Goal: Task Accomplishment & Management: Manage account settings

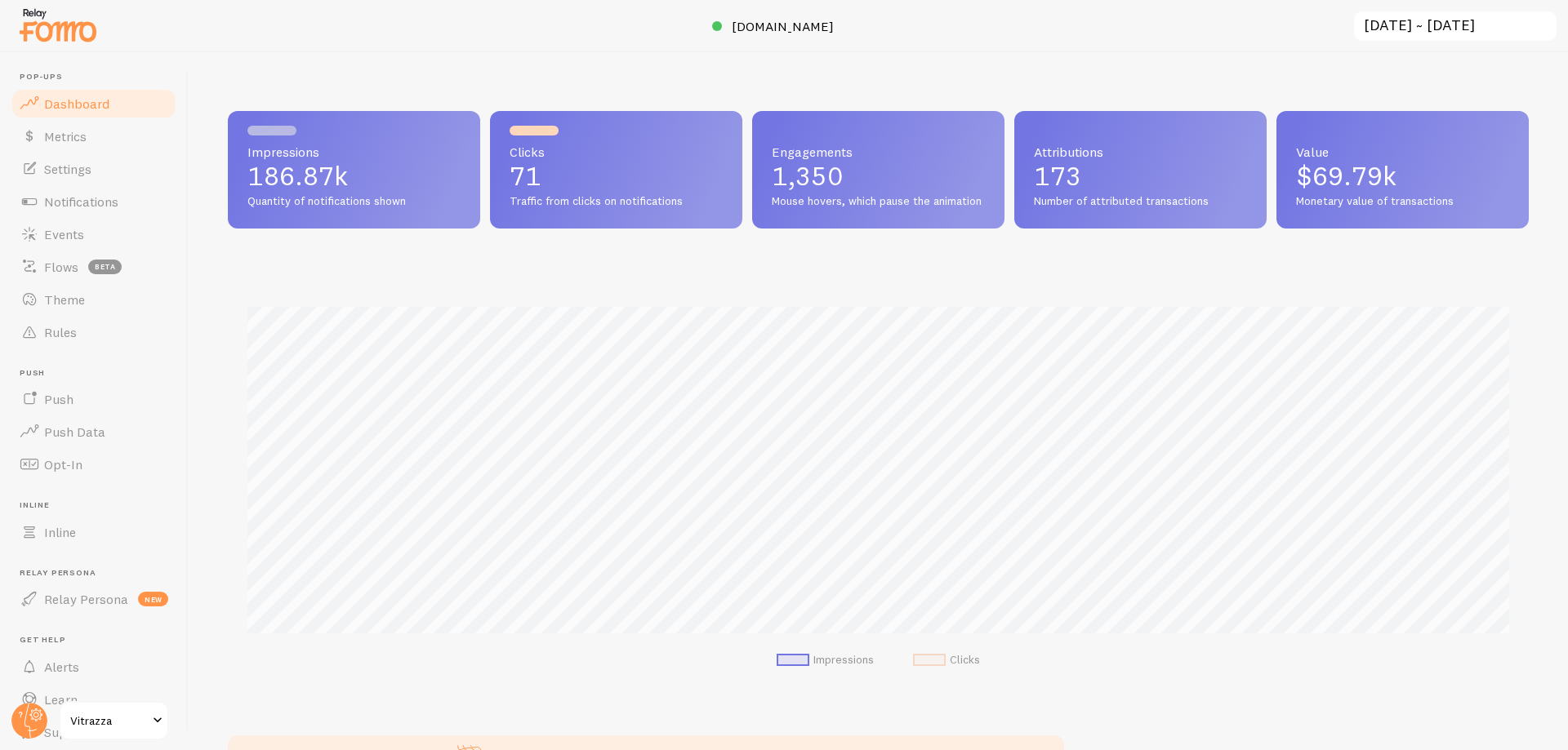
scroll to position [429, 1300]
drag, startPoint x: 49, startPoint y: 220, endPoint x: 65, endPoint y: 213, distance: 17.5
click at [49, 220] on link "Events" at bounding box center [94, 234] width 169 height 33
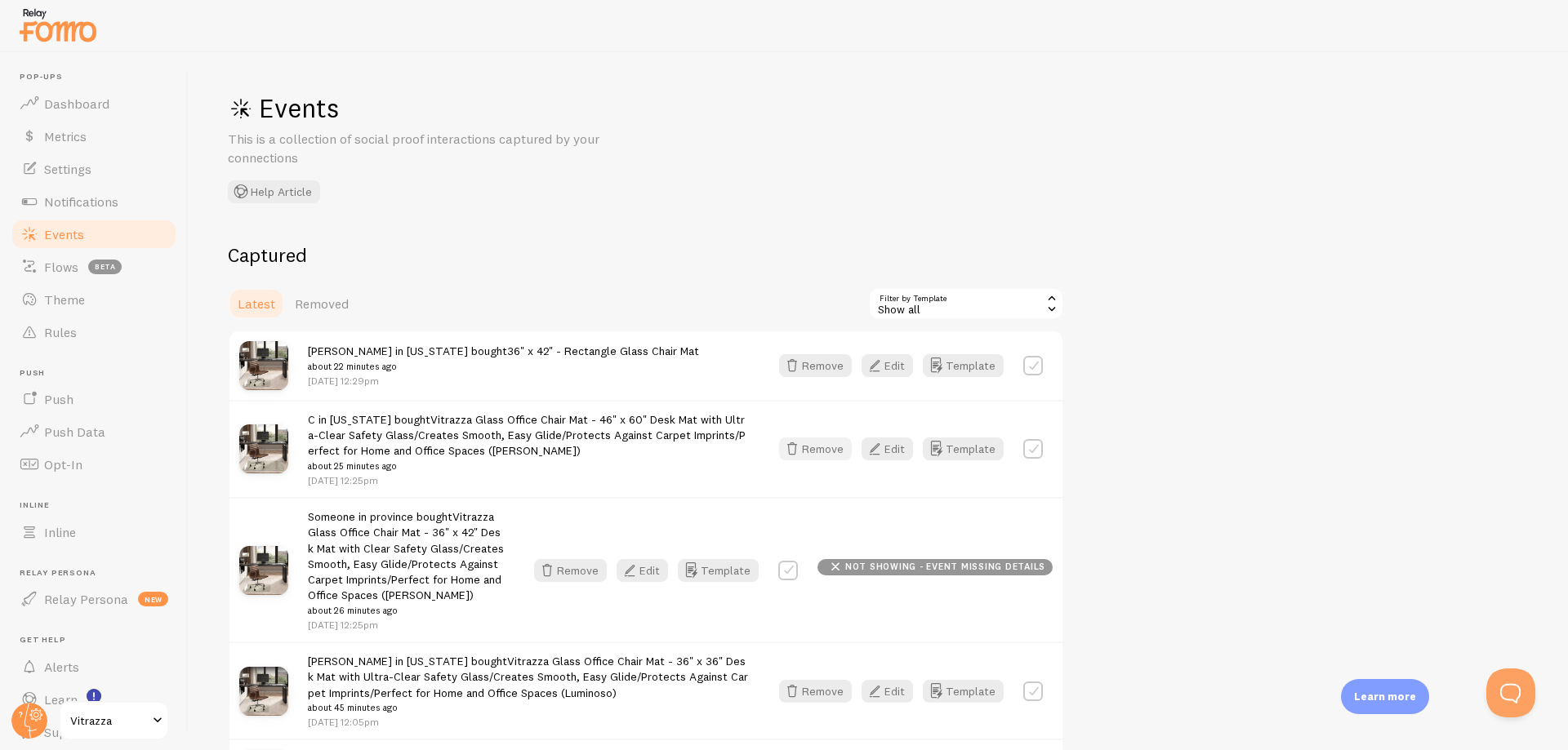
click at [828, 449] on button "Remove" at bounding box center [815, 449] width 72 height 23
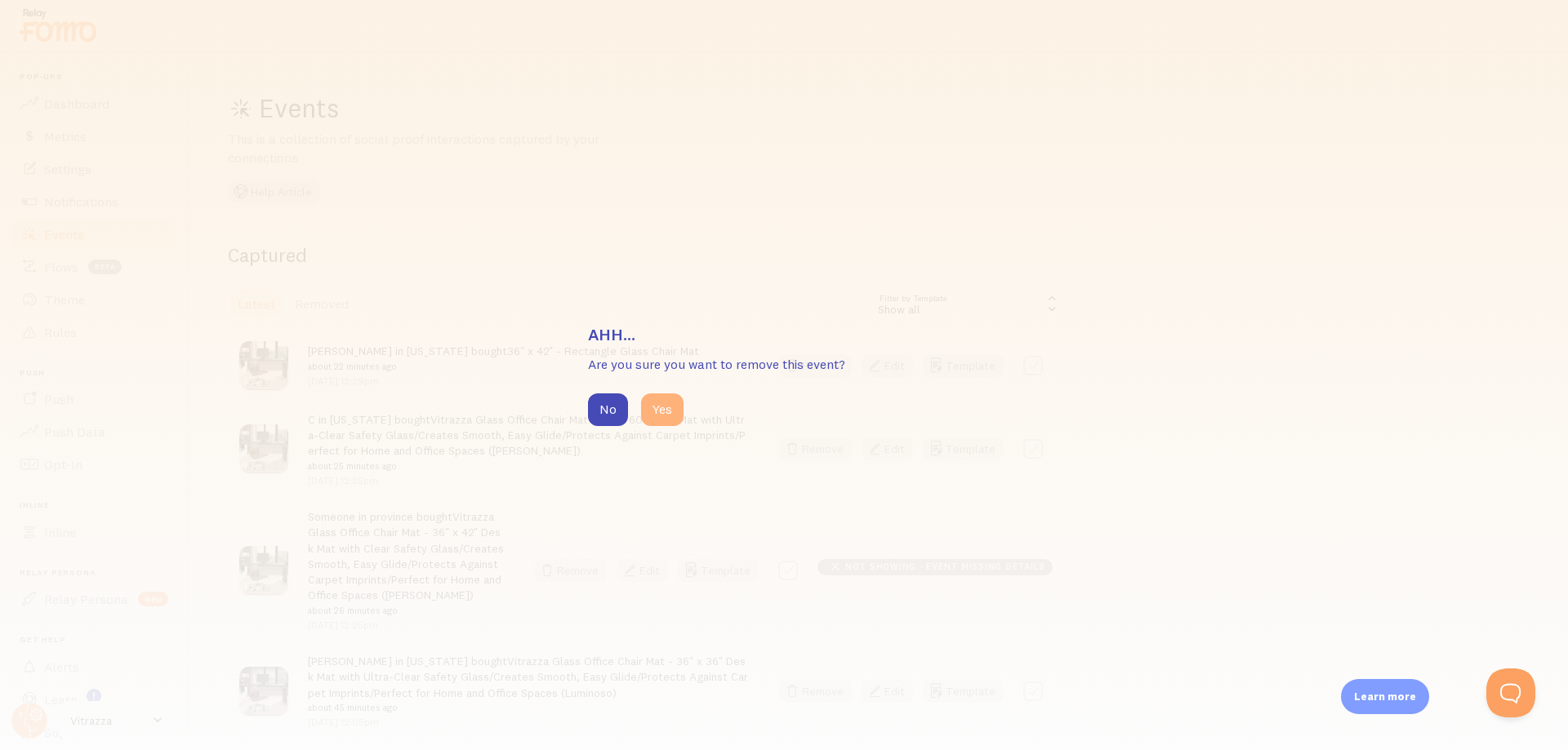
click at [645, 401] on button "Yes" at bounding box center [662, 409] width 42 height 33
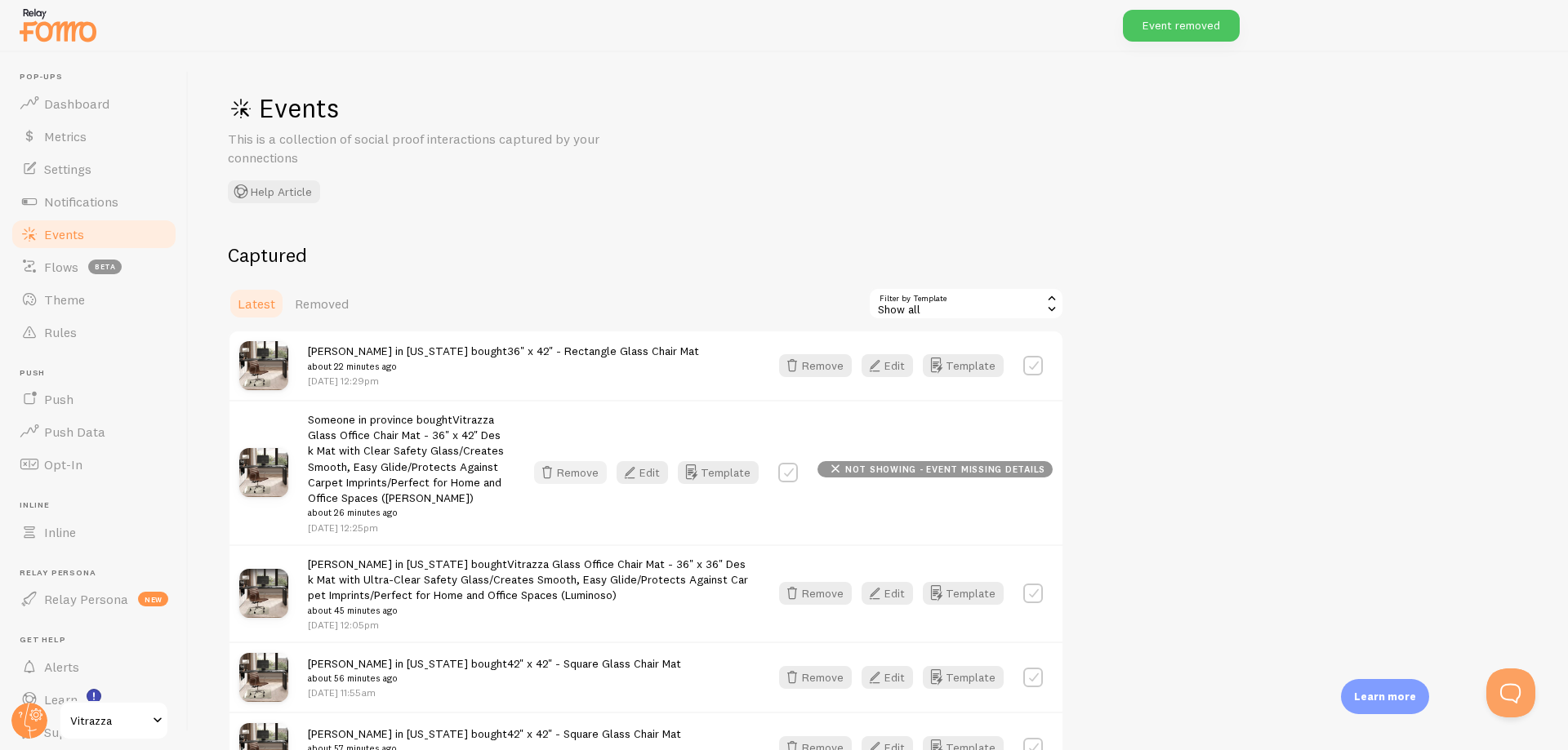
click at [569, 469] on button "Remove" at bounding box center [570, 473] width 72 height 23
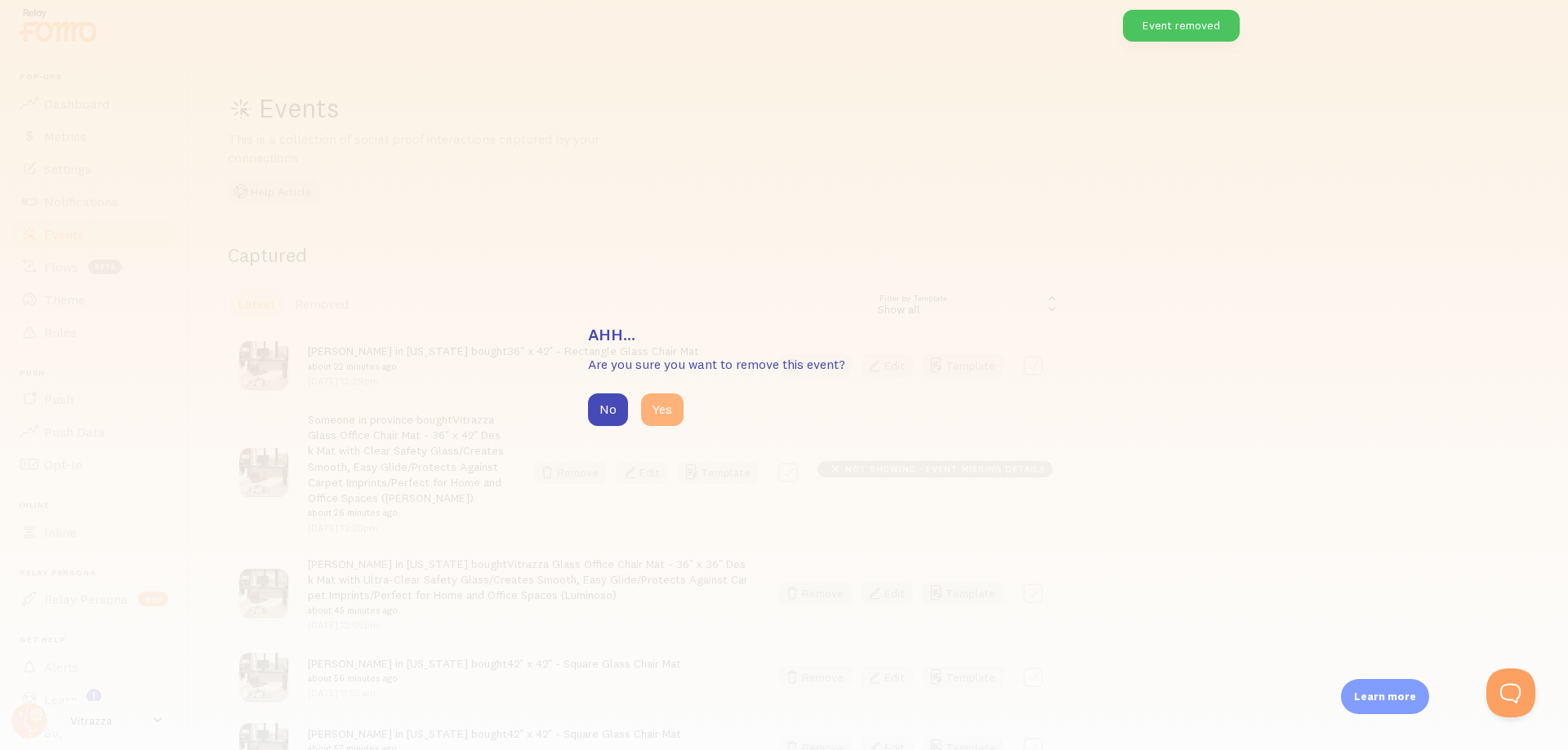
click at [649, 424] on button "Yes" at bounding box center [662, 409] width 42 height 33
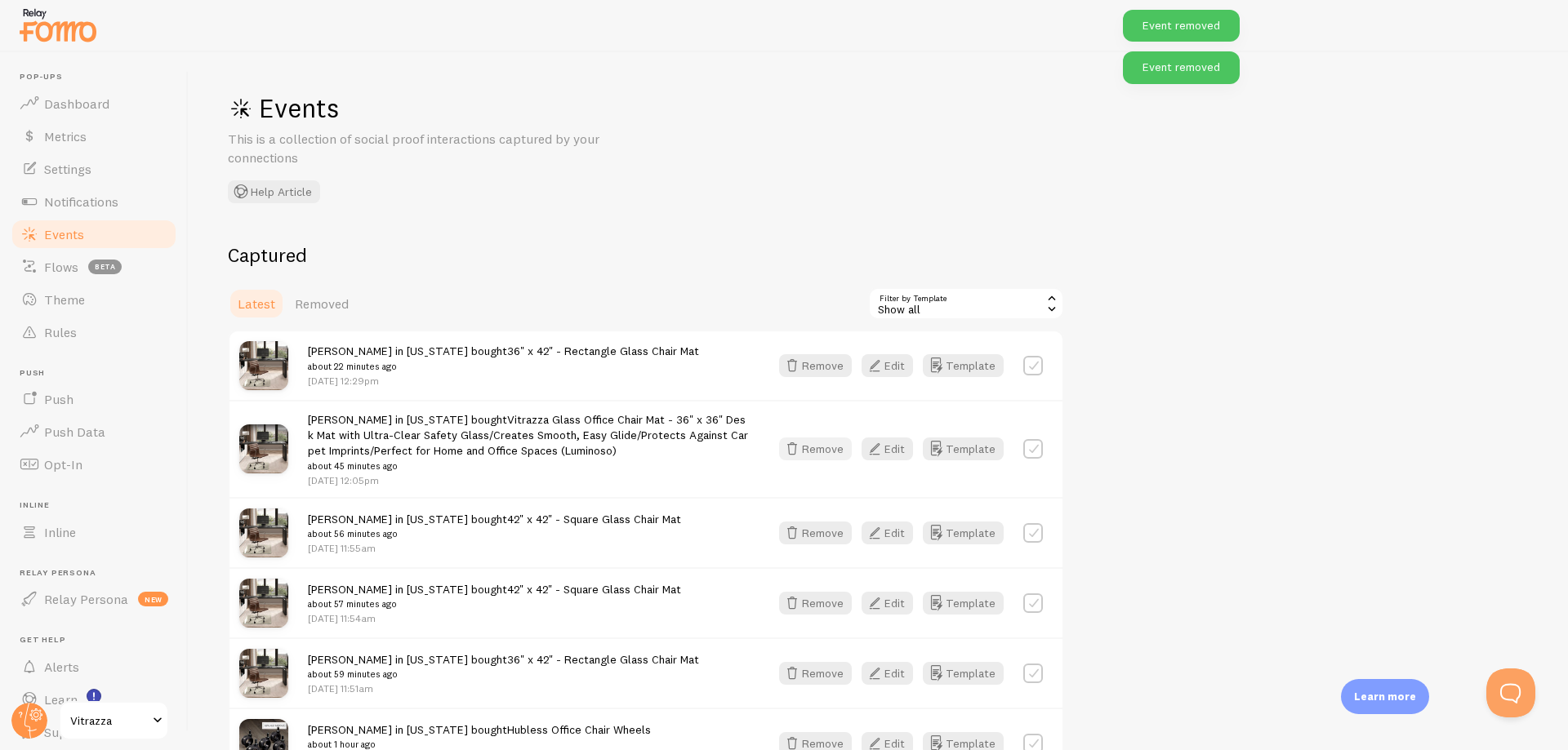
click at [818, 452] on button "Remove" at bounding box center [815, 449] width 72 height 23
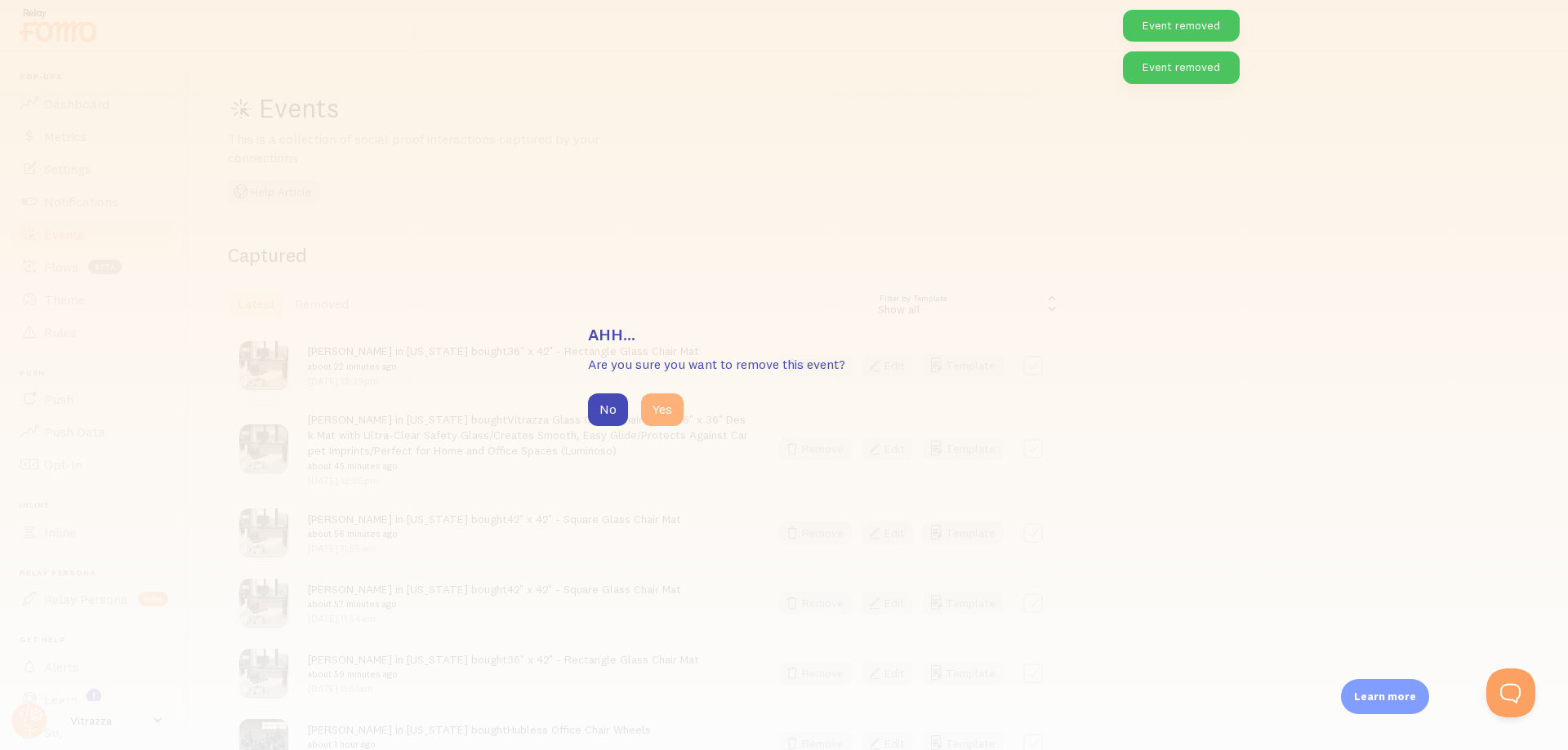
click at [667, 408] on button "Yes" at bounding box center [662, 409] width 42 height 33
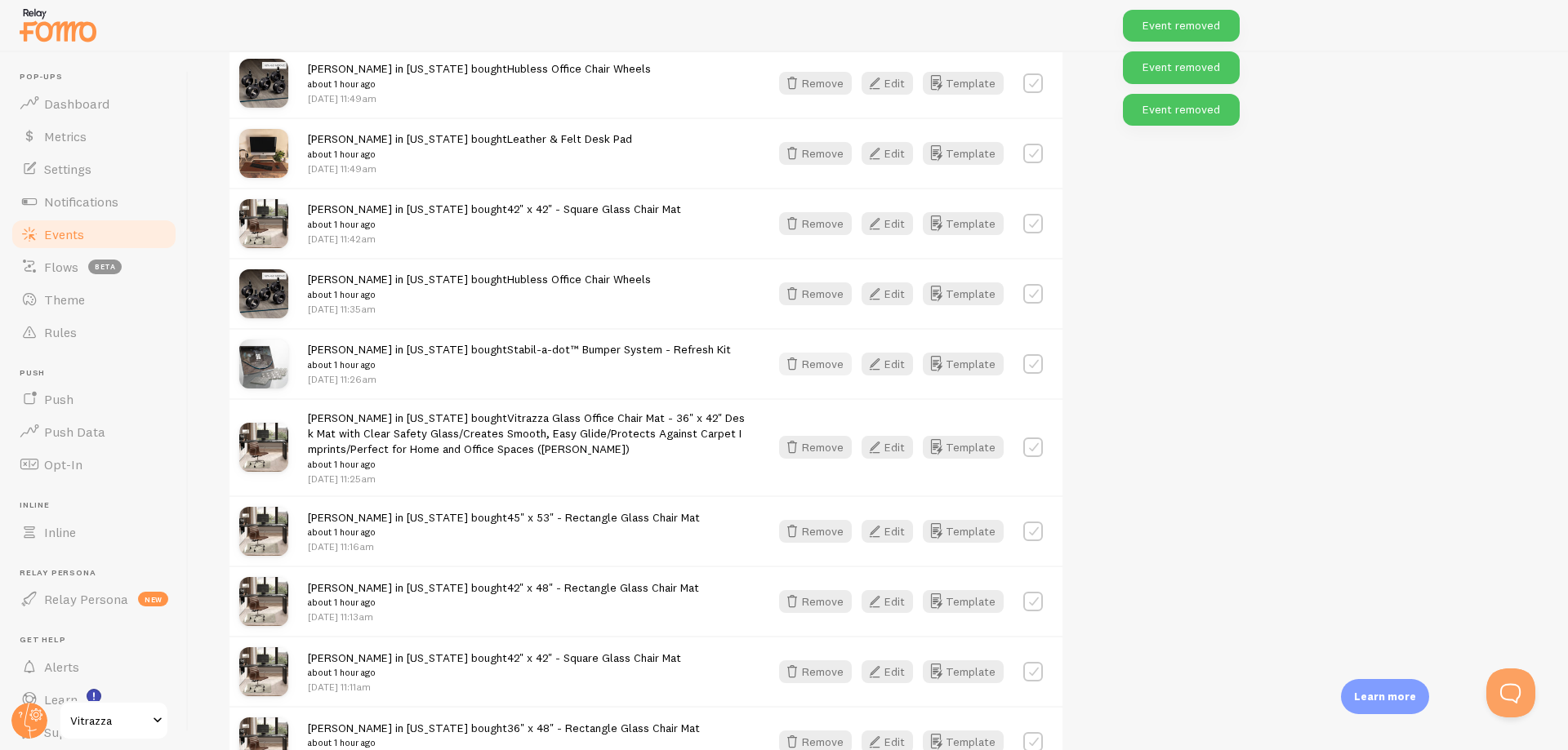
scroll to position [588, 0]
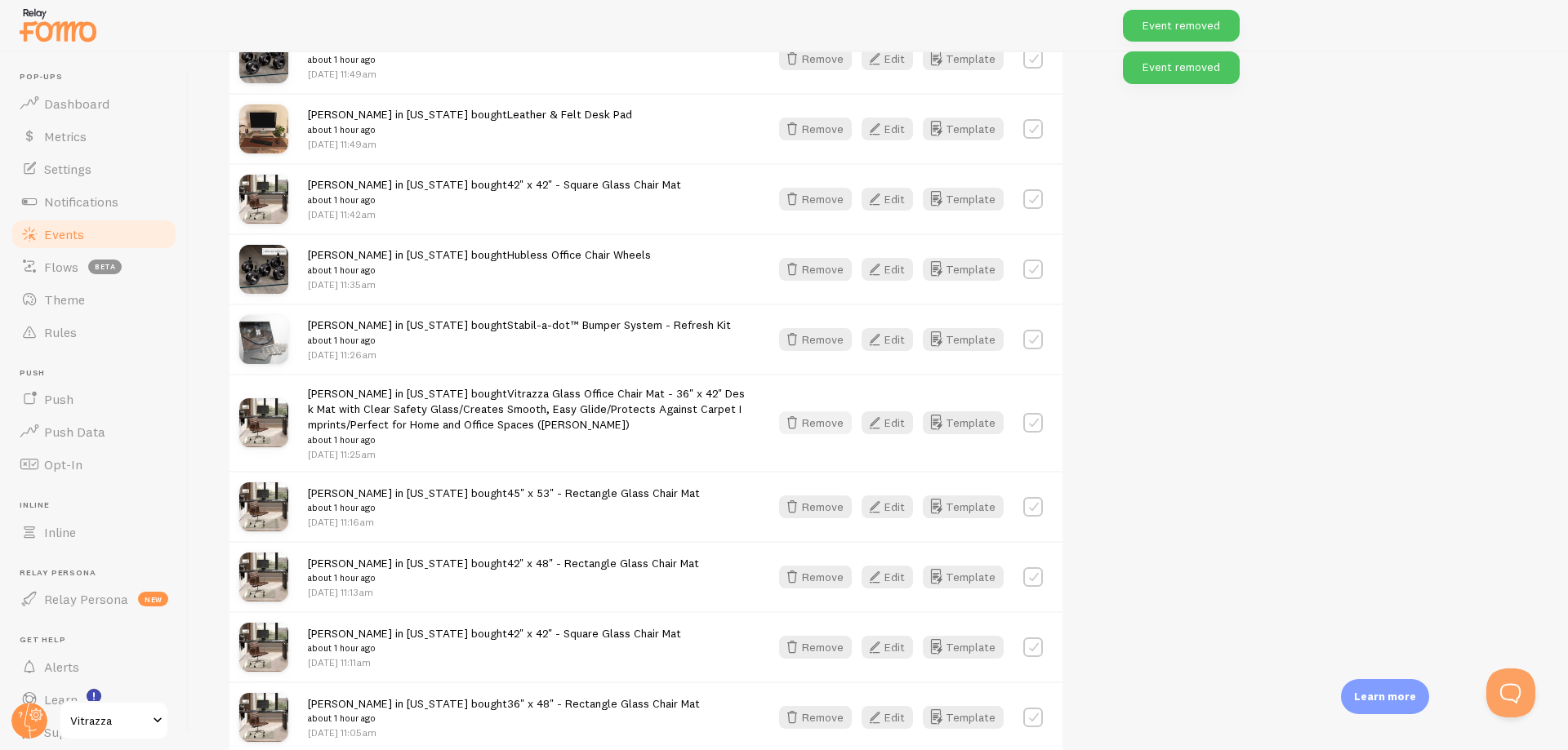
click at [822, 419] on button "Remove" at bounding box center [815, 423] width 72 height 23
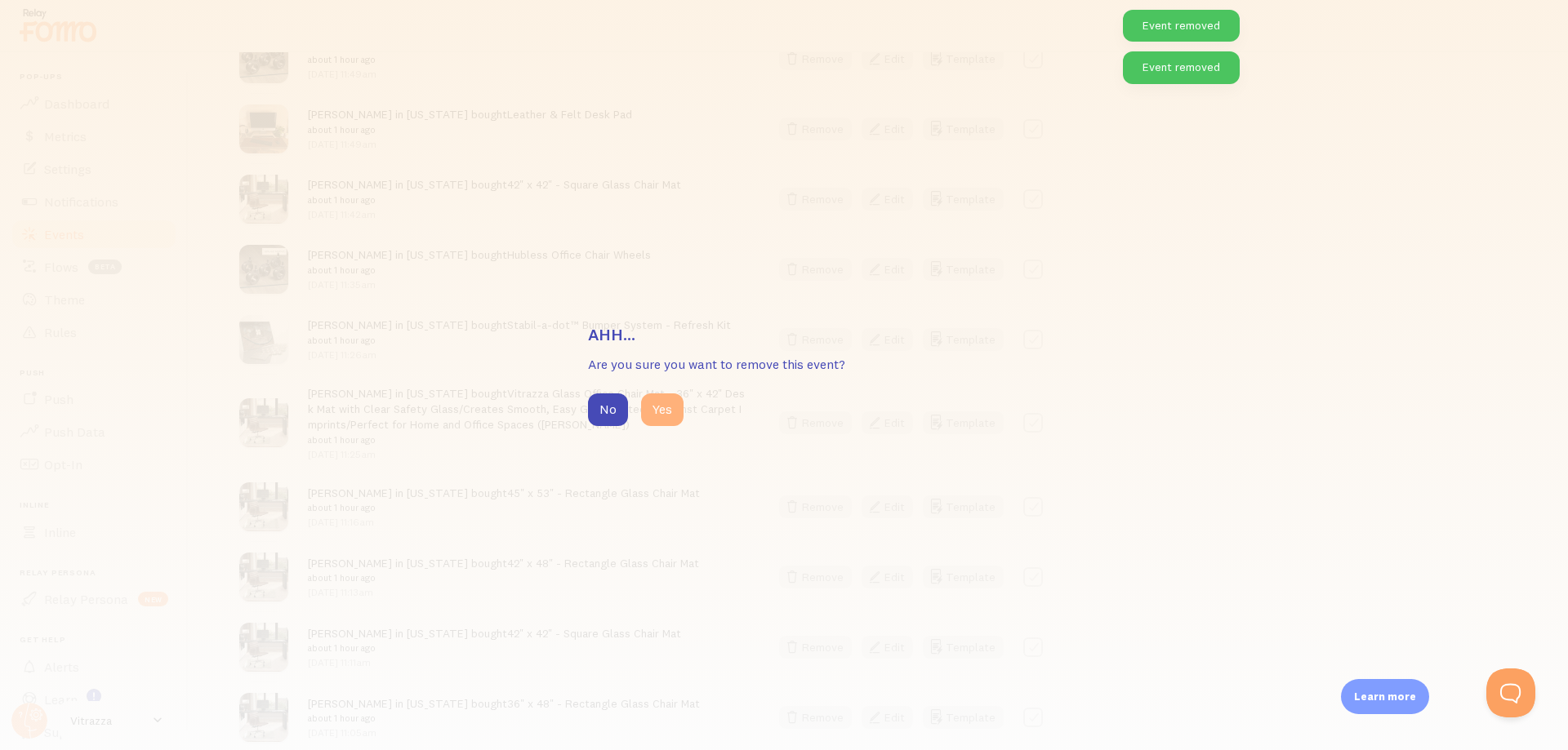
click at [662, 405] on button "Yes" at bounding box center [662, 409] width 42 height 33
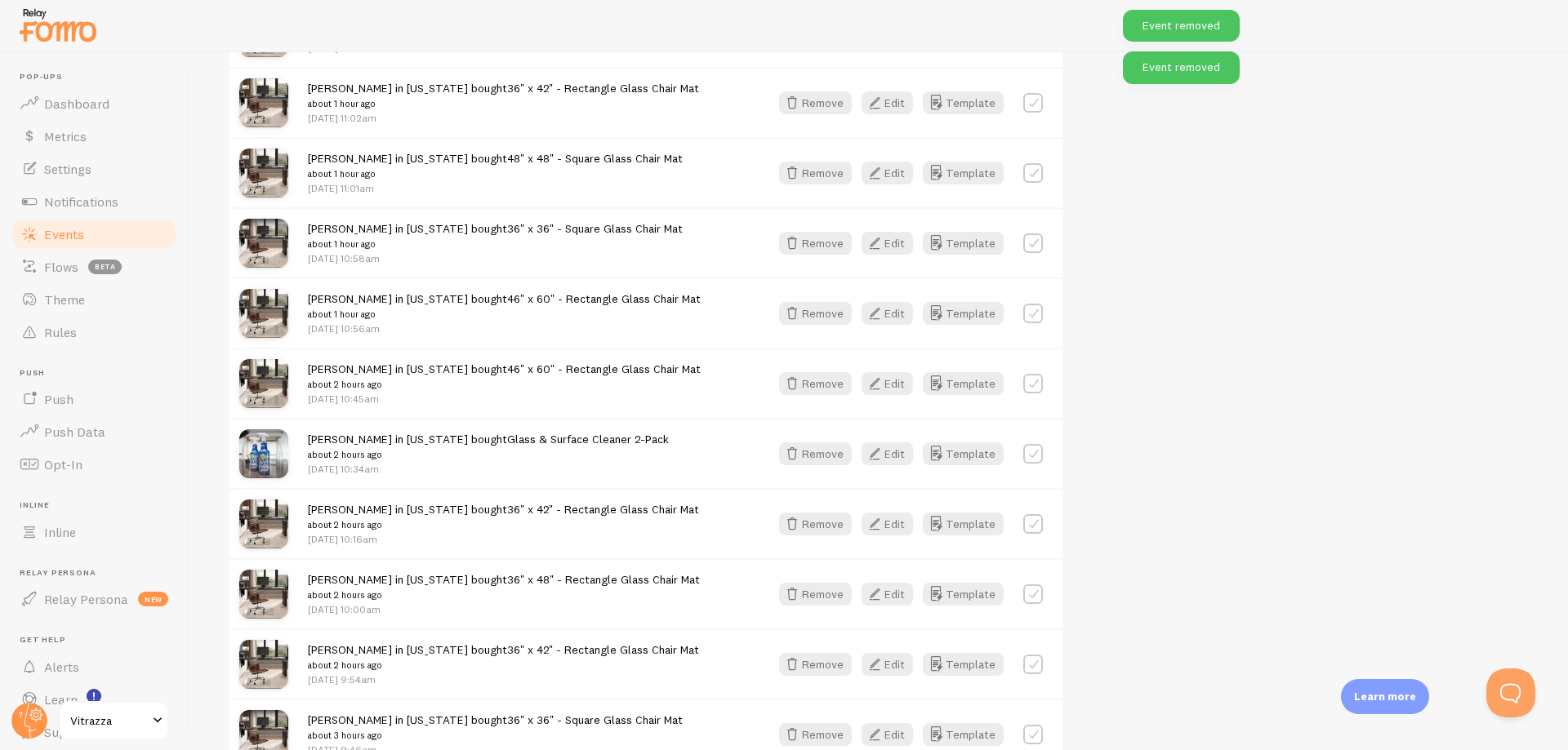
scroll to position [1556, 0]
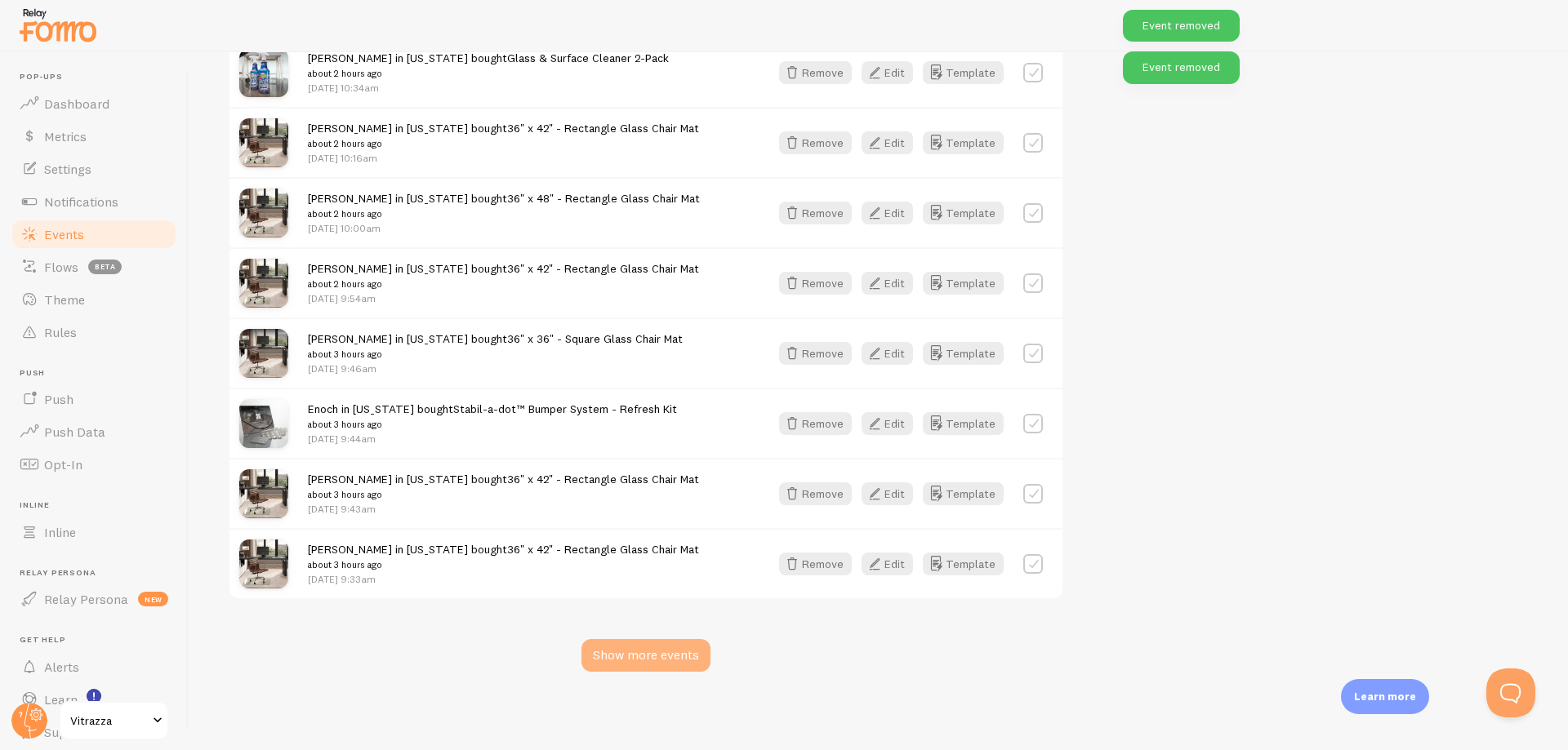
click at [664, 656] on div "Show more events" at bounding box center [645, 655] width 129 height 33
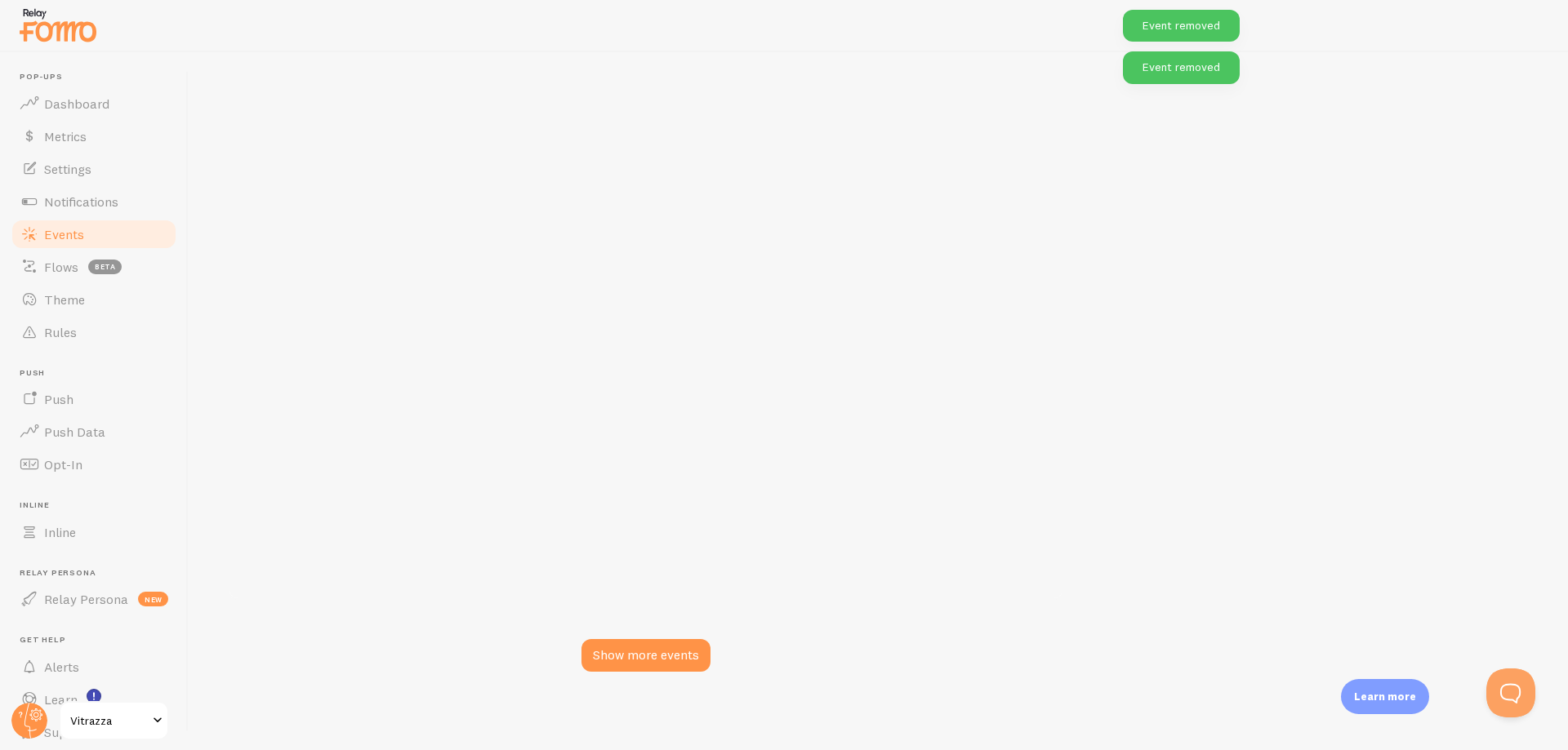
scroll to position [3844, 0]
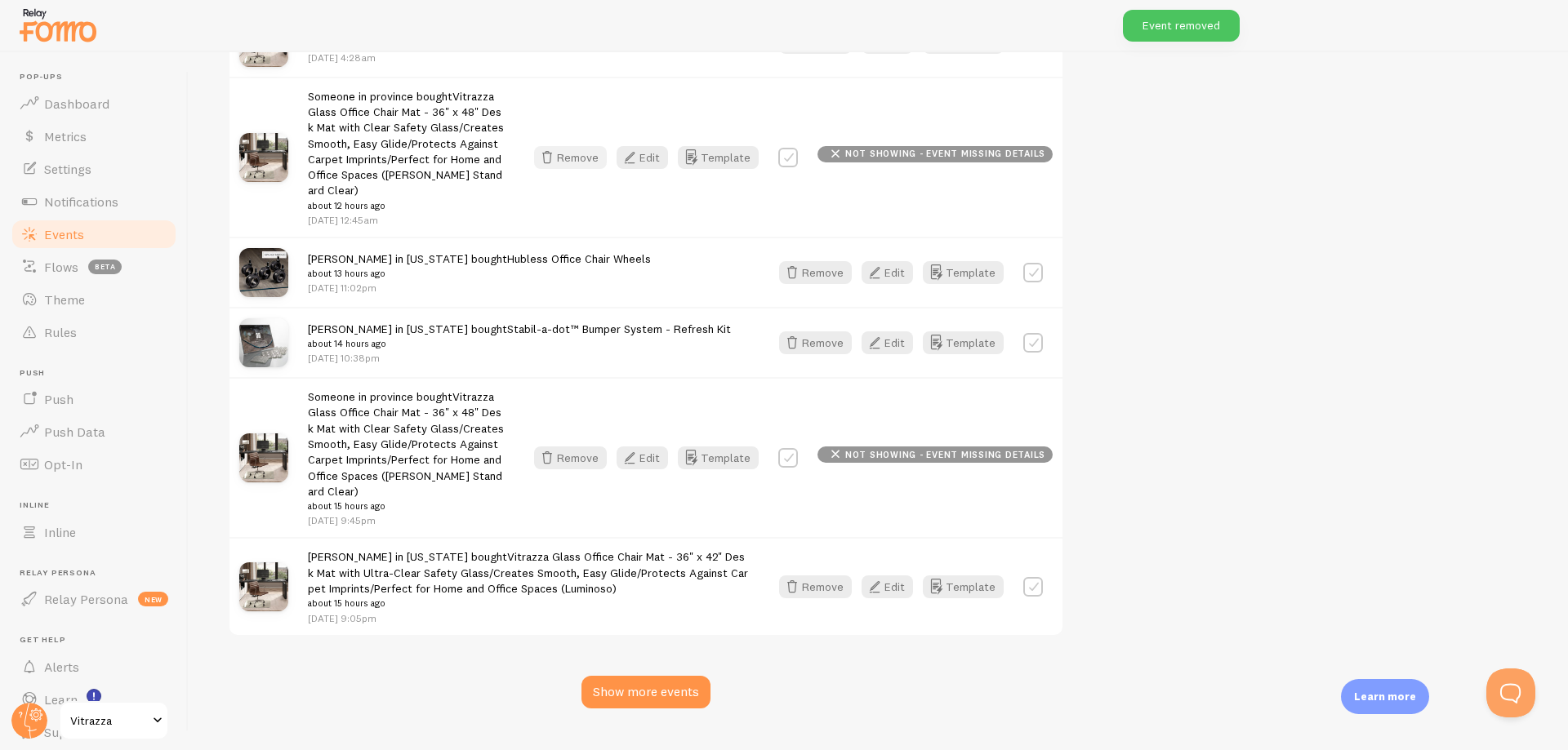
click at [581, 146] on button "Remove" at bounding box center [570, 158] width 72 height 23
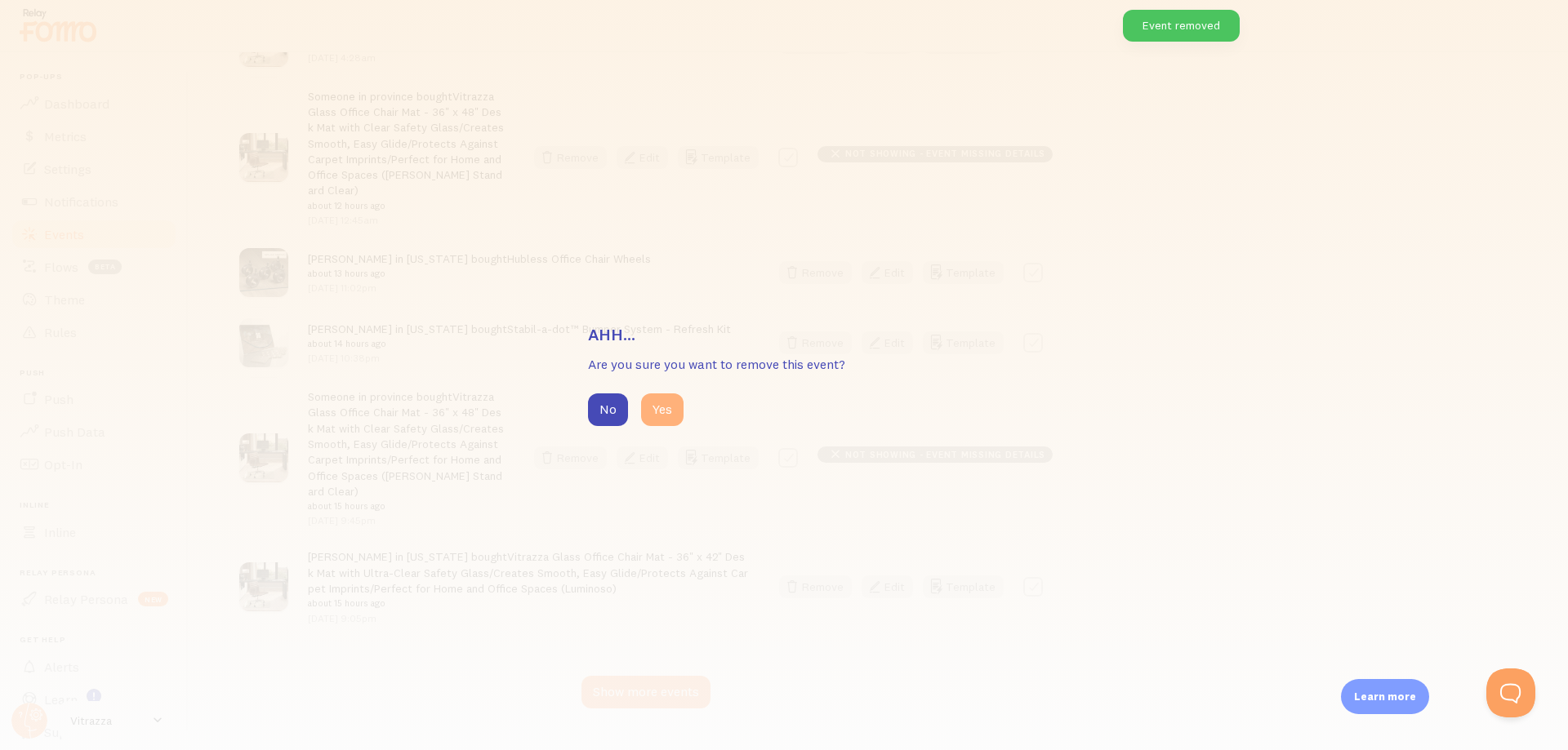
click at [668, 419] on button "Yes" at bounding box center [662, 409] width 42 height 33
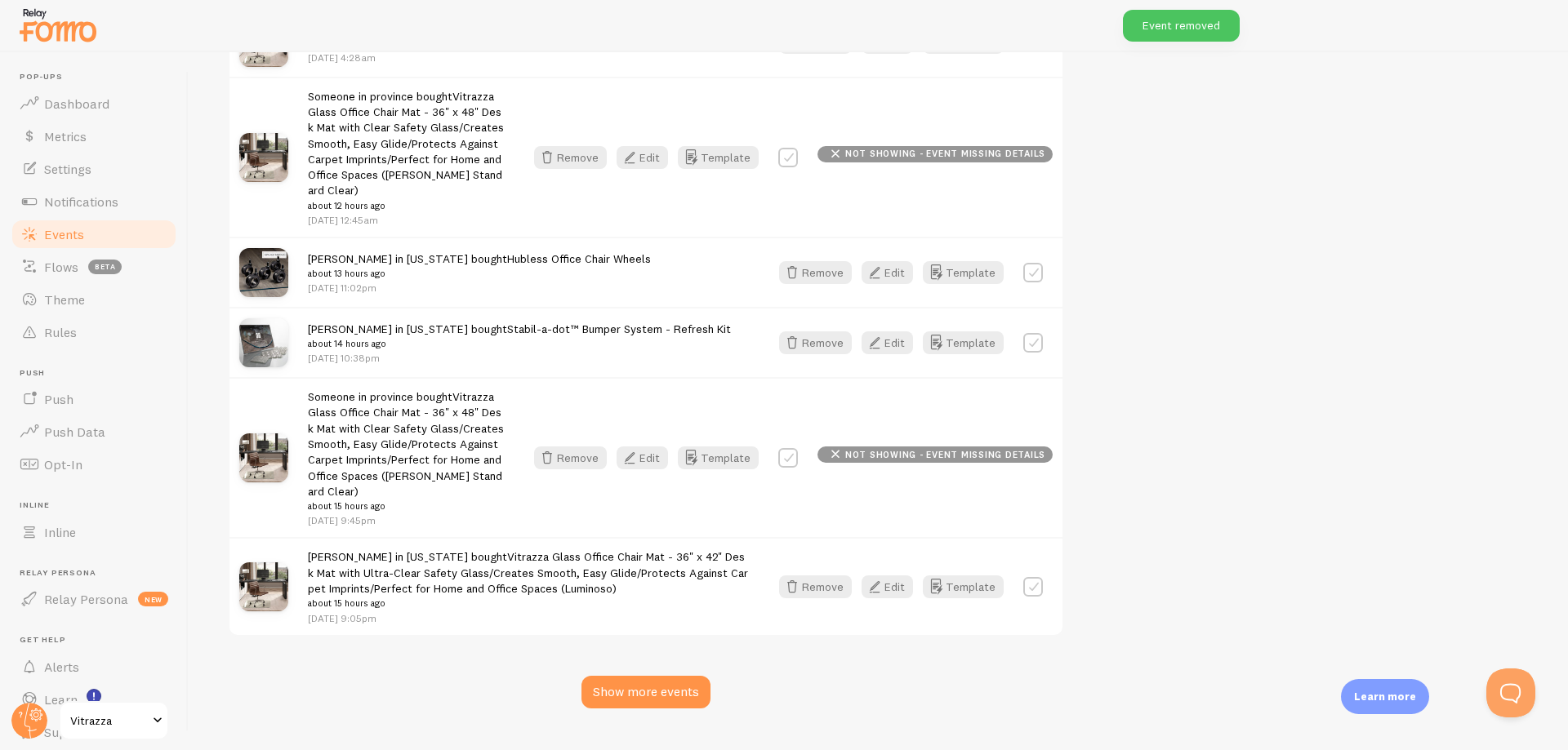
scroll to position [3696, 0]
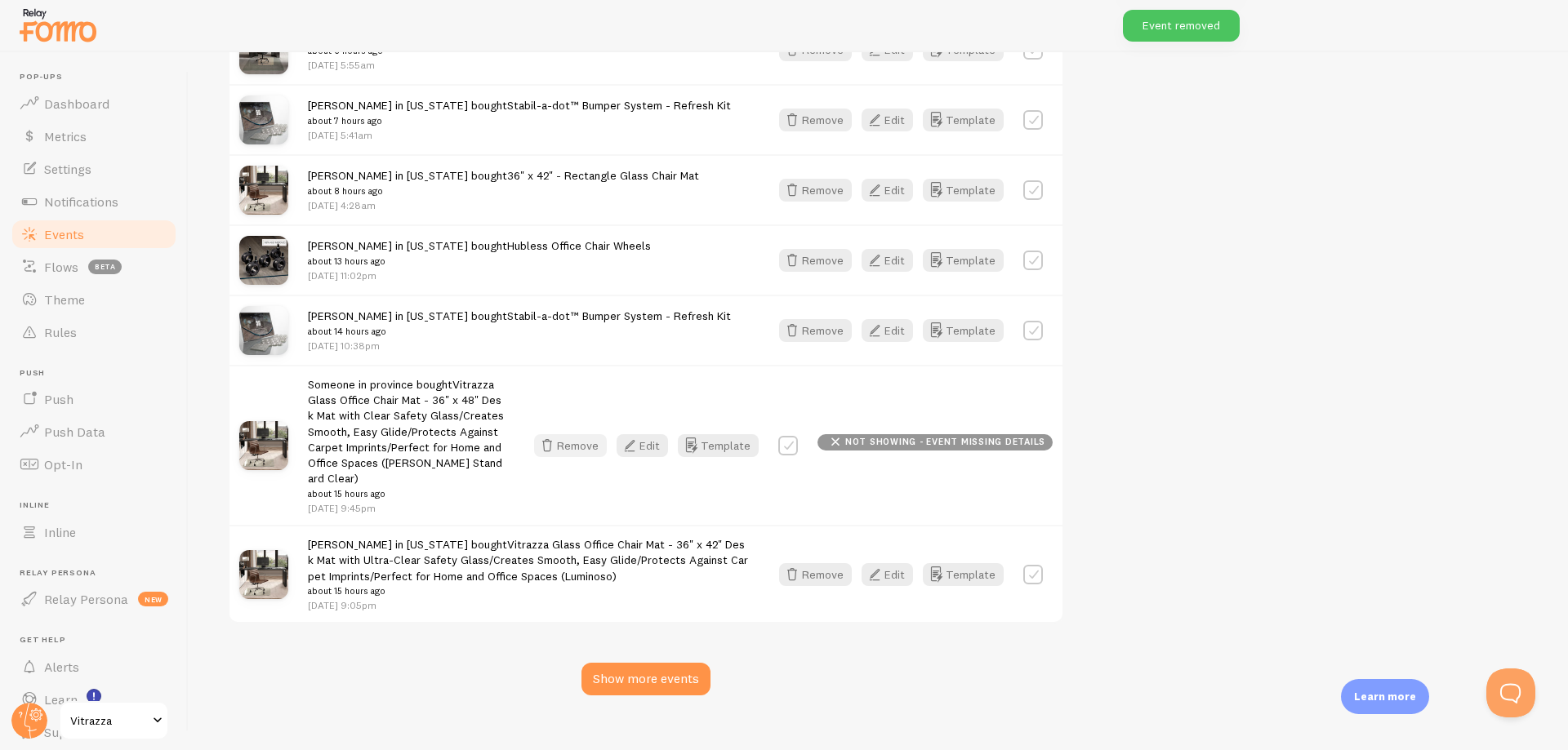
click at [592, 434] on button "Remove" at bounding box center [570, 446] width 72 height 23
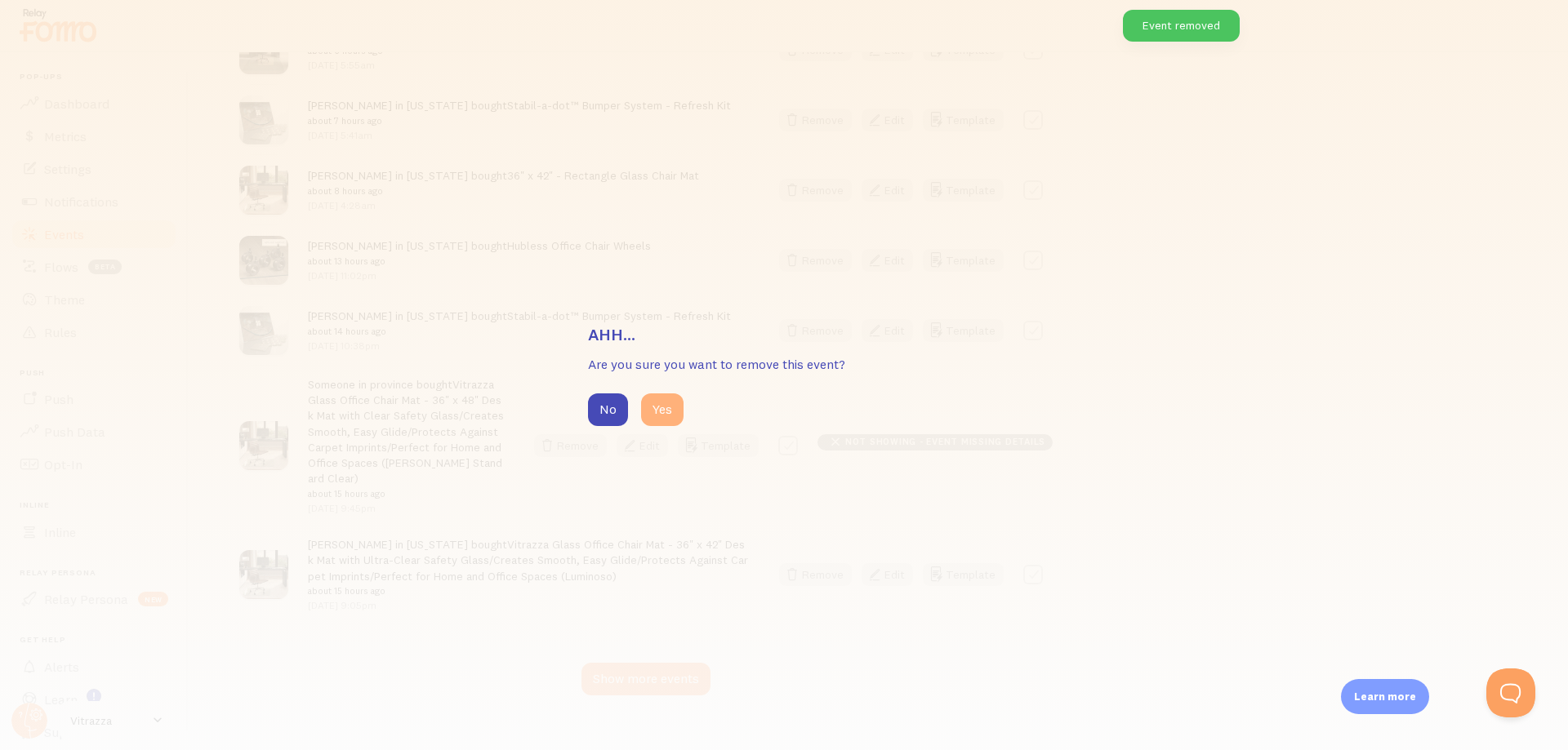
click at [660, 413] on button "Yes" at bounding box center [662, 409] width 42 height 33
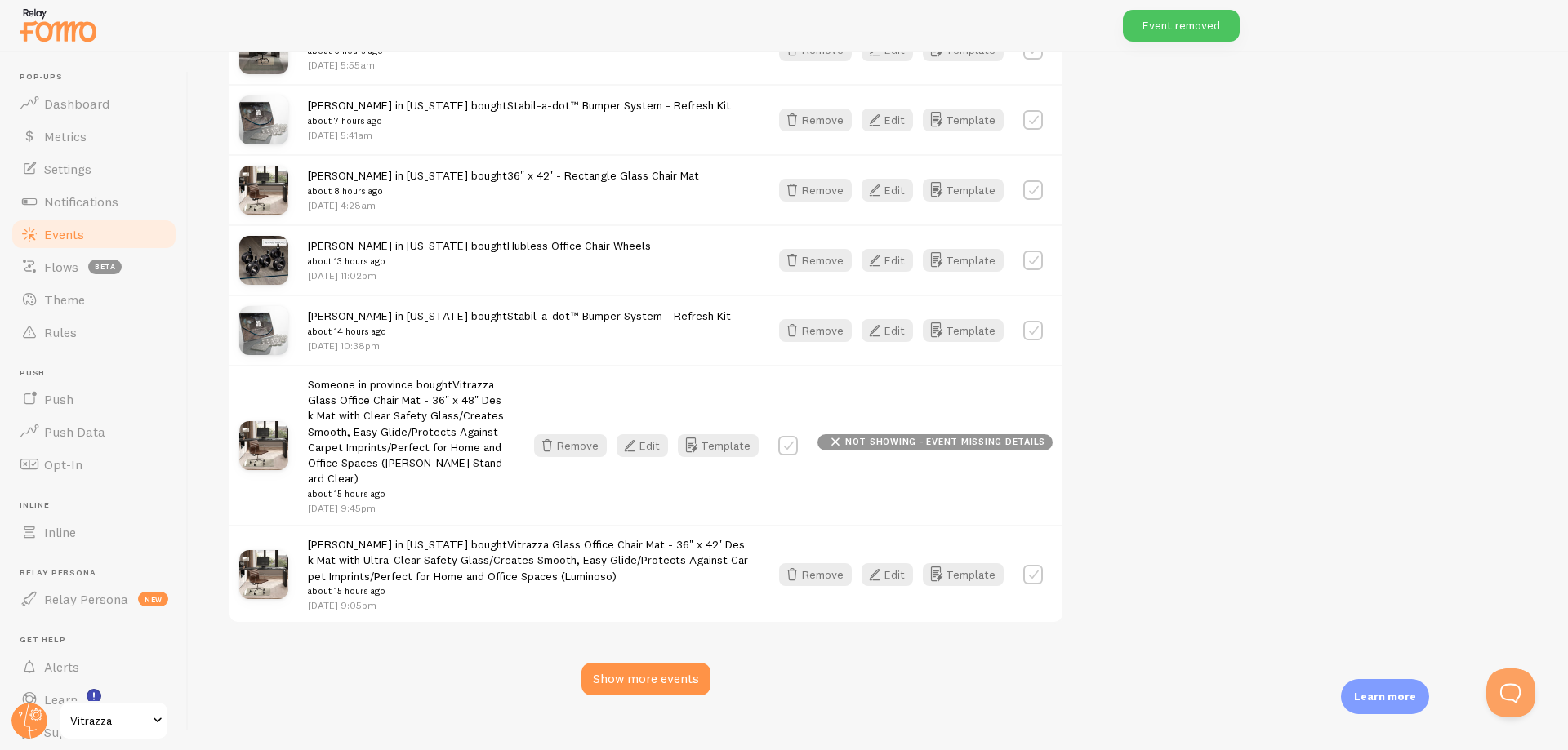
scroll to position [3549, 0]
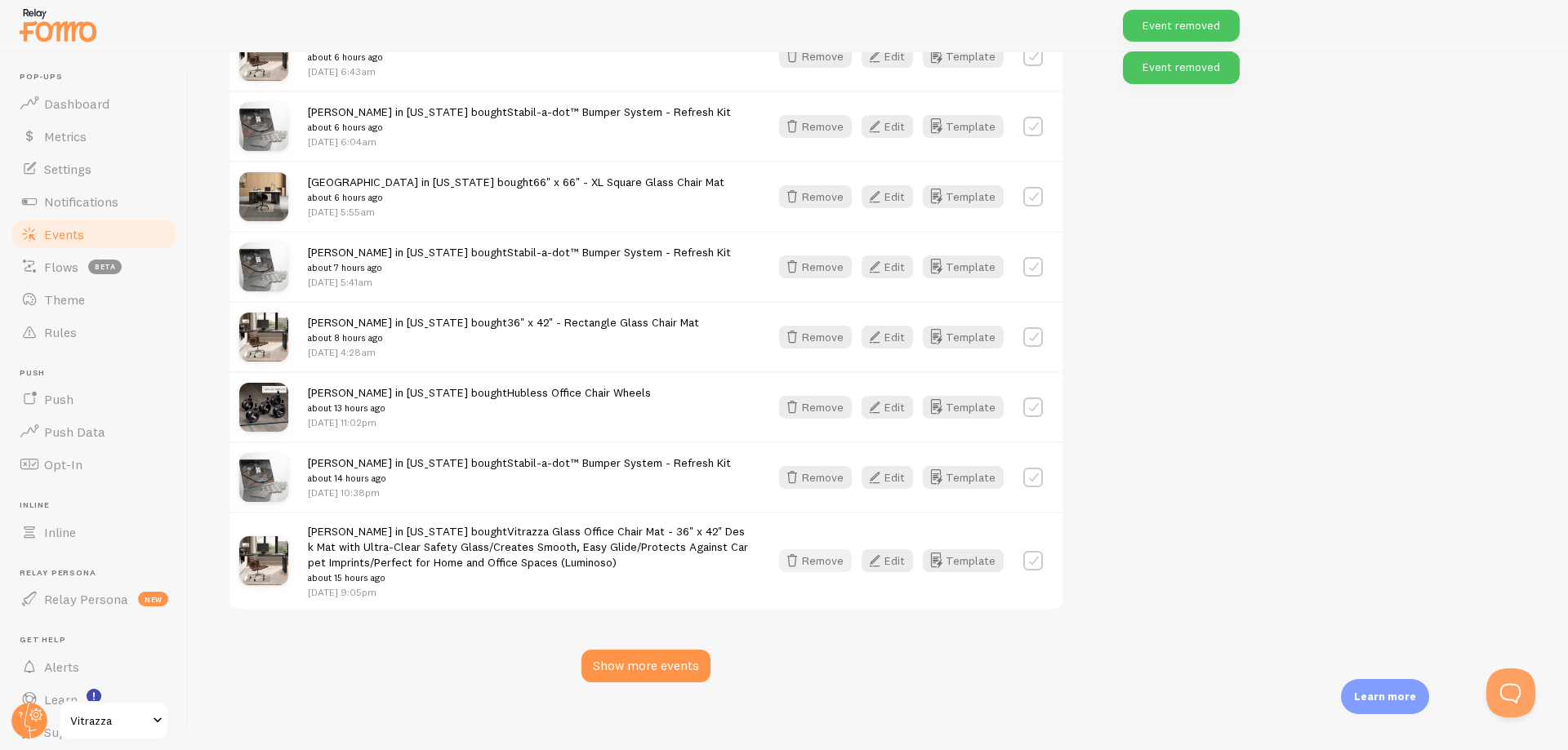
click at [836, 551] on button "Remove" at bounding box center [815, 560] width 72 height 23
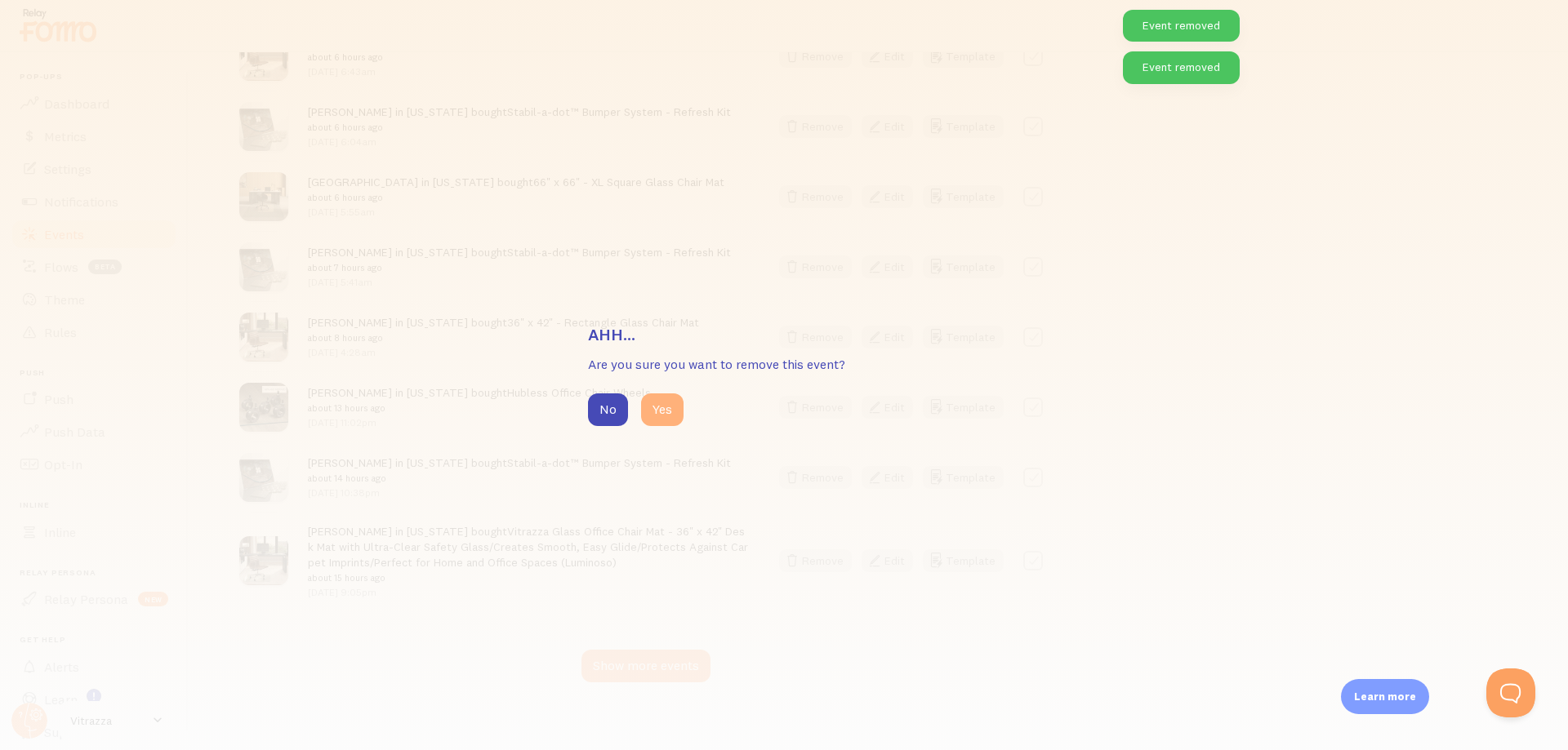
click at [675, 417] on button "Yes" at bounding box center [662, 409] width 42 height 33
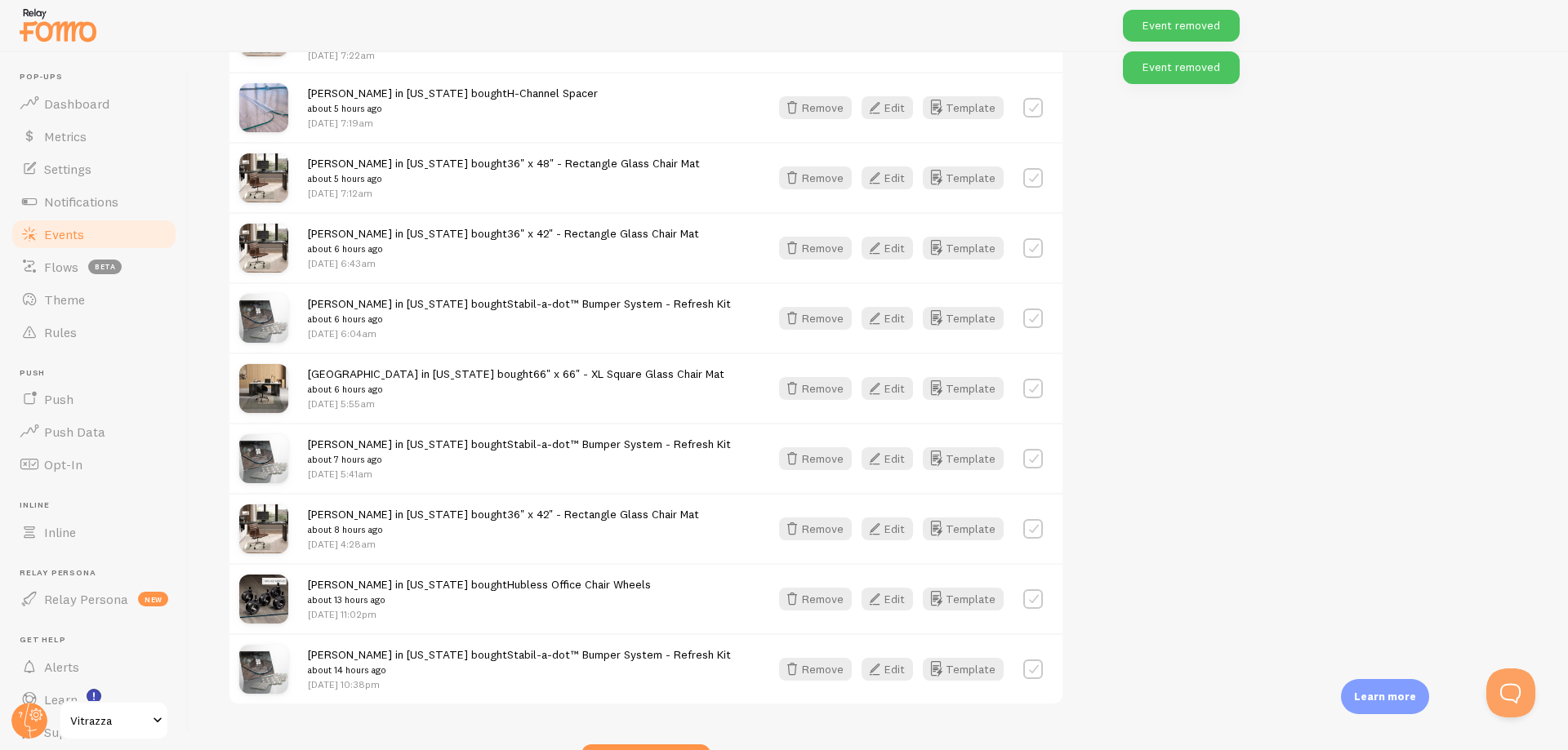
scroll to position [3451, 0]
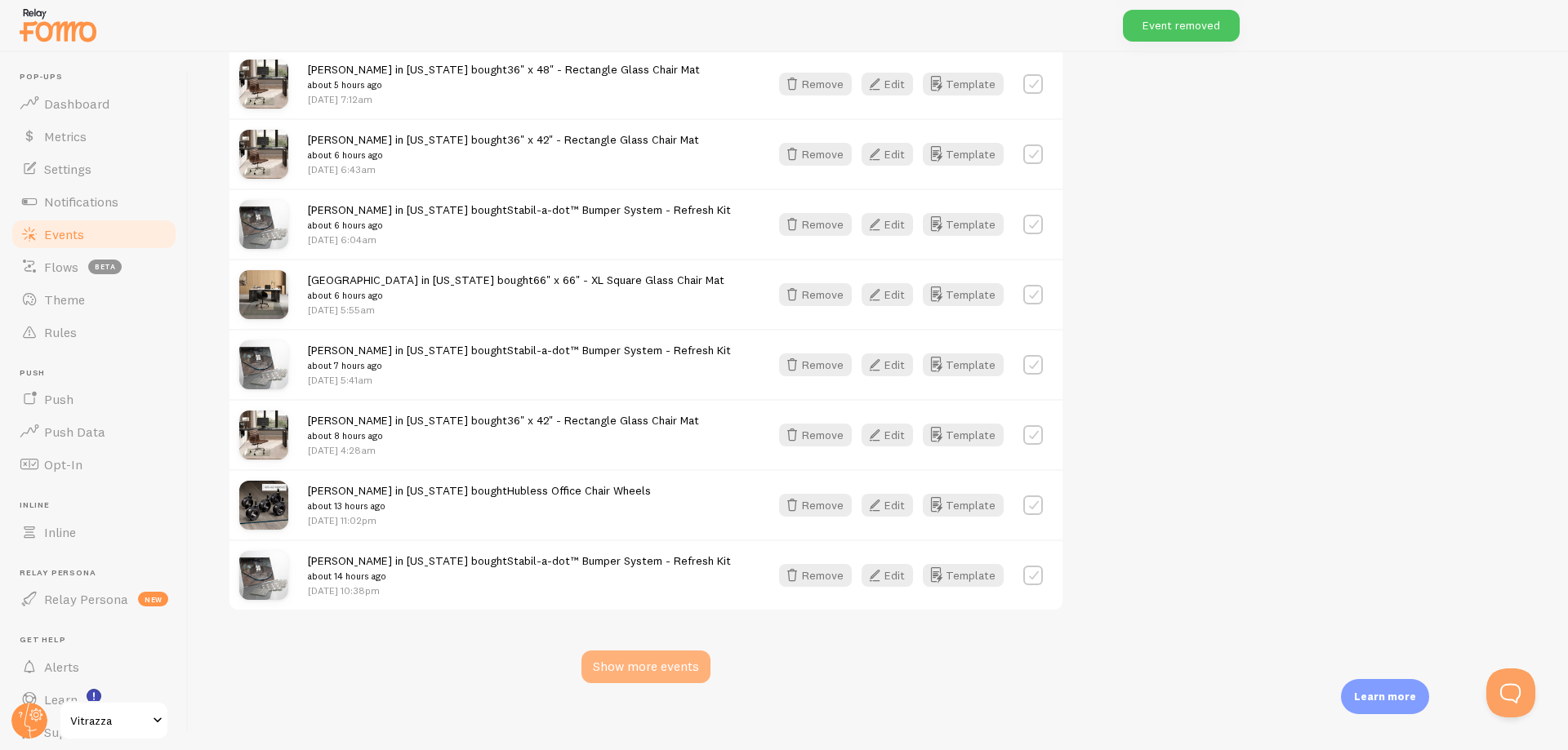
click at [646, 656] on div "Show more events" at bounding box center [645, 666] width 129 height 33
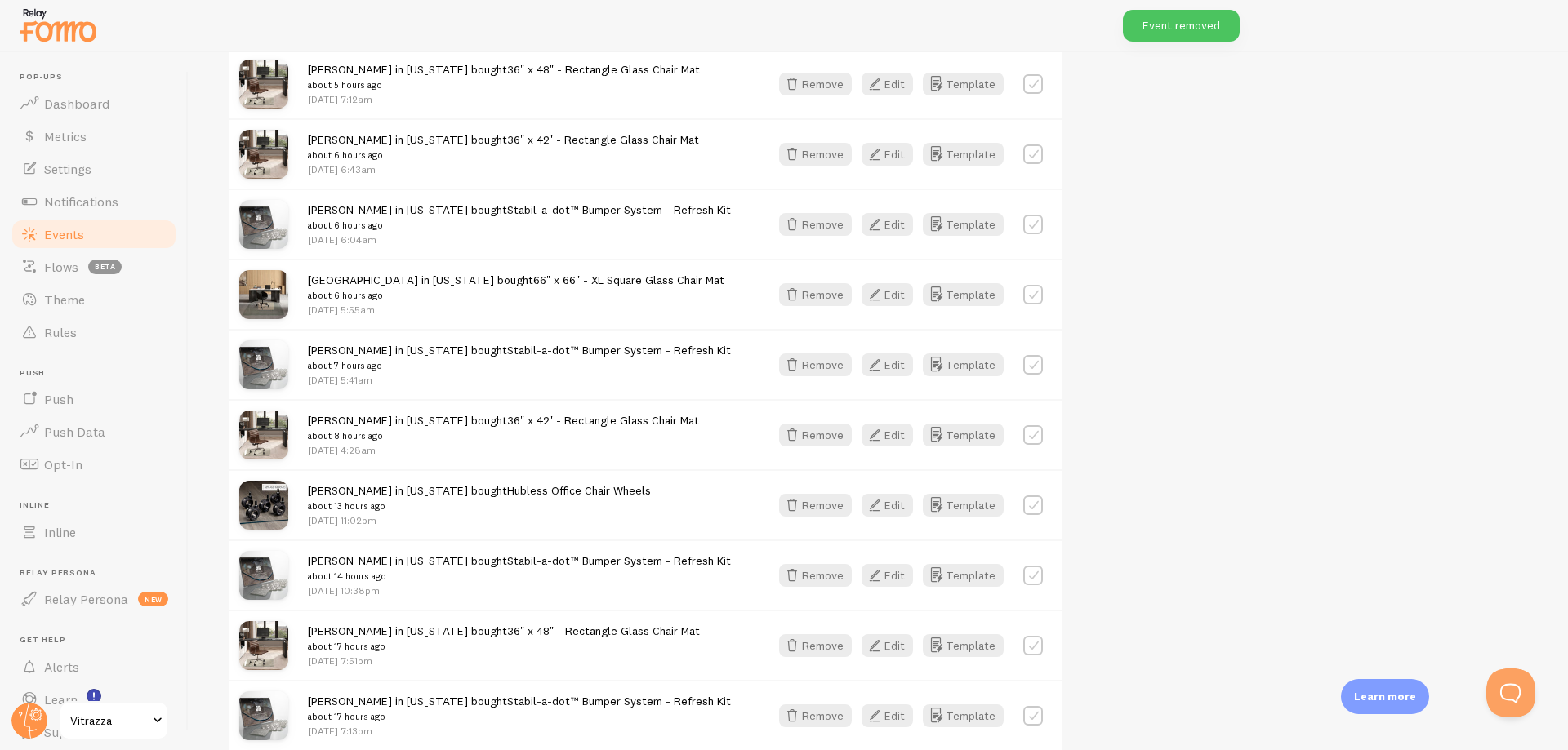
scroll to position [5997, 0]
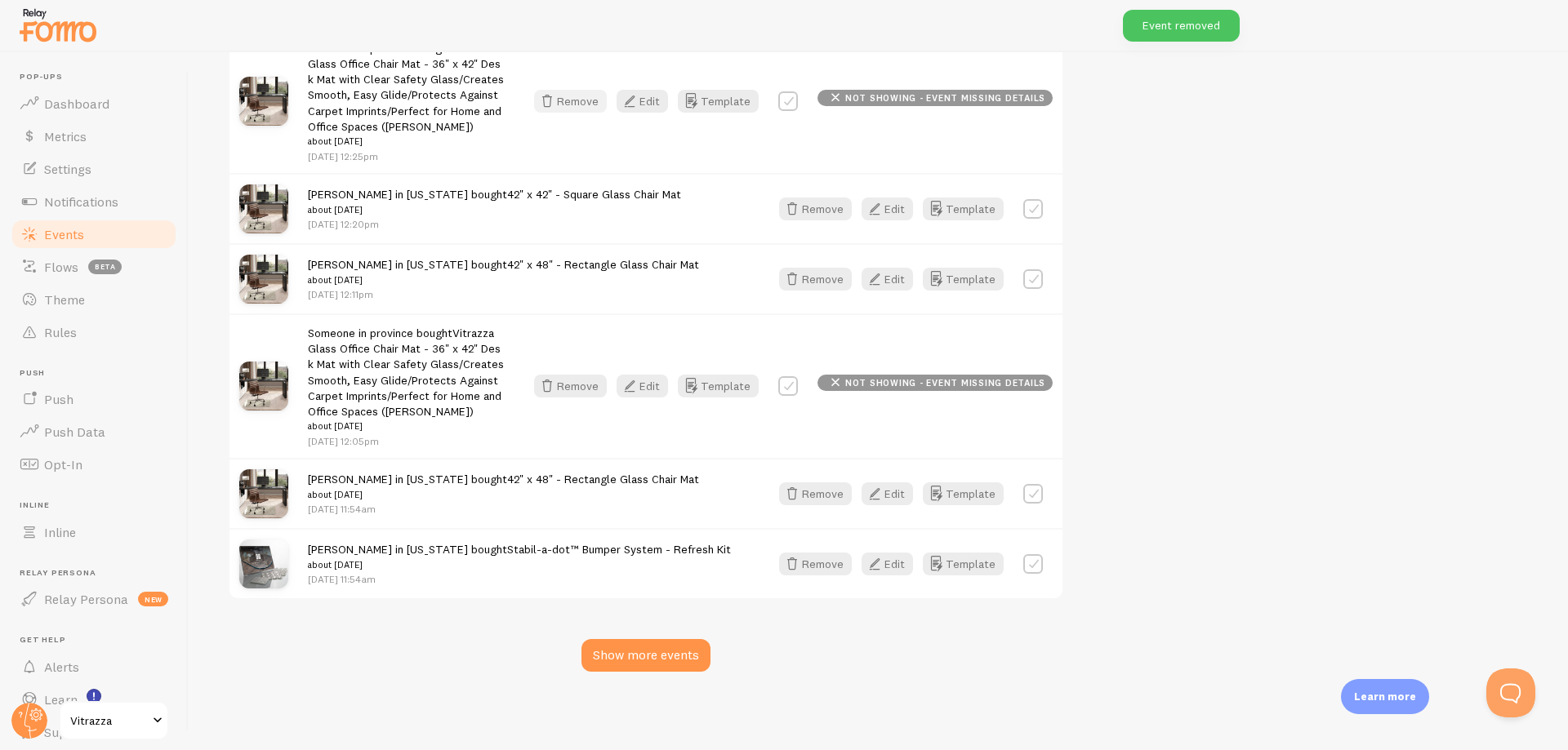
click at [576, 97] on button "Remove" at bounding box center [570, 101] width 72 height 23
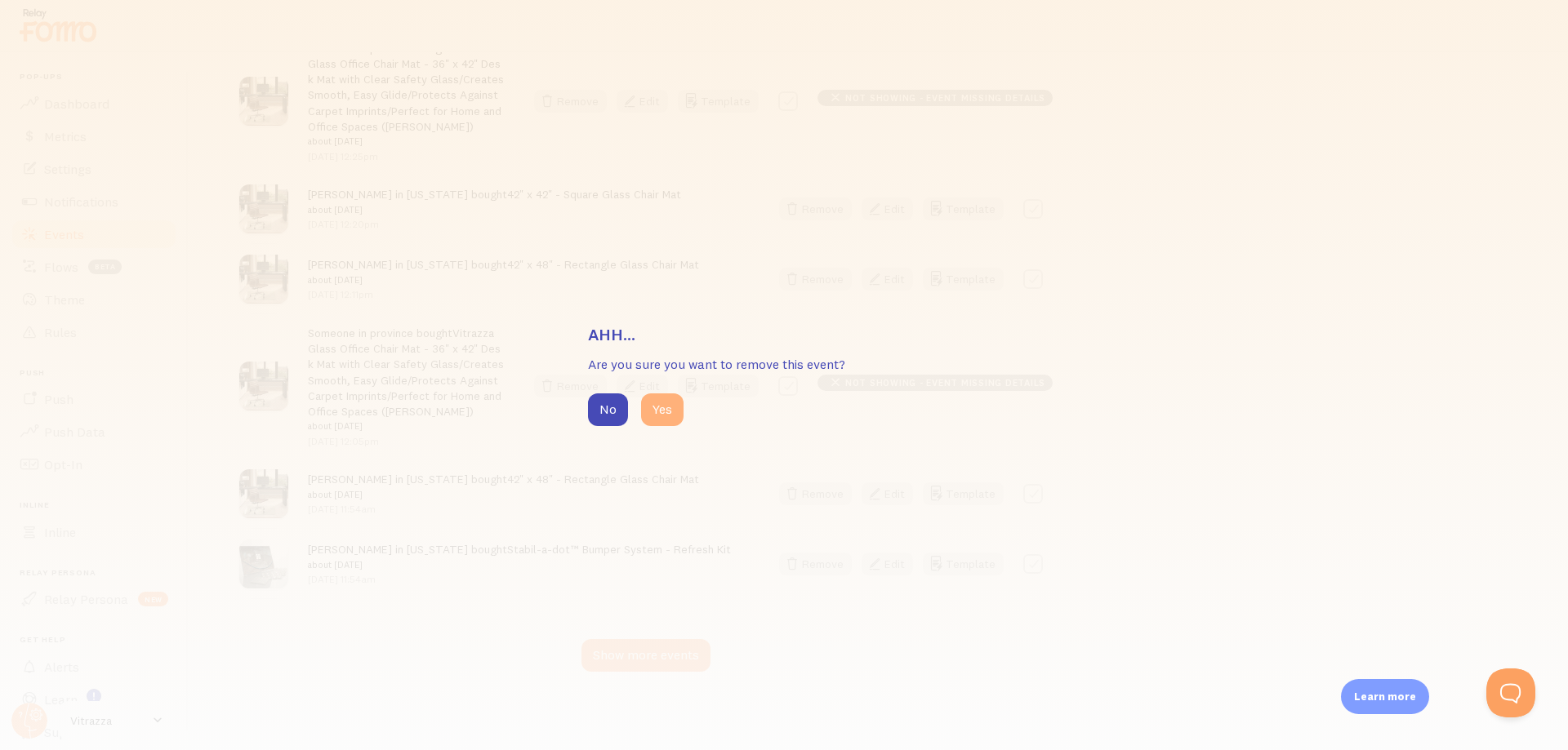
drag, startPoint x: 674, startPoint y: 413, endPoint x: 644, endPoint y: 400, distance: 32.7
click at [672, 414] on button "Yes" at bounding box center [662, 409] width 42 height 33
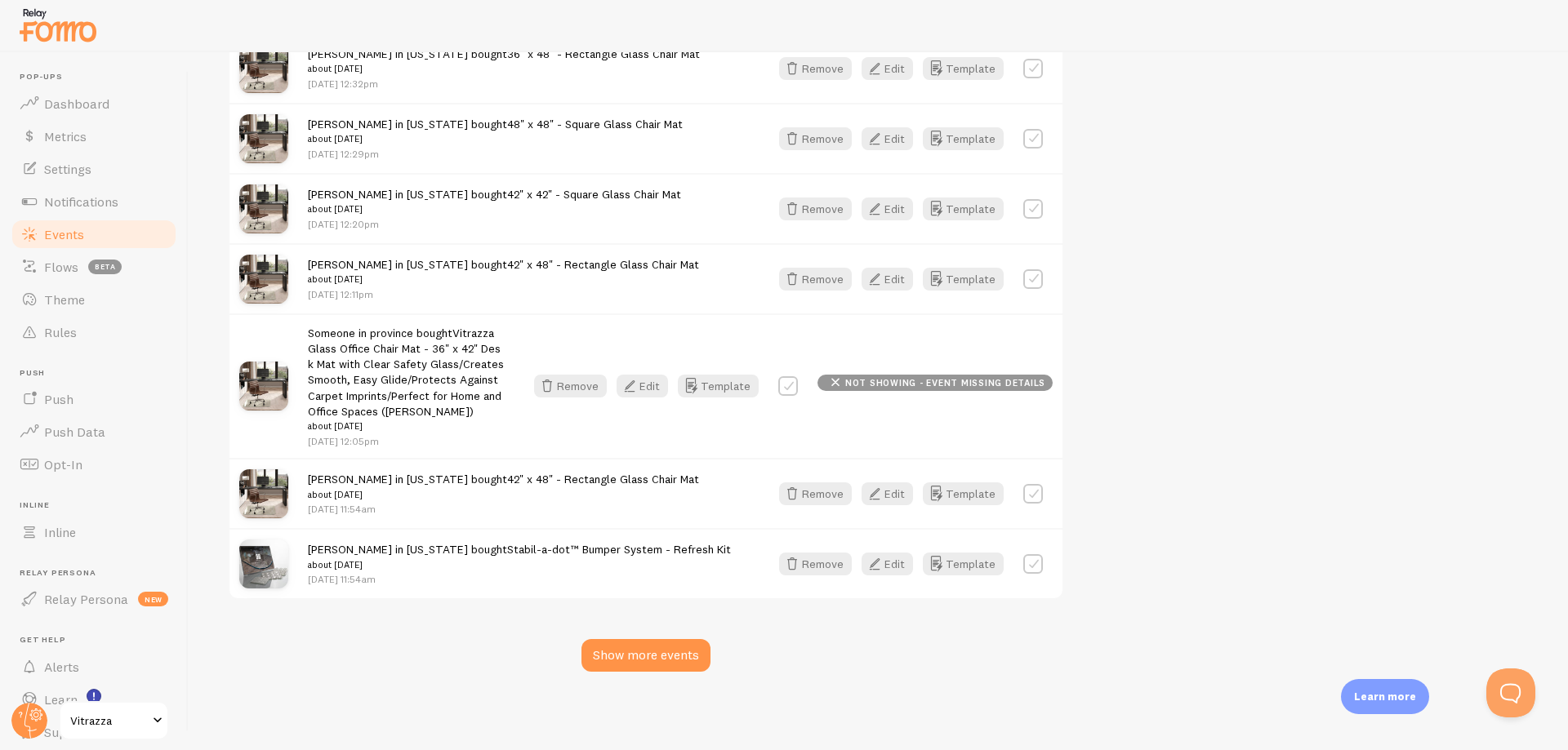
scroll to position [5850, 0]
click at [580, 384] on button "Remove" at bounding box center [570, 386] width 72 height 23
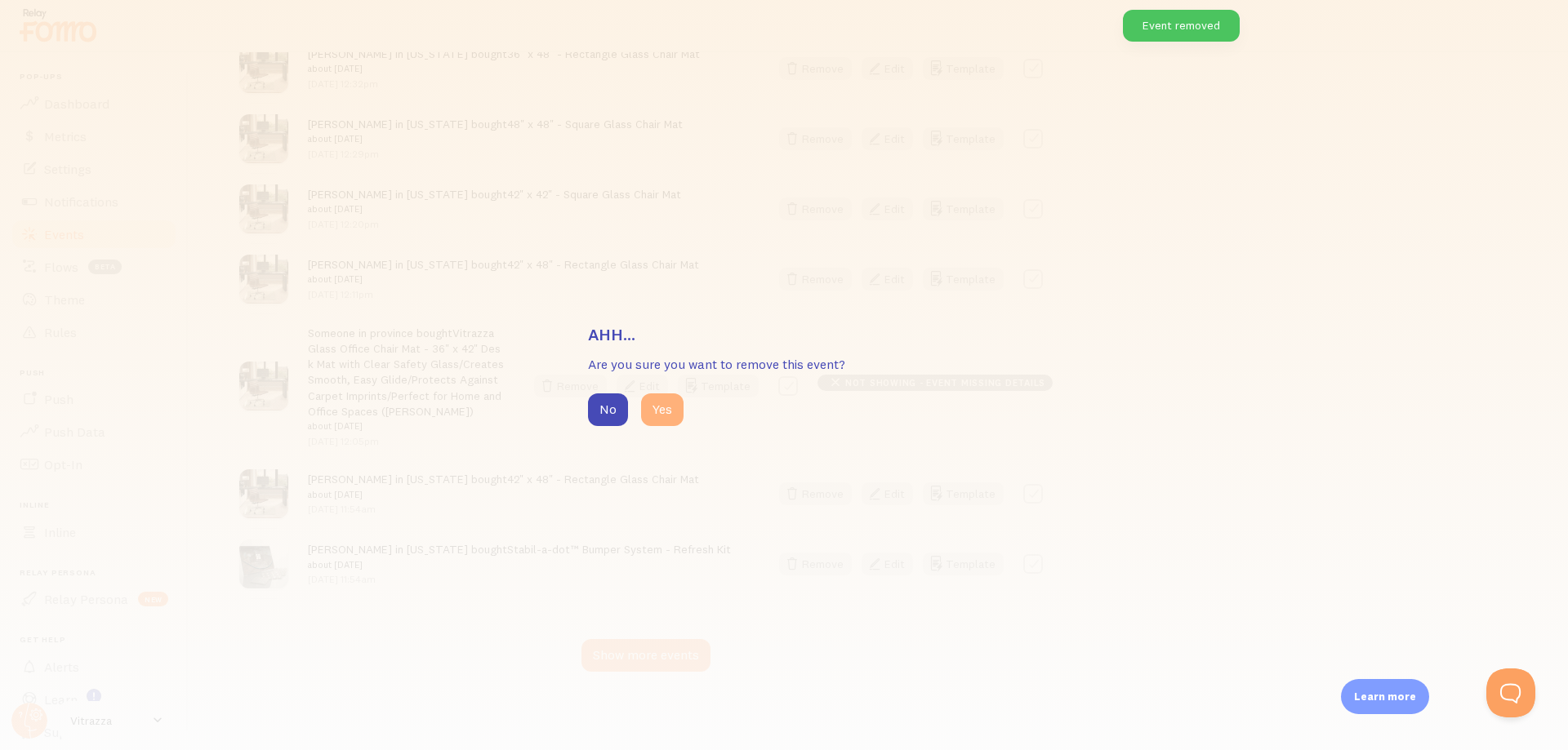
click at [657, 416] on button "Yes" at bounding box center [662, 409] width 42 height 33
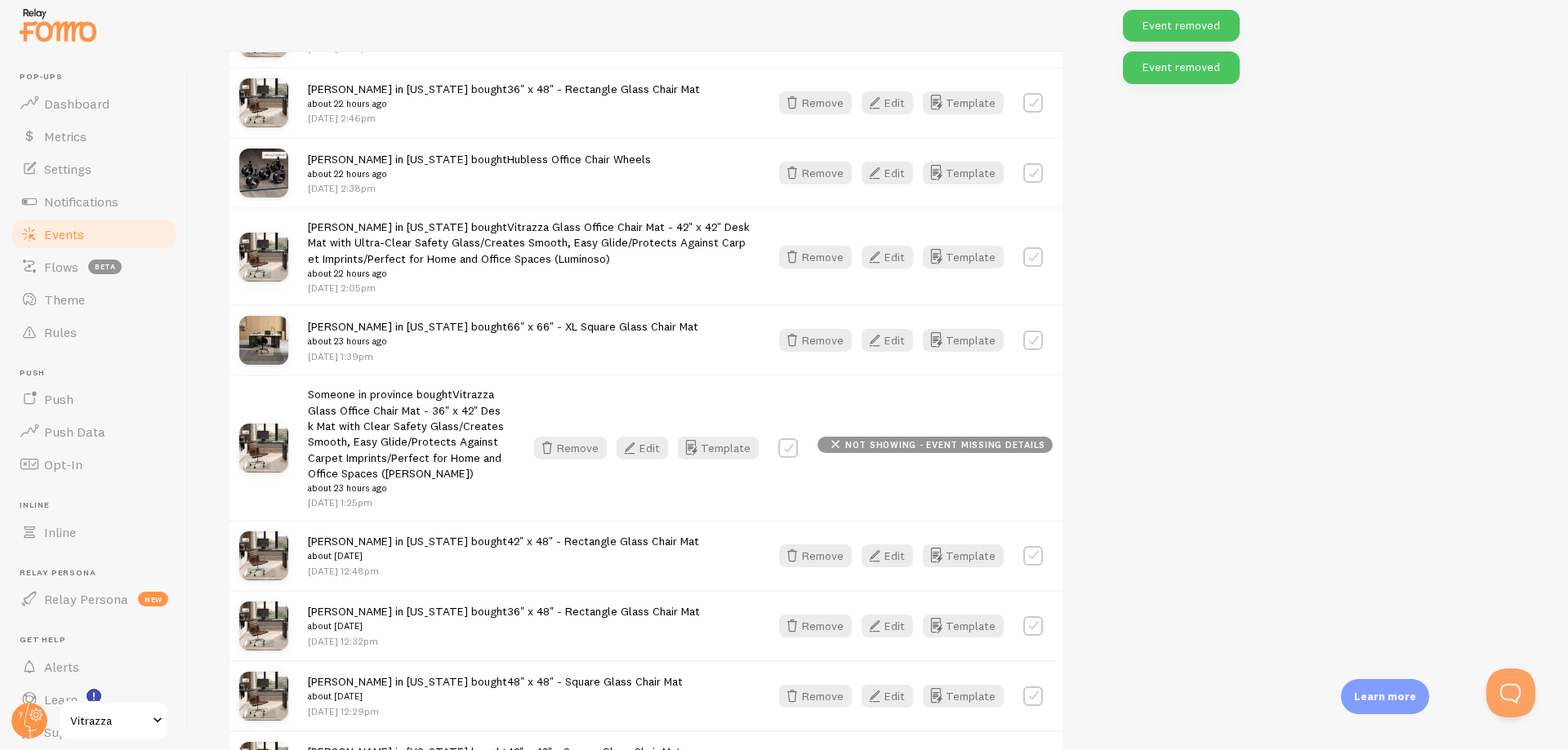
scroll to position [5311, 0]
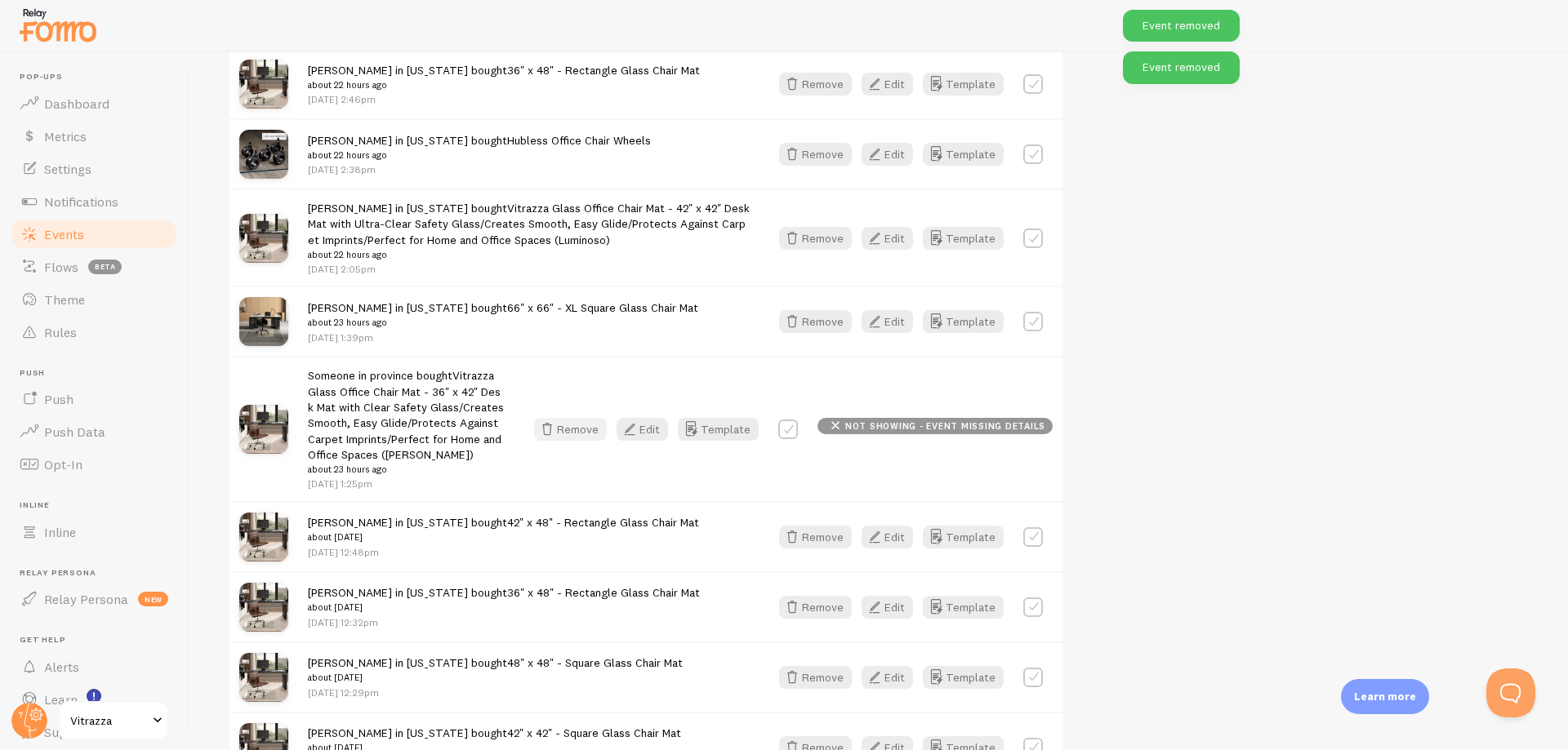
click at [571, 430] on button "Remove" at bounding box center [570, 430] width 72 height 23
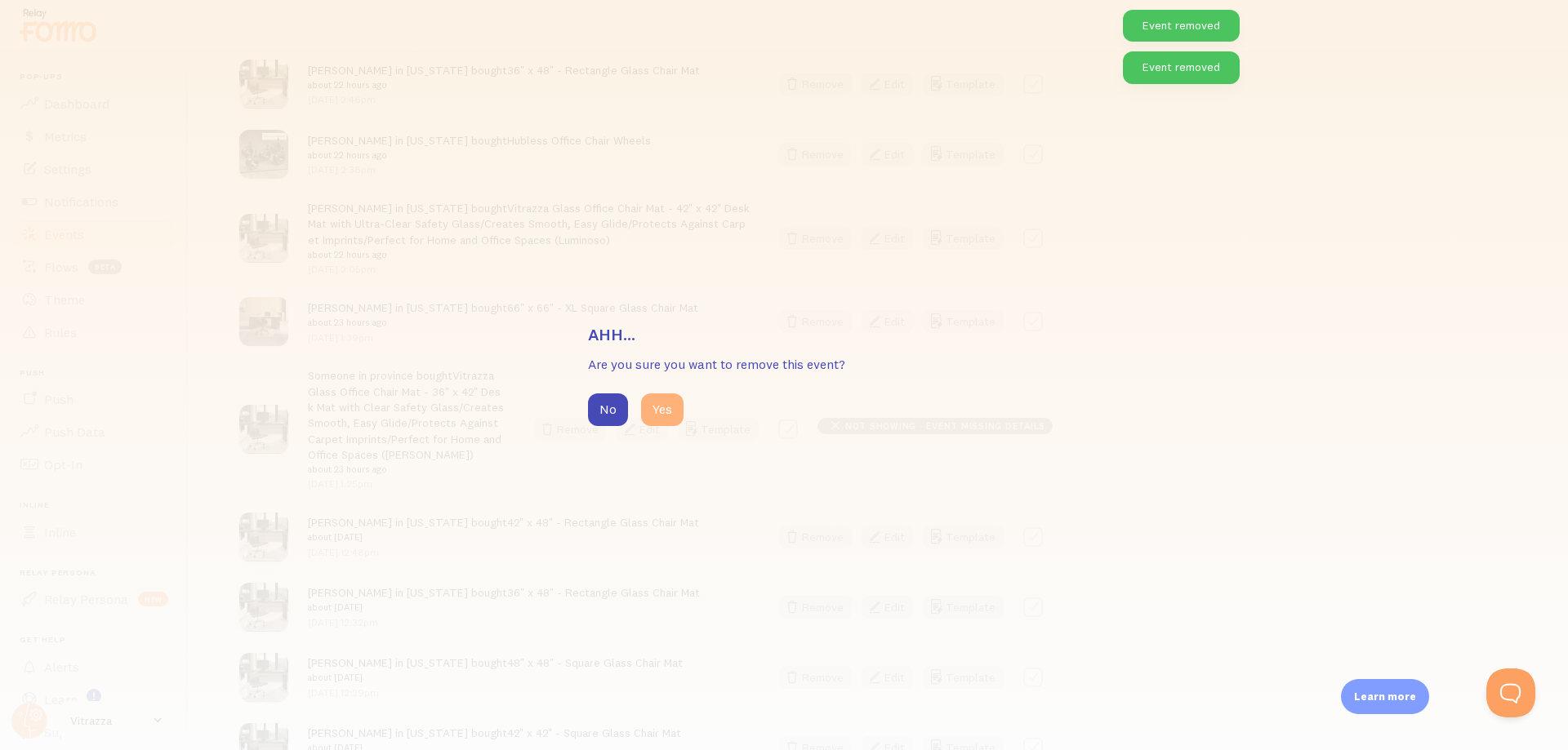
click at [658, 416] on button "Yes" at bounding box center [662, 409] width 42 height 33
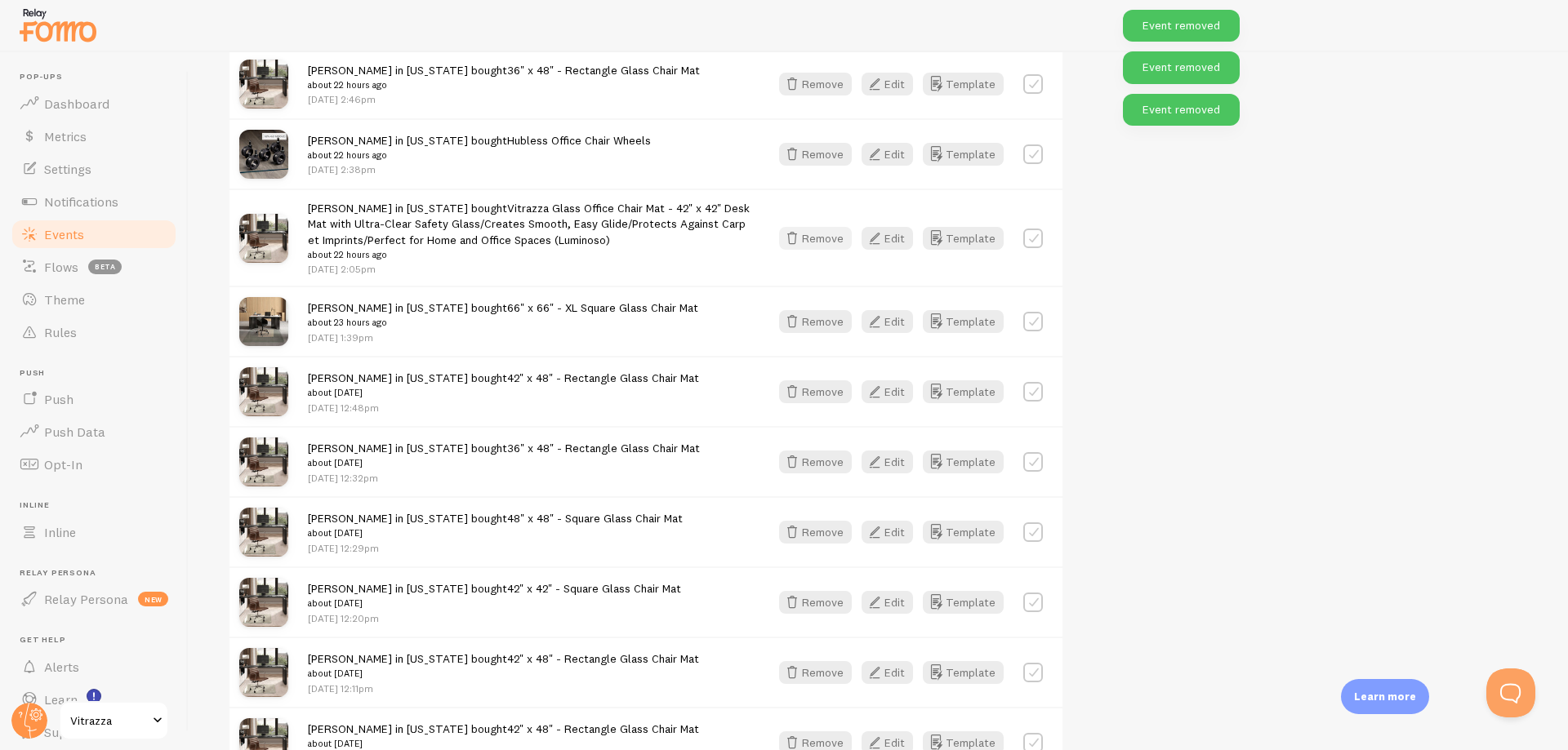
click at [815, 232] on button "Remove" at bounding box center [815, 238] width 72 height 23
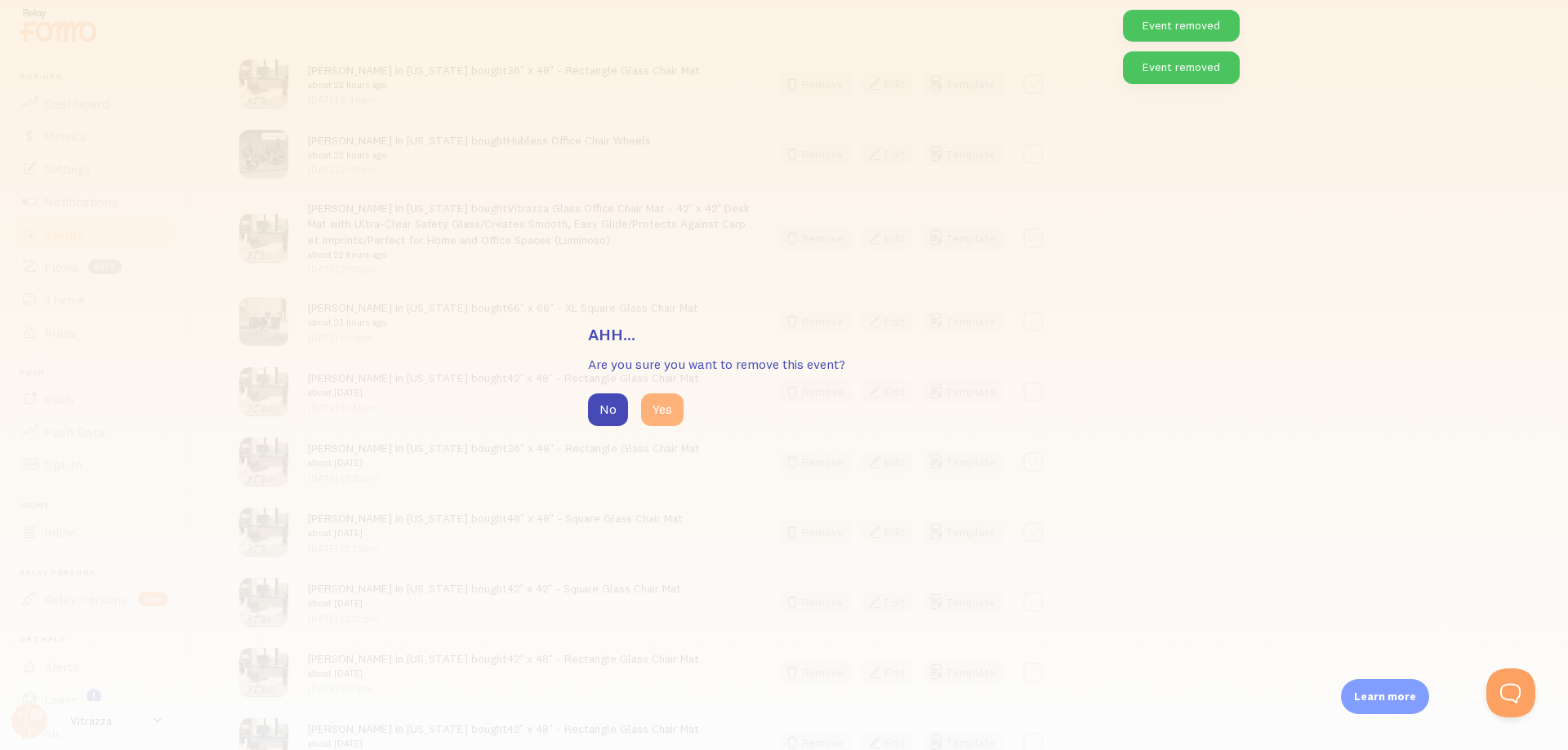
click at [664, 418] on button "Yes" at bounding box center [662, 409] width 42 height 33
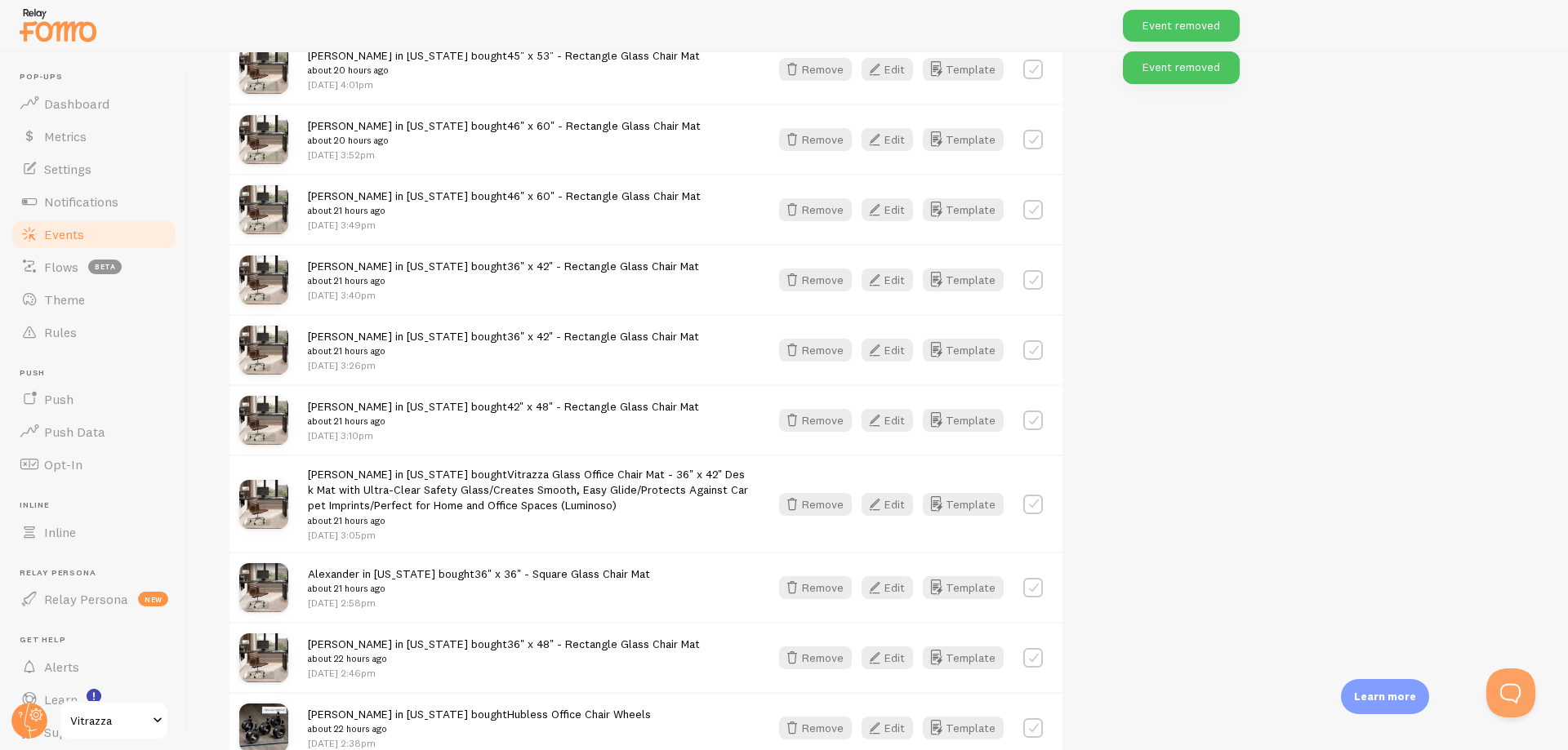
scroll to position [4723, 0]
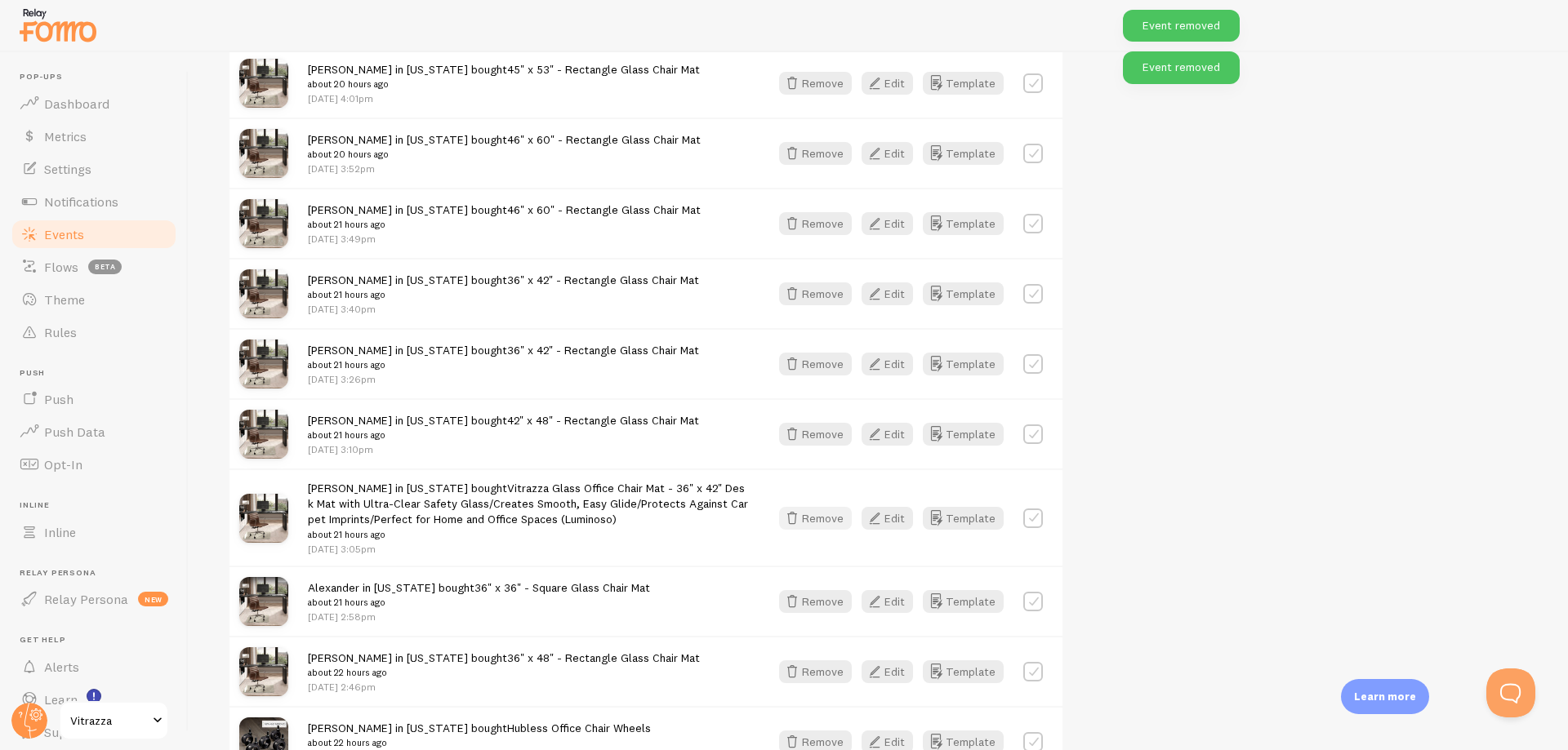
click at [832, 516] on button "Remove" at bounding box center [815, 518] width 72 height 23
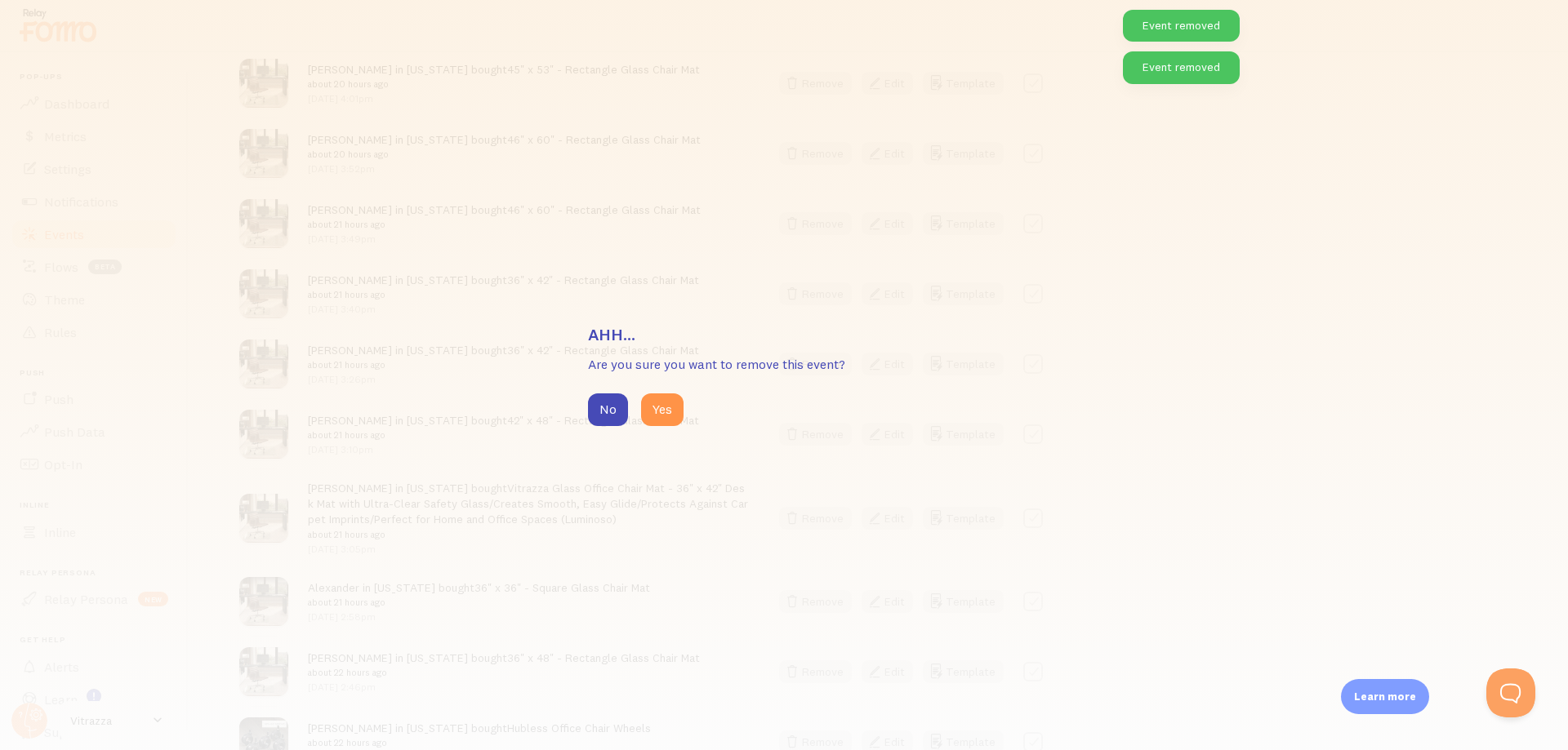
click at [680, 392] on div "Ahh... Are you sure you want to remove this event? No Yes" at bounding box center [784, 375] width 392 height 102
click at [667, 409] on button "Yes" at bounding box center [662, 409] width 42 height 33
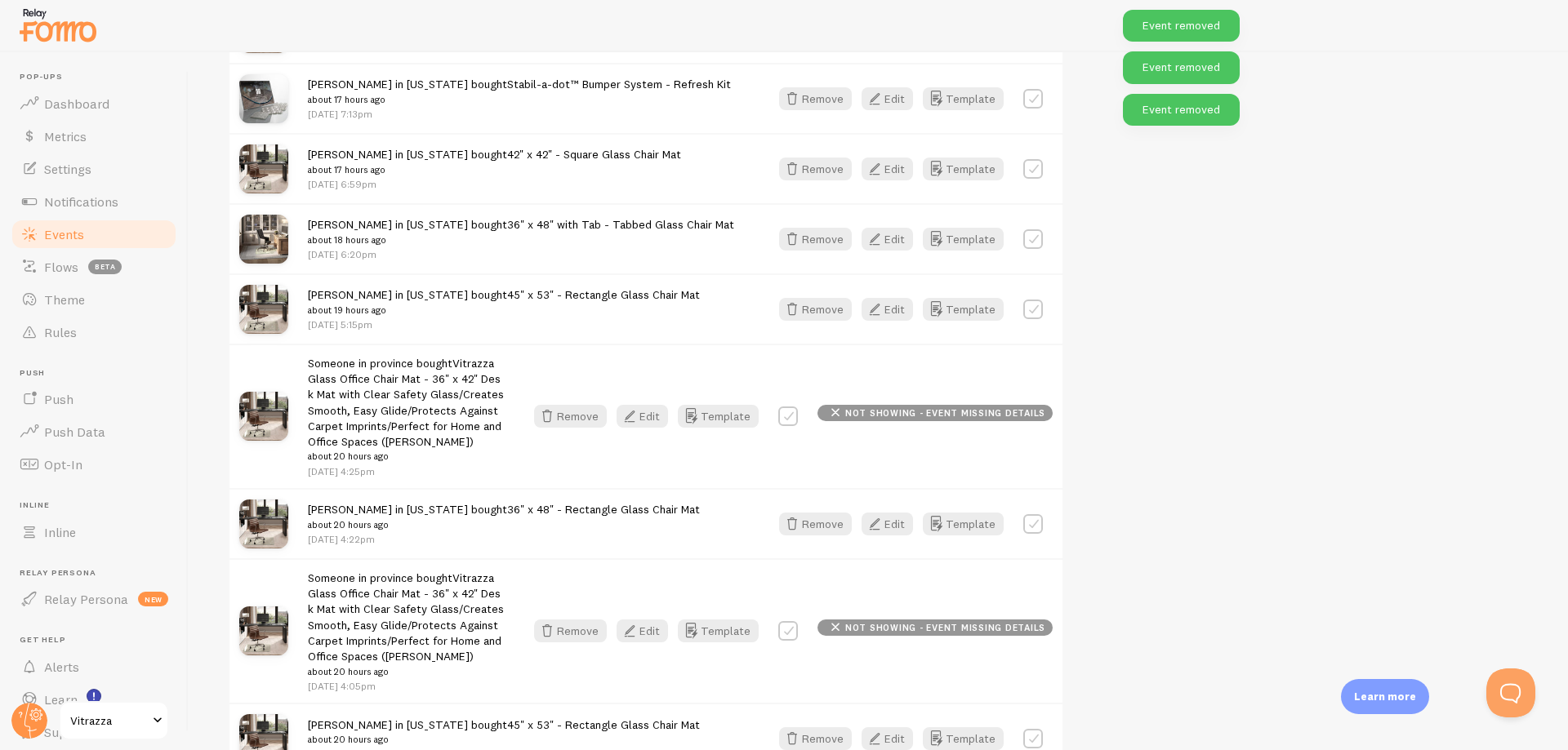
scroll to position [4038, 0]
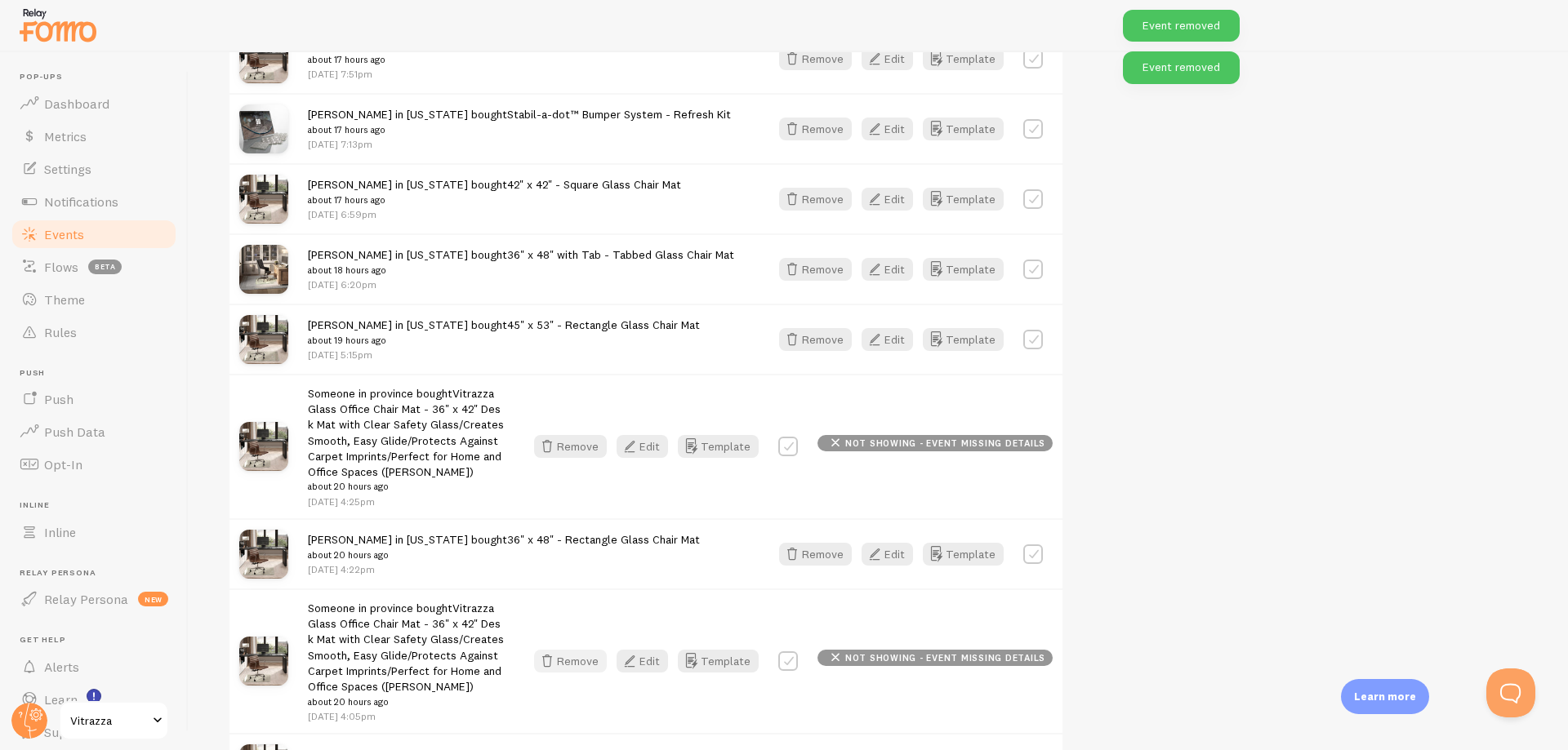
click at [581, 657] on button "Remove" at bounding box center [570, 661] width 72 height 23
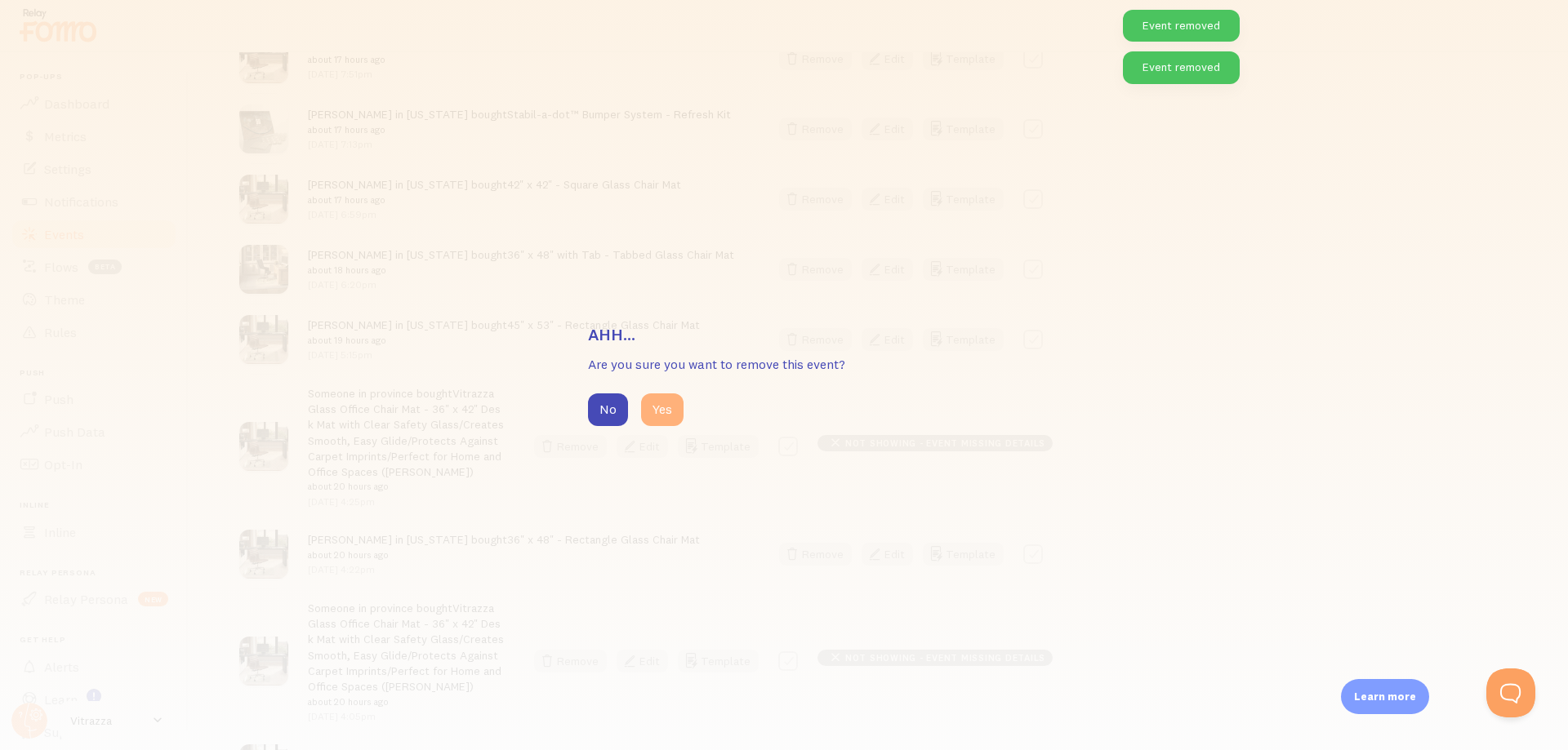
click at [674, 422] on button "Yes" at bounding box center [662, 409] width 42 height 33
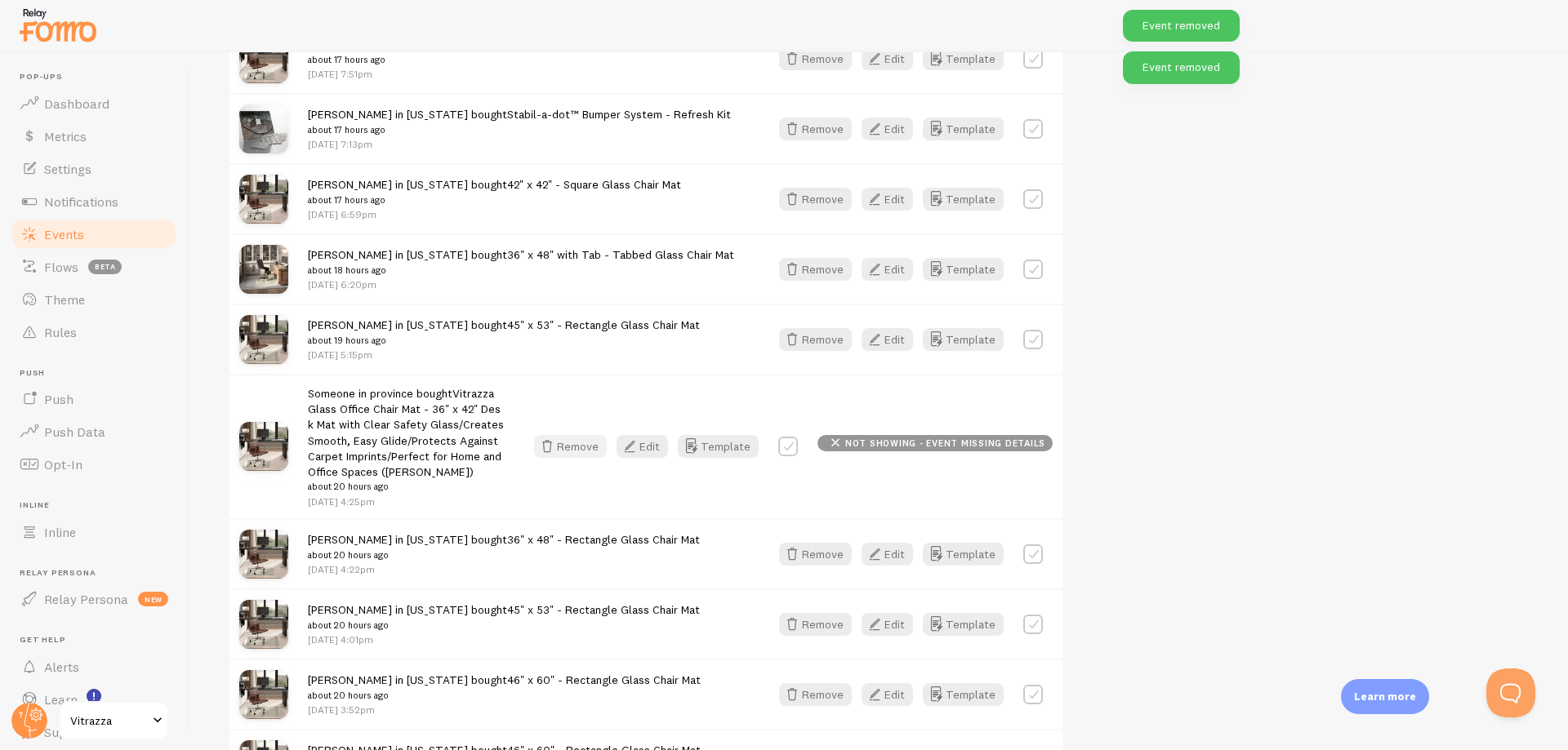
click at [571, 435] on button "Remove" at bounding box center [570, 446] width 72 height 23
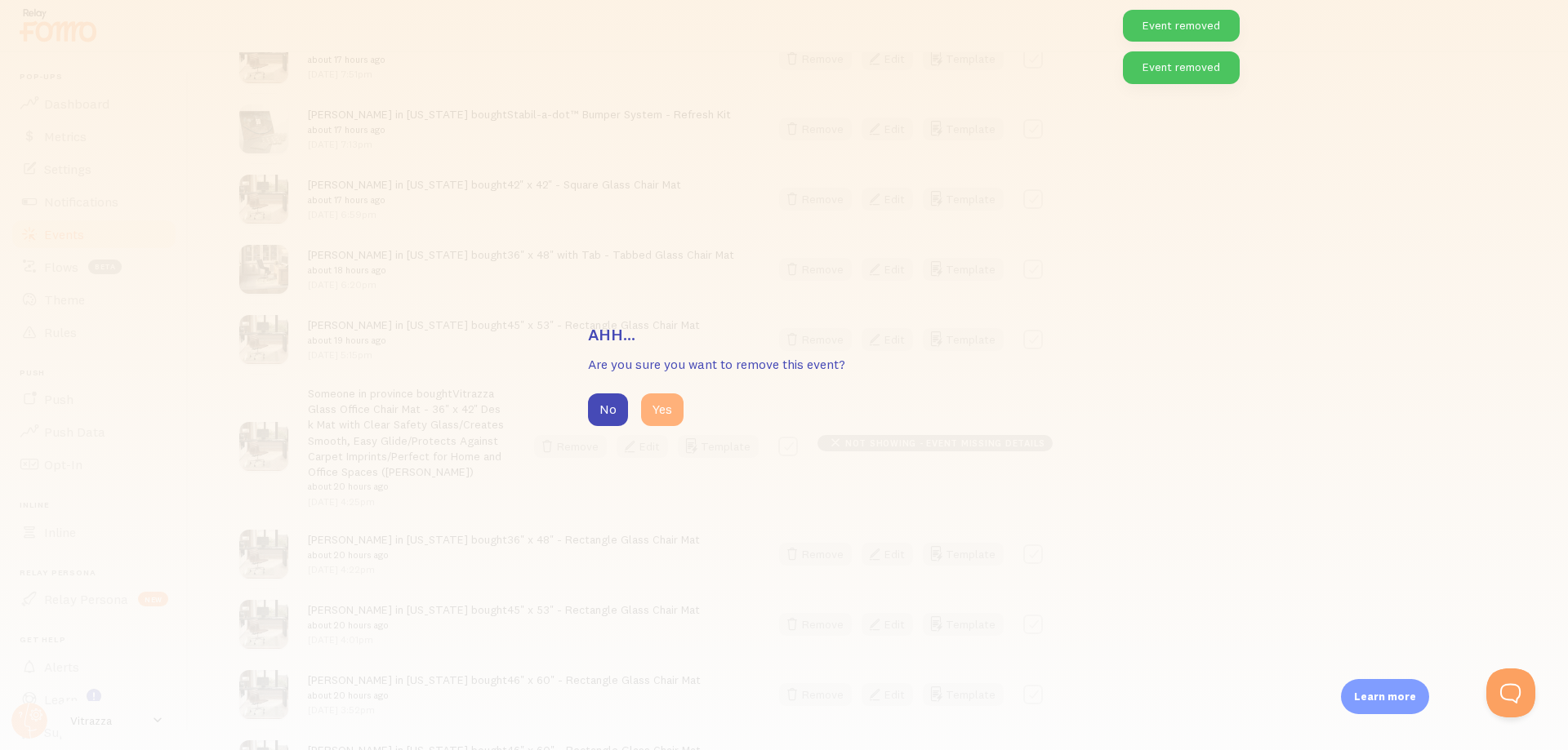
click at [674, 396] on button "Yes" at bounding box center [662, 409] width 42 height 33
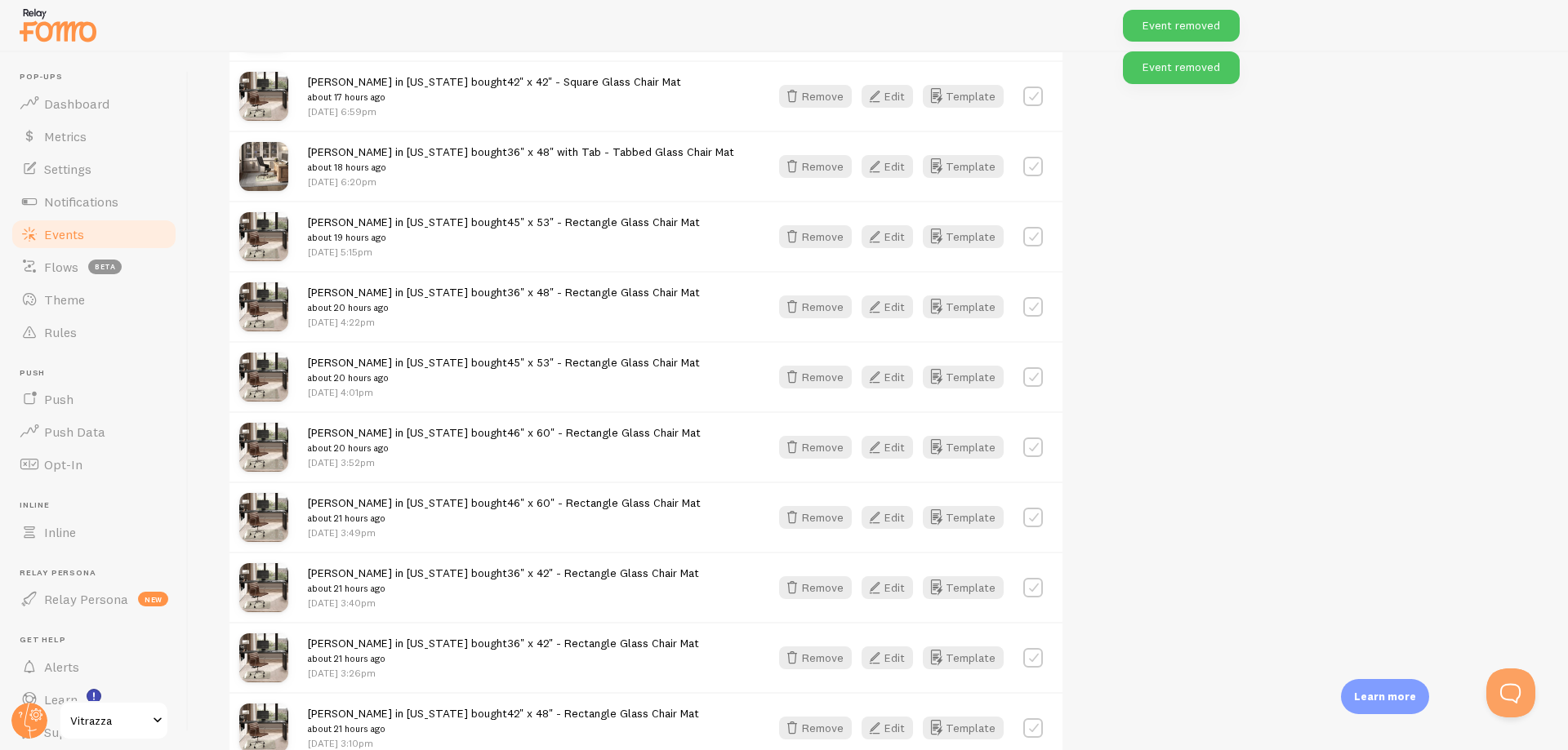
scroll to position [5066, 0]
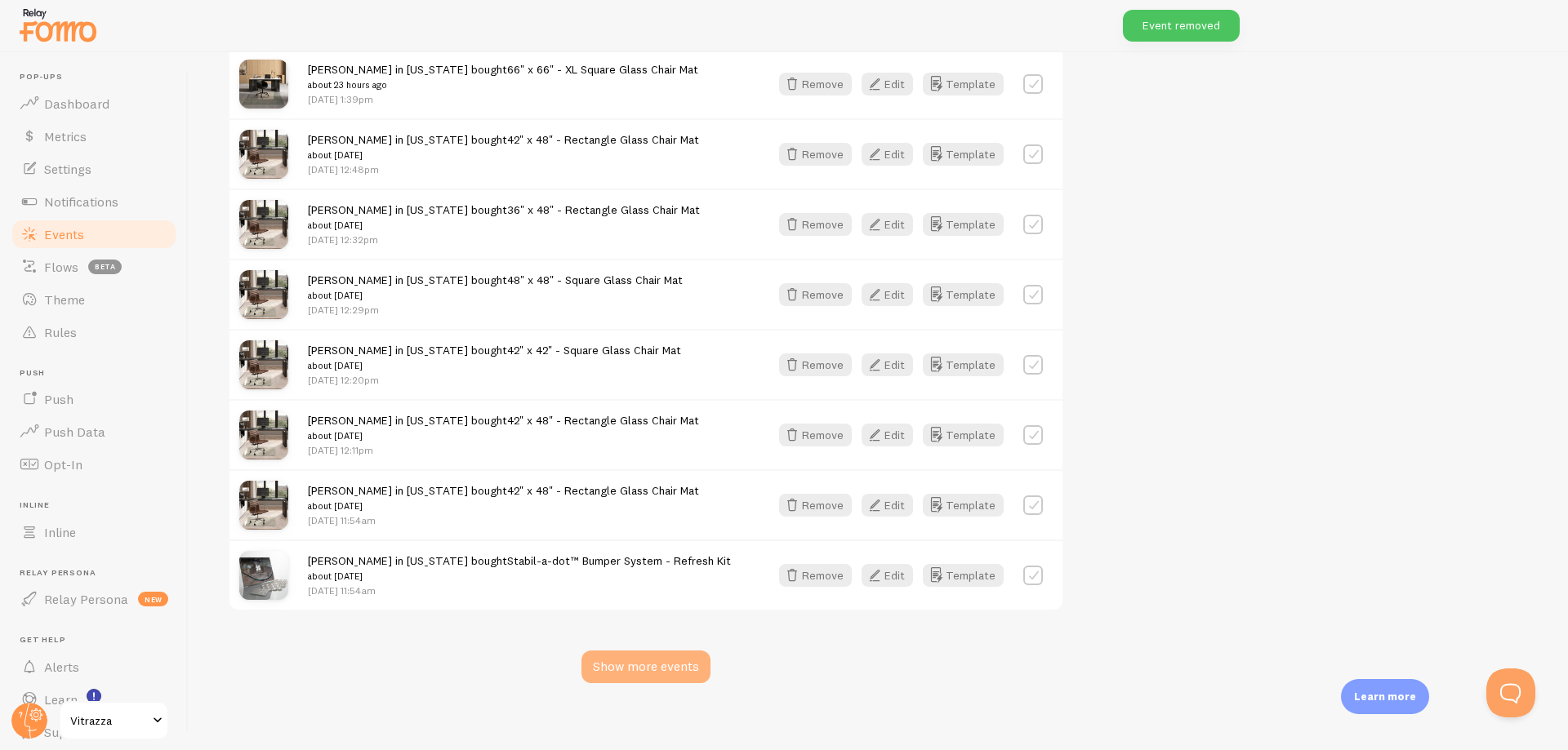
click at [671, 658] on div "Show more events" at bounding box center [645, 666] width 129 height 33
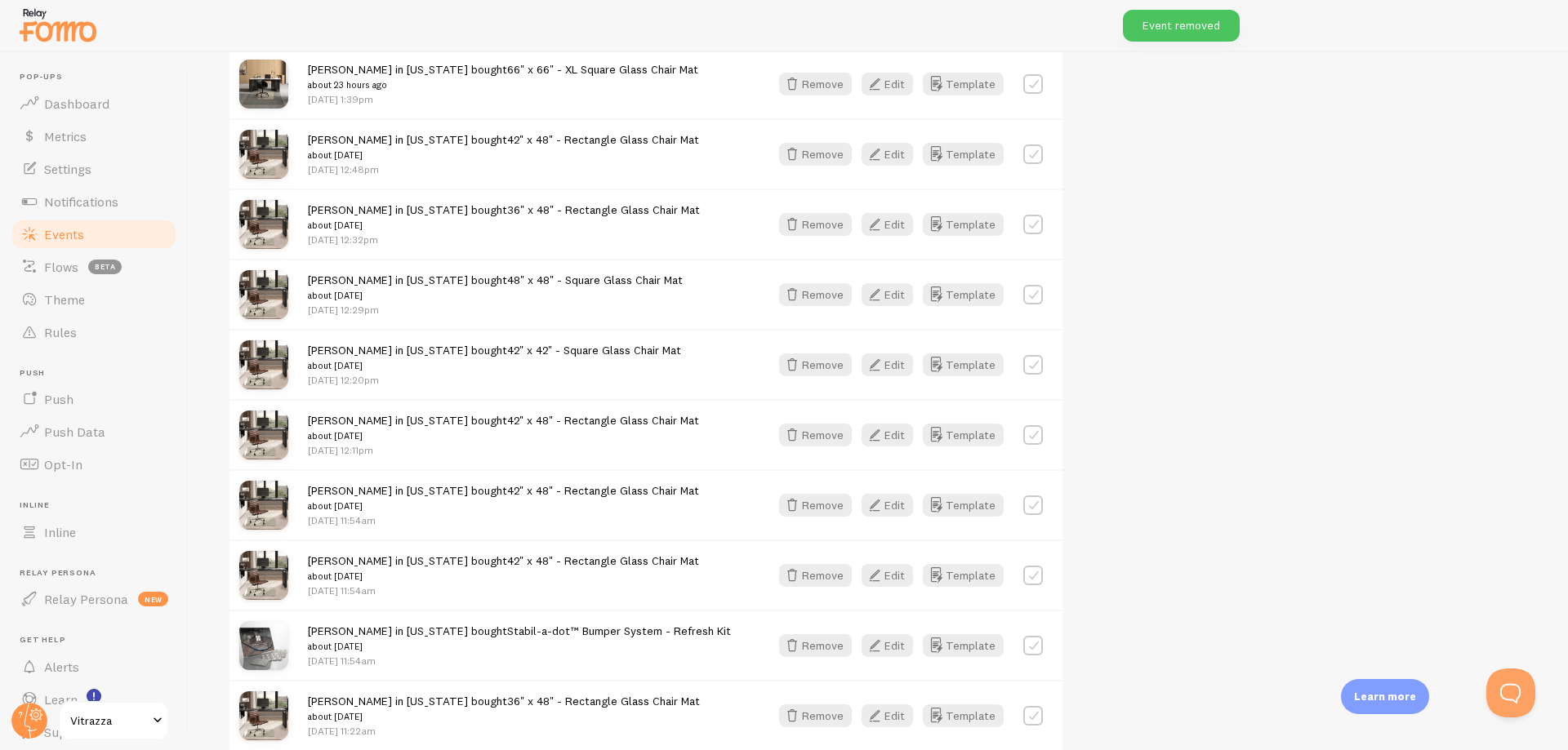
scroll to position [7515, 0]
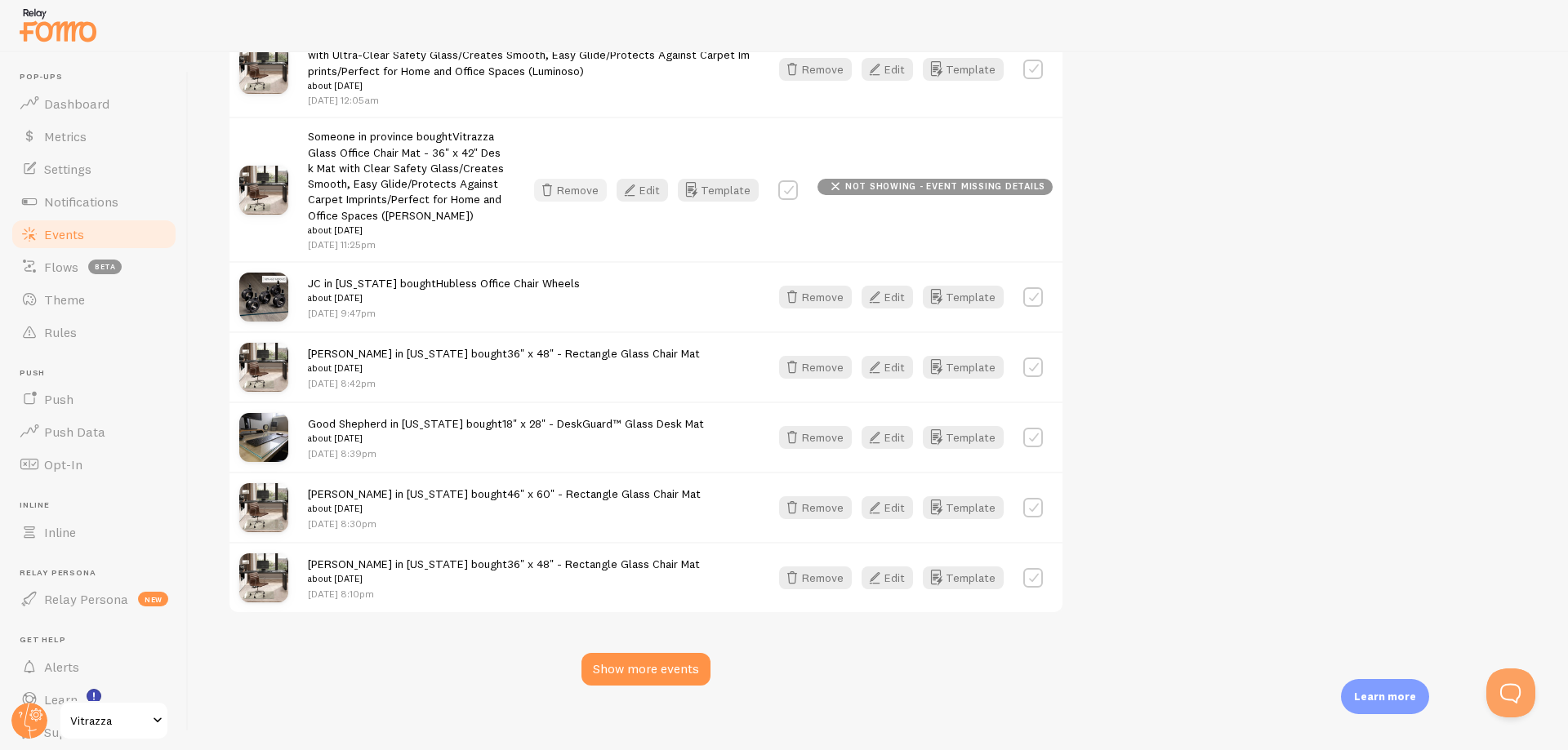
click at [584, 179] on button "Remove" at bounding box center [570, 191] width 72 height 23
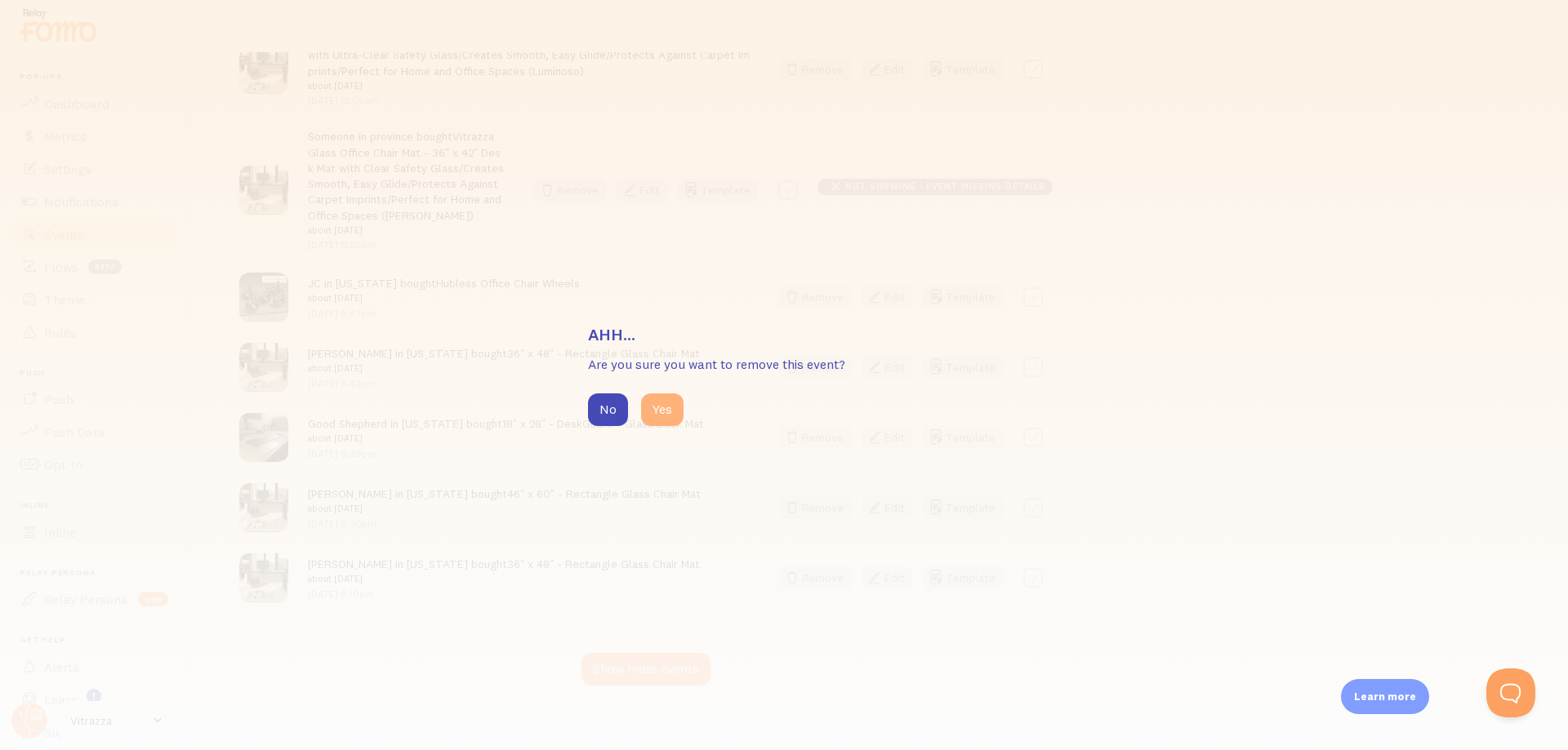
click at [649, 413] on button "Yes" at bounding box center [662, 409] width 42 height 33
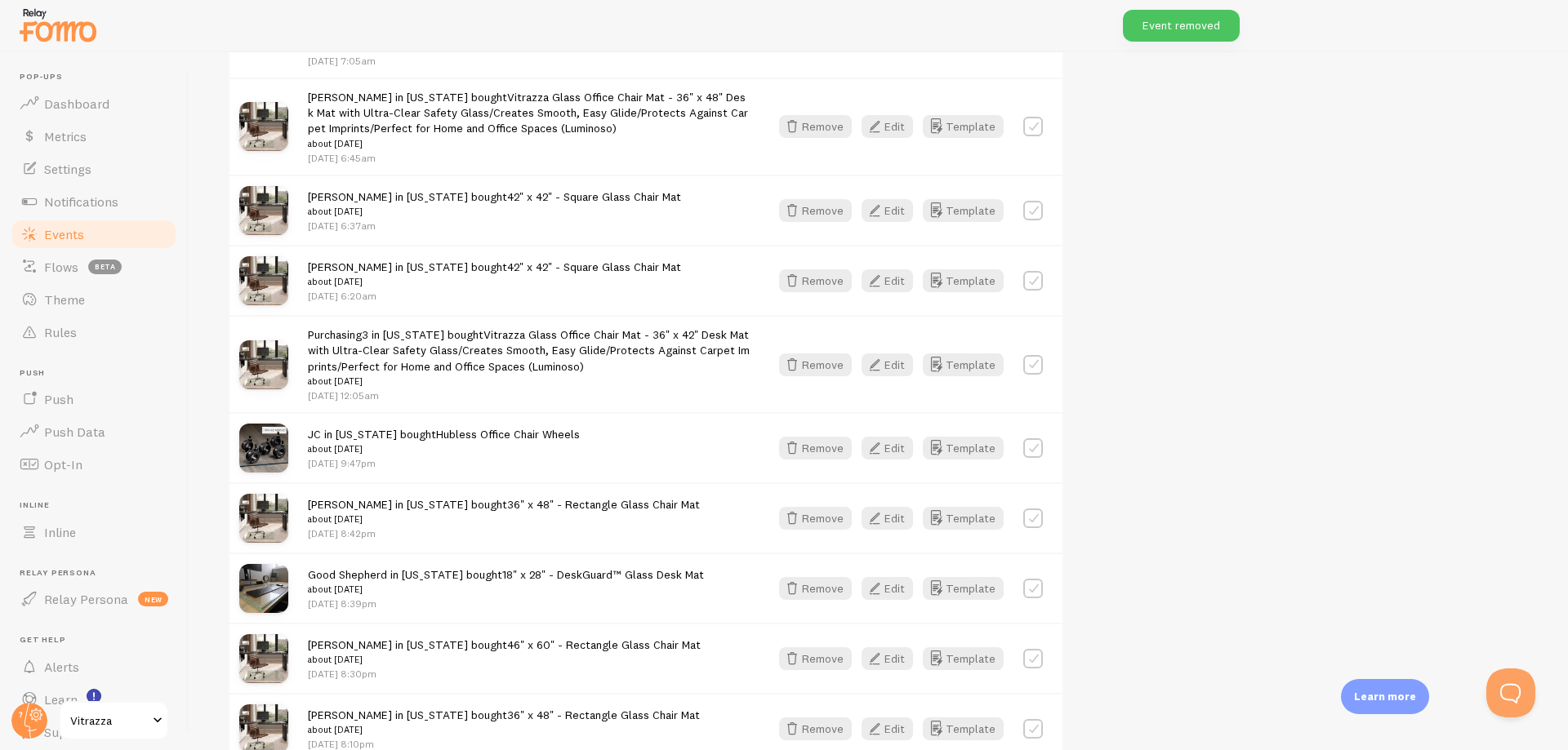
scroll to position [7172, 0]
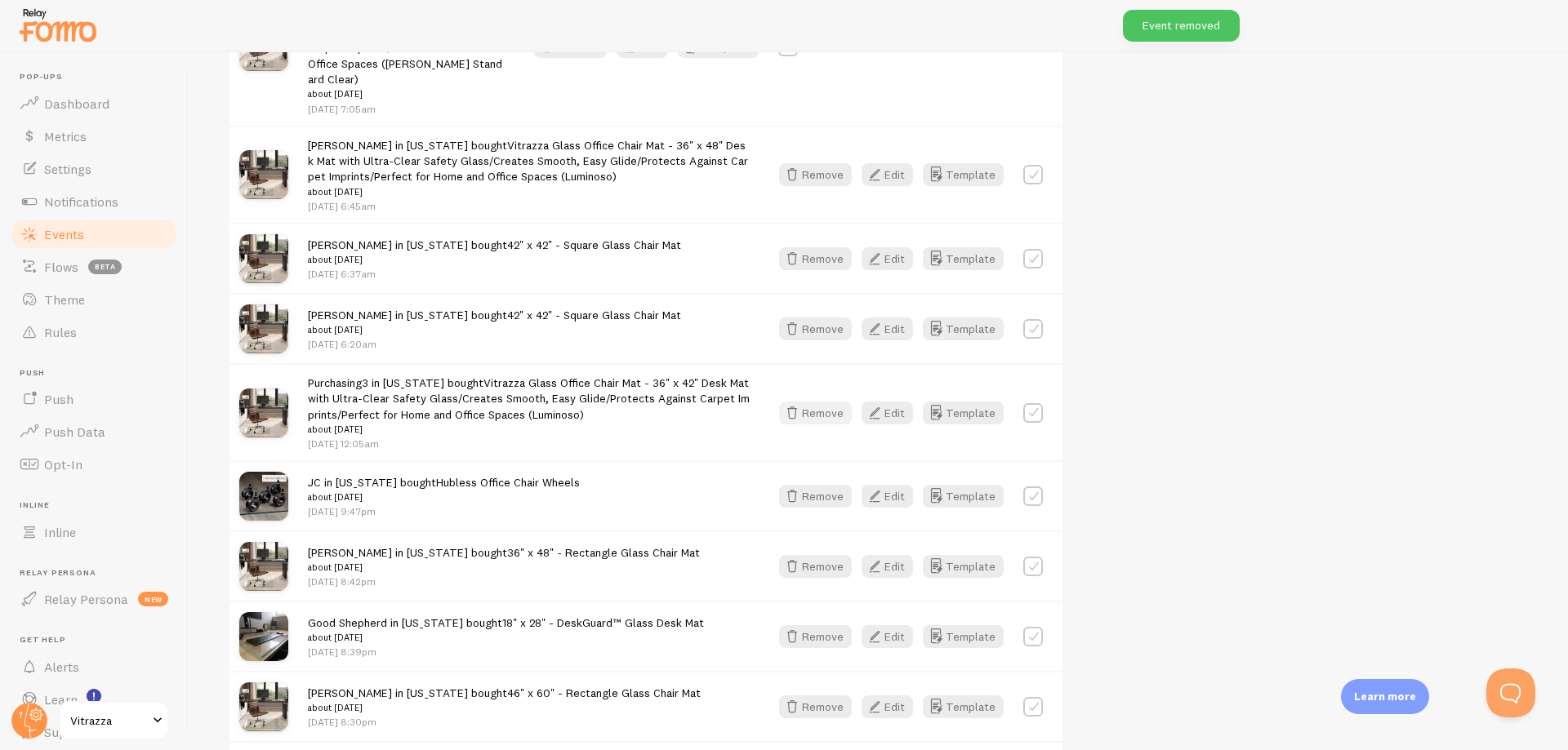
click at [817, 401] on button "Remove" at bounding box center [815, 413] width 72 height 23
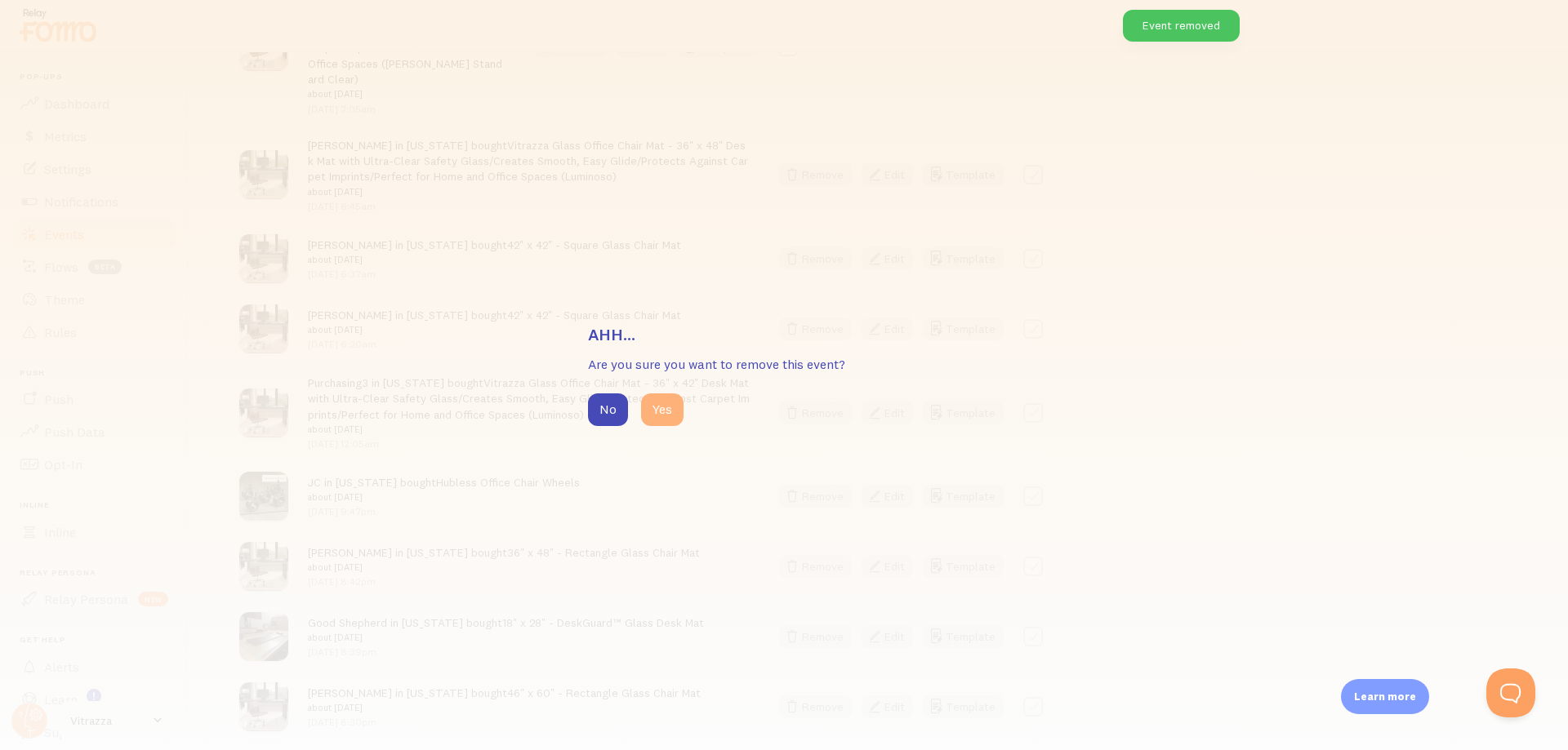
drag, startPoint x: 653, startPoint y: 415, endPoint x: 734, endPoint y: 280, distance: 157.4
click at [654, 414] on button "Yes" at bounding box center [662, 409] width 42 height 33
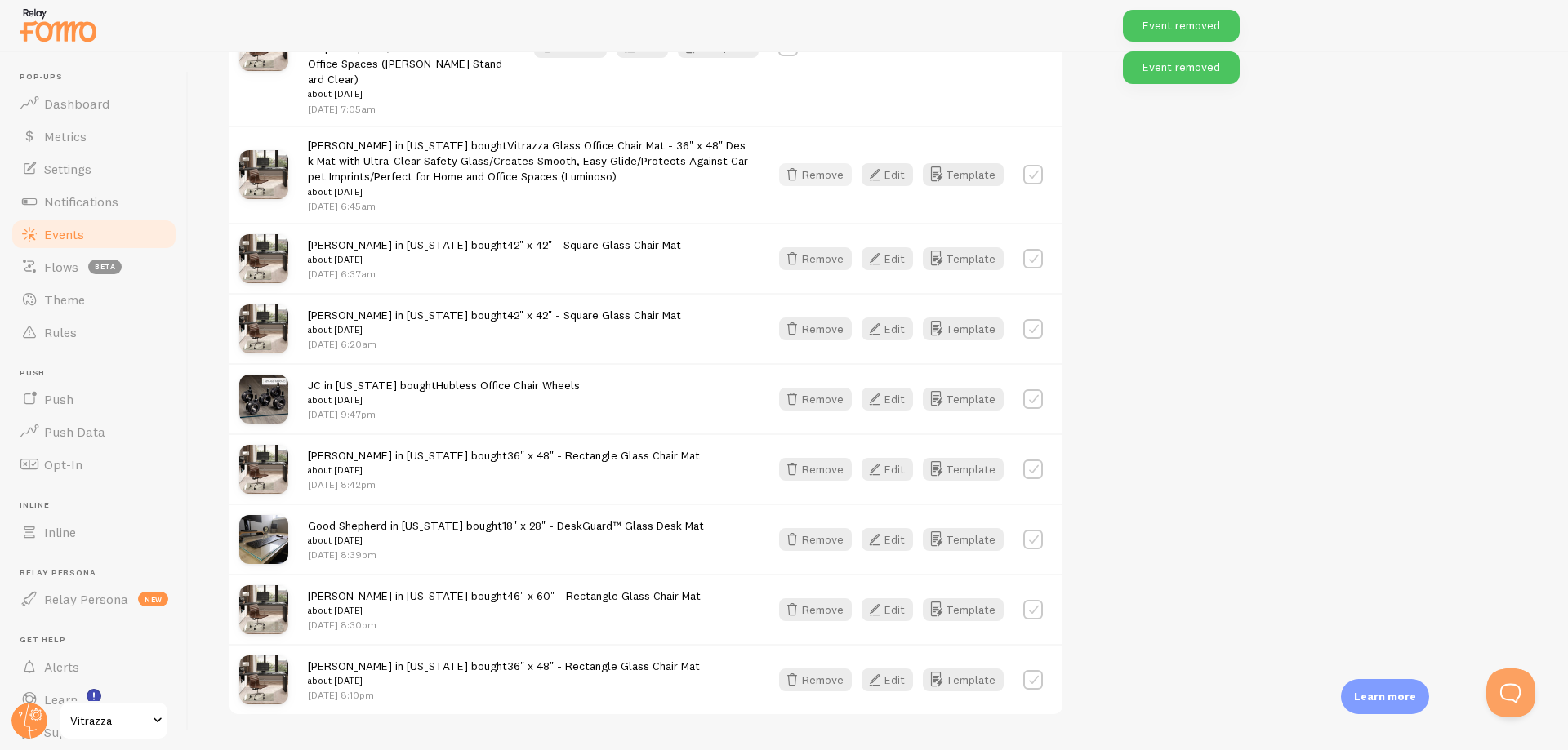
click at [804, 166] on button "Remove" at bounding box center [815, 175] width 72 height 23
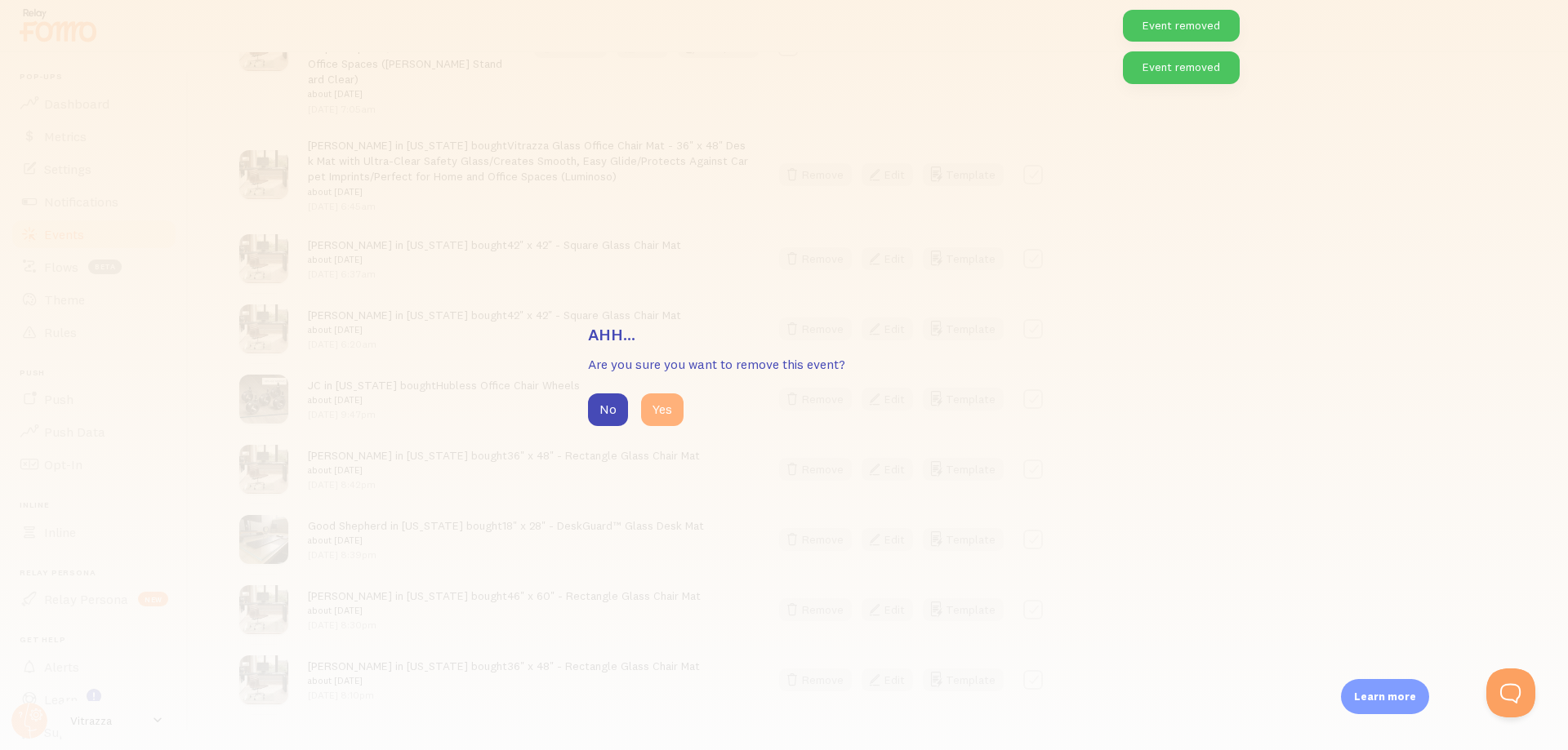
click at [661, 411] on button "Yes" at bounding box center [662, 409] width 42 height 33
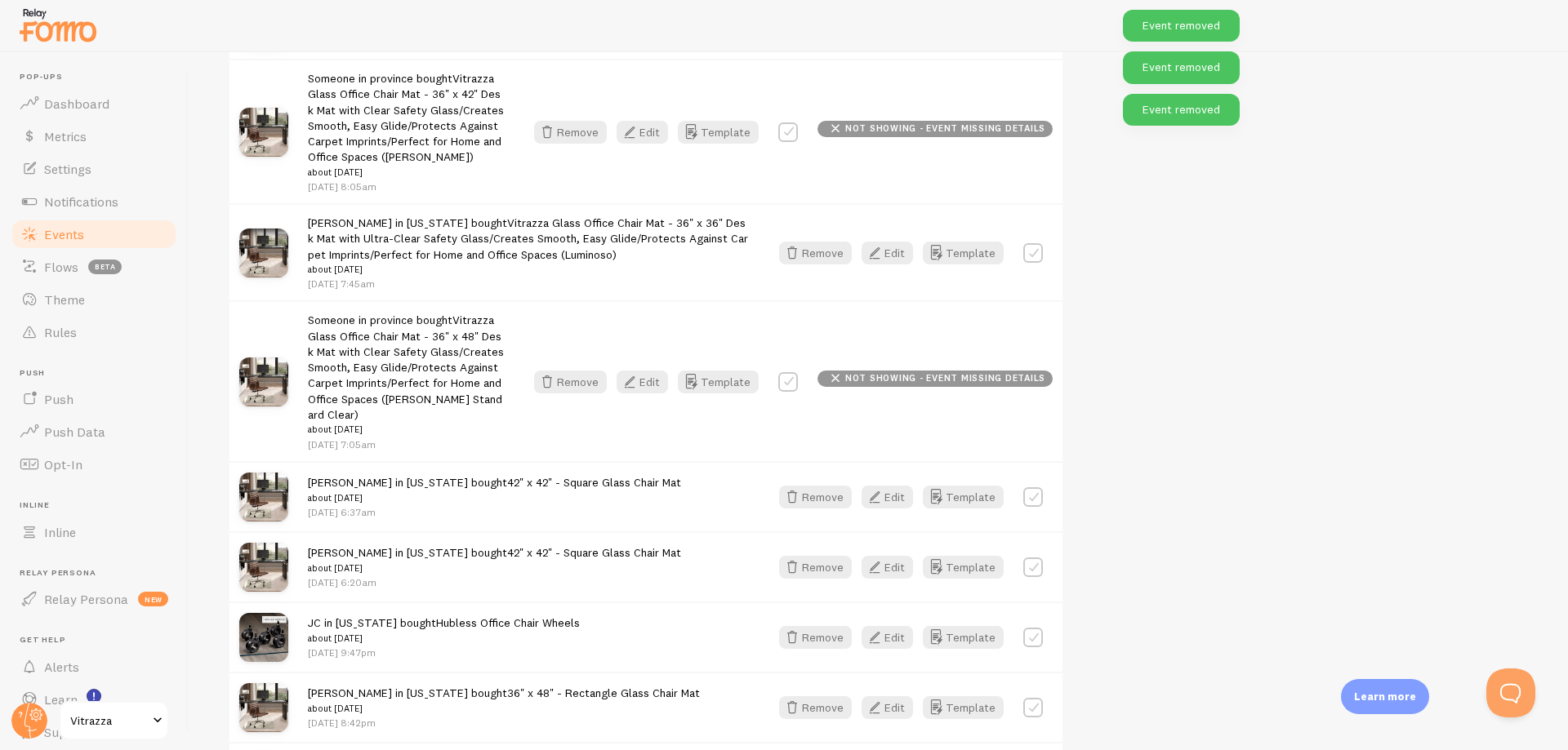
scroll to position [6583, 0]
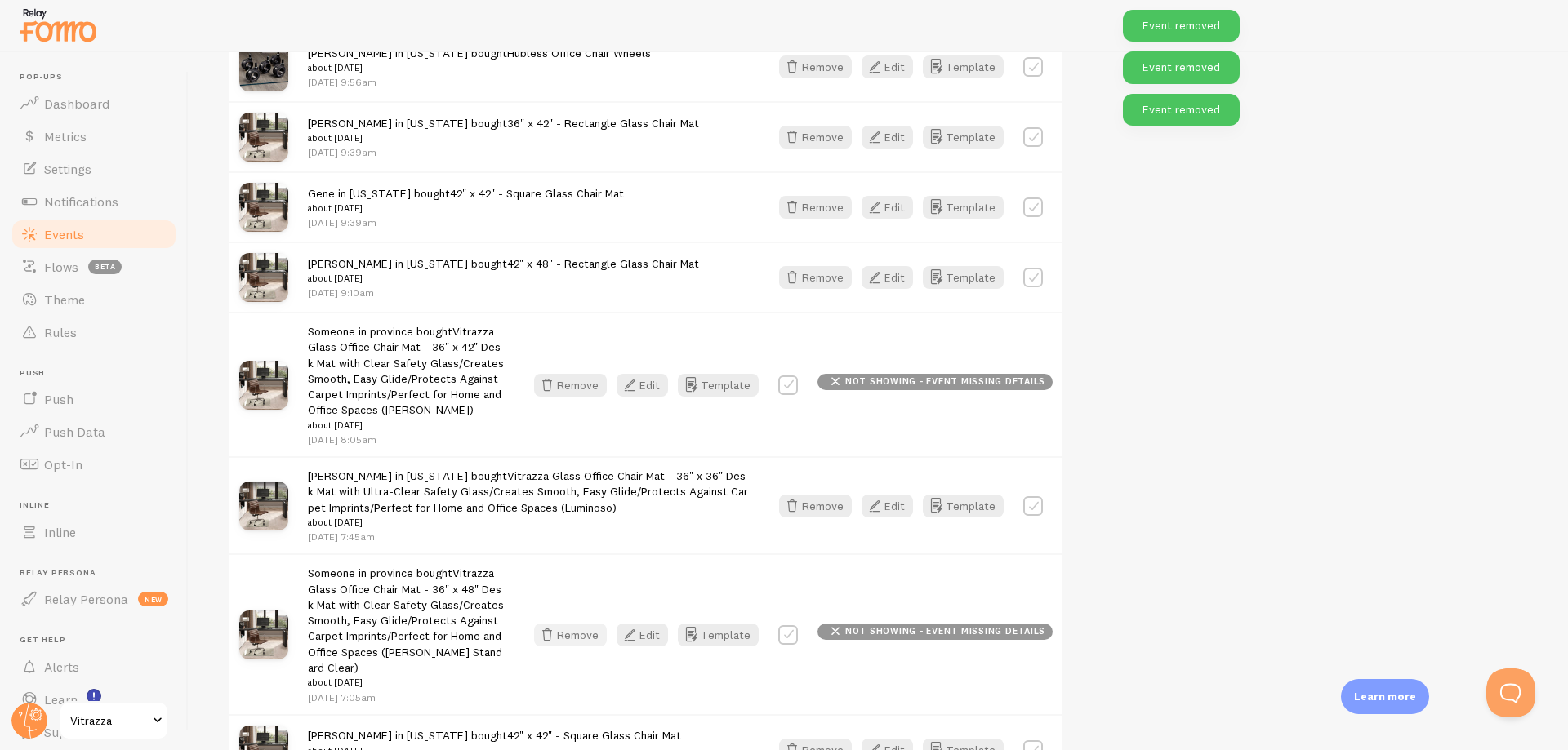
click at [577, 624] on button "Remove" at bounding box center [570, 635] width 72 height 23
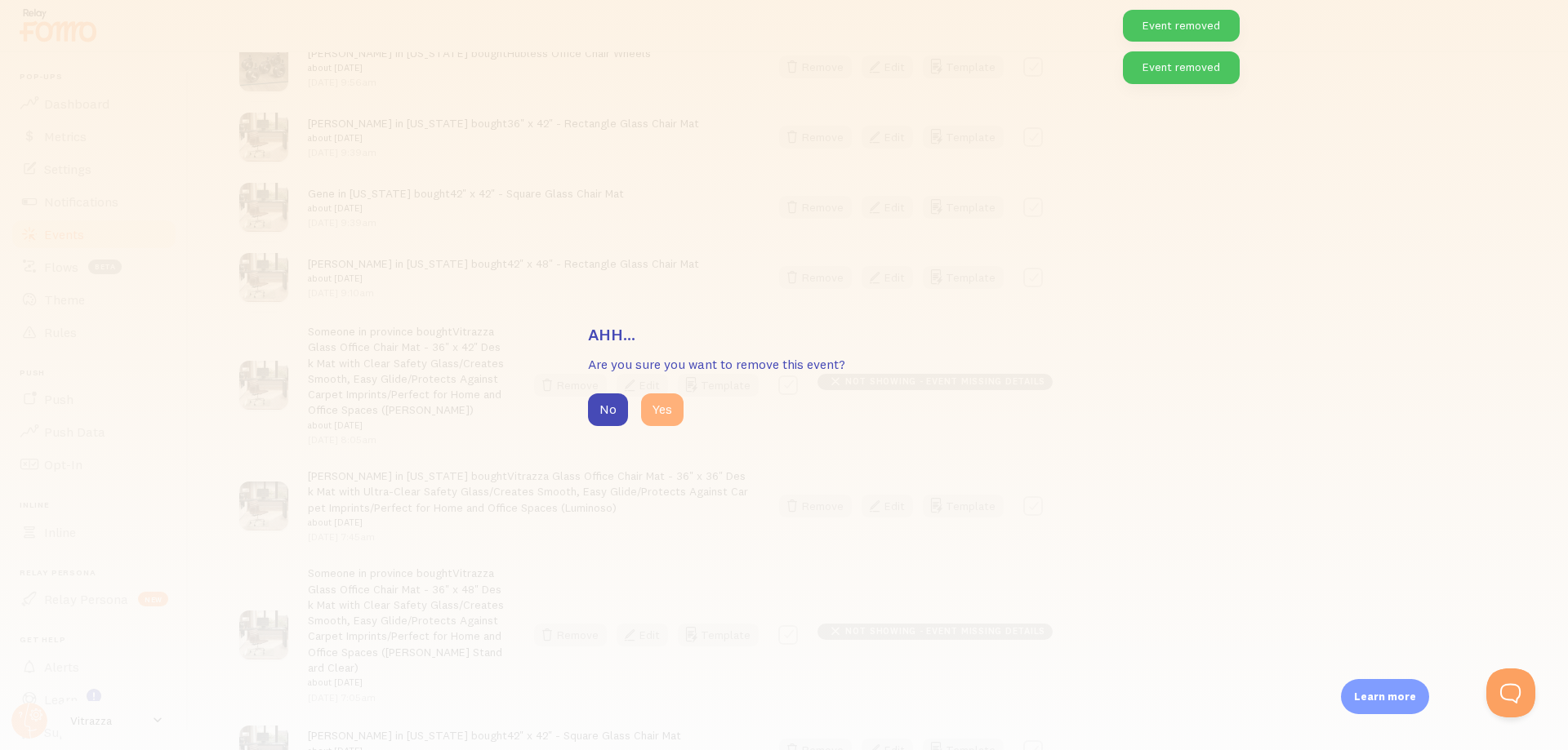
drag, startPoint x: 675, startPoint y: 416, endPoint x: 676, endPoint y: 424, distance: 8.1
click at [673, 417] on button "Yes" at bounding box center [662, 409] width 42 height 33
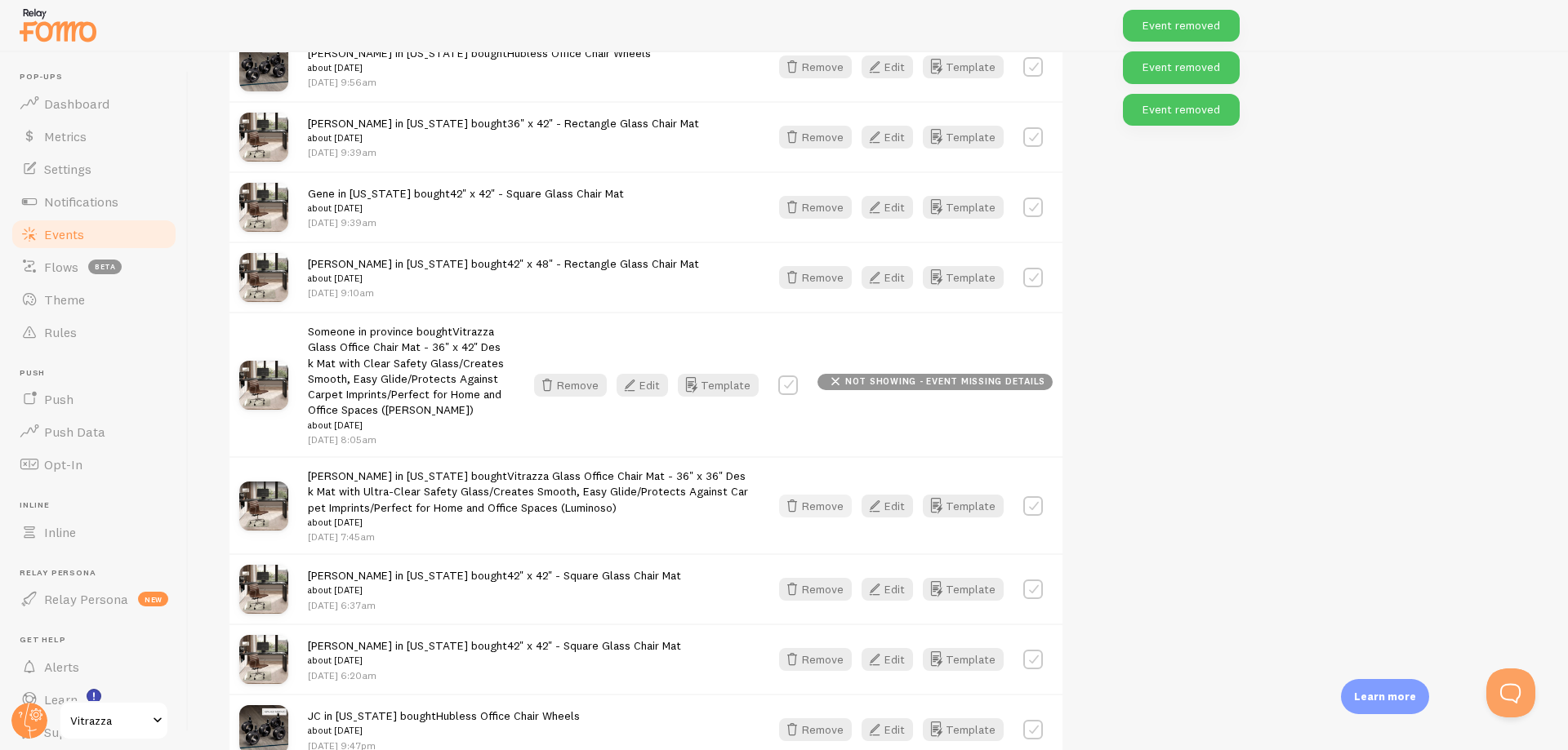
click at [810, 500] on button "Remove" at bounding box center [815, 506] width 72 height 23
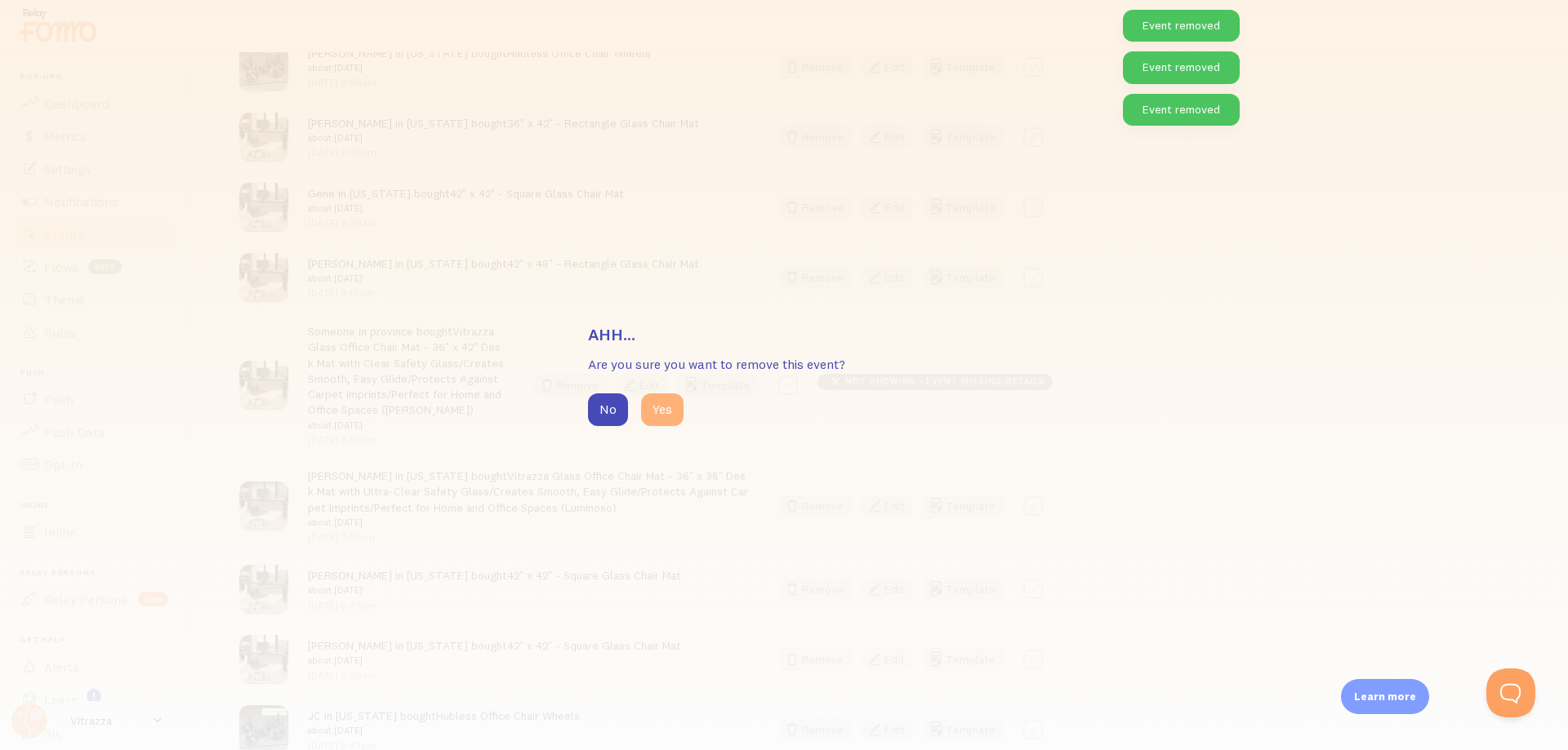
click at [661, 421] on button "Yes" at bounding box center [662, 409] width 42 height 33
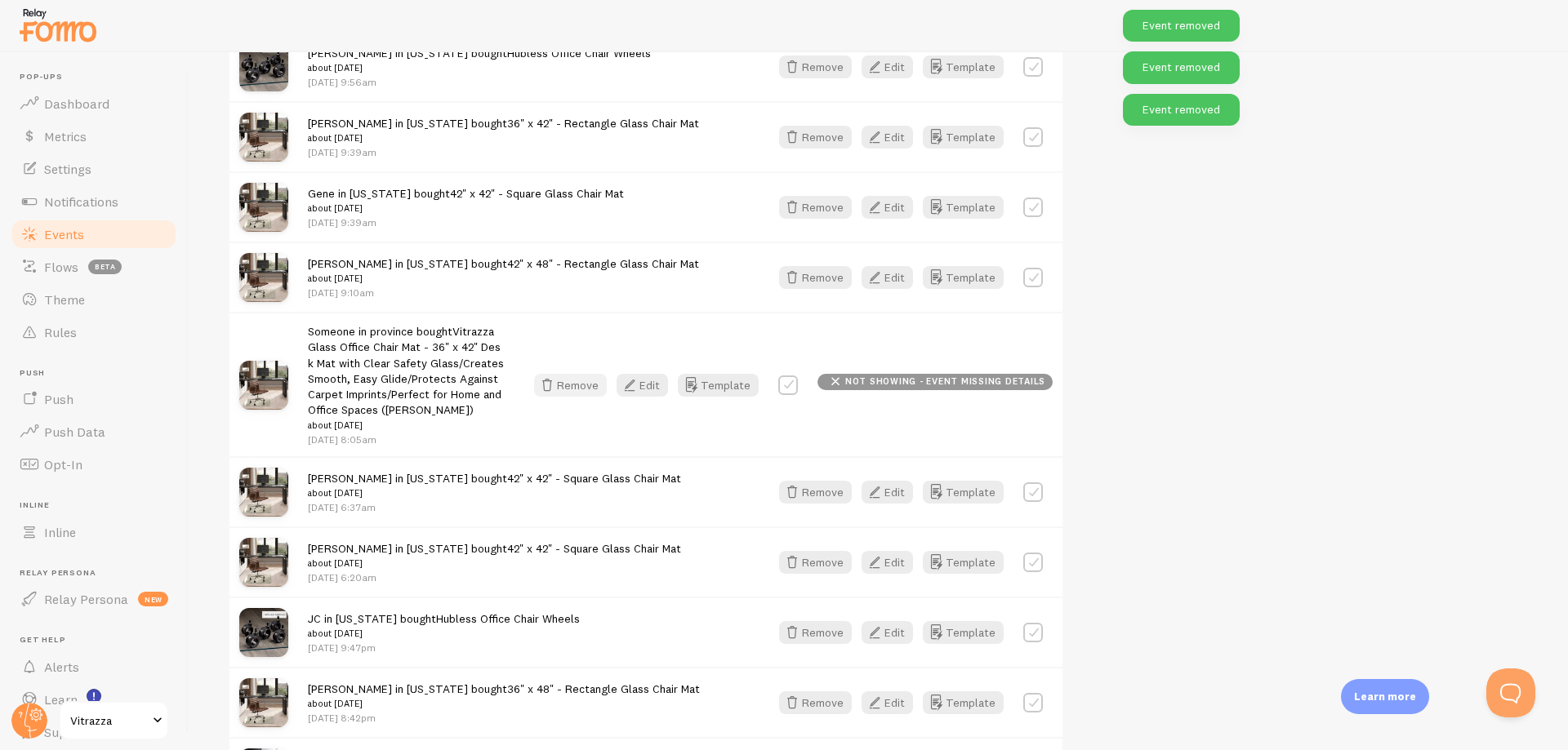
click at [600, 383] on button "Remove" at bounding box center [570, 386] width 72 height 23
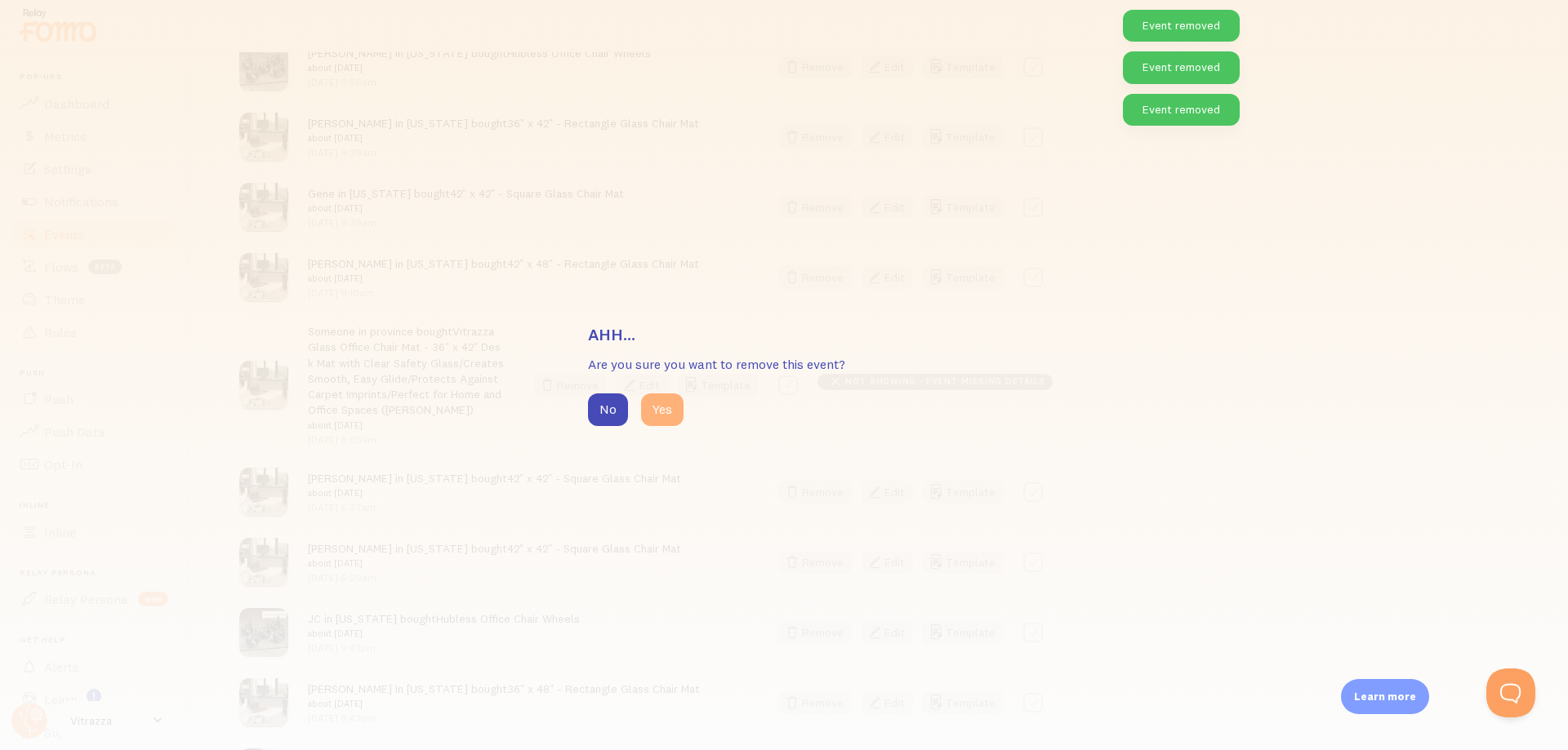
click at [658, 410] on button "Yes" at bounding box center [662, 409] width 42 height 33
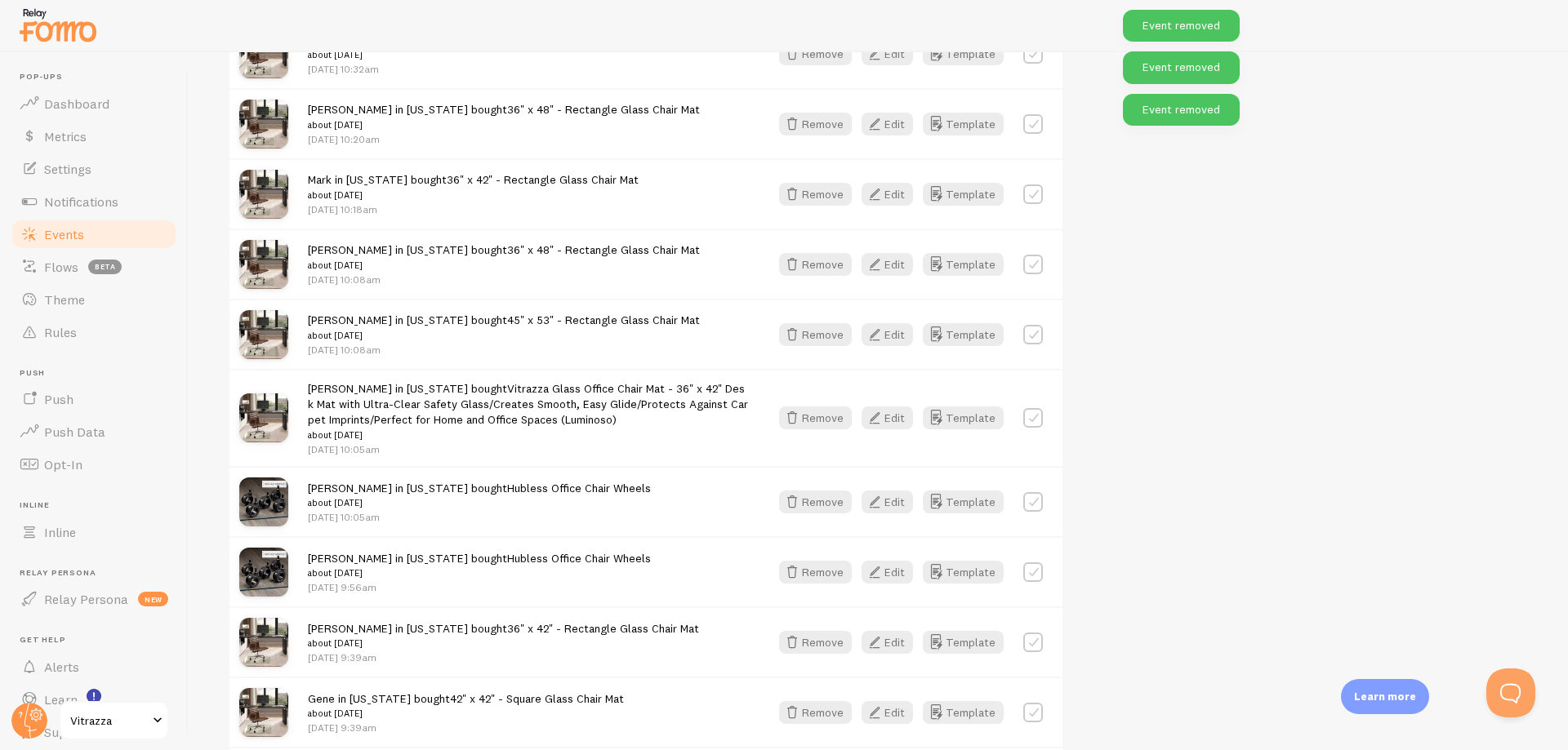
scroll to position [5996, 0]
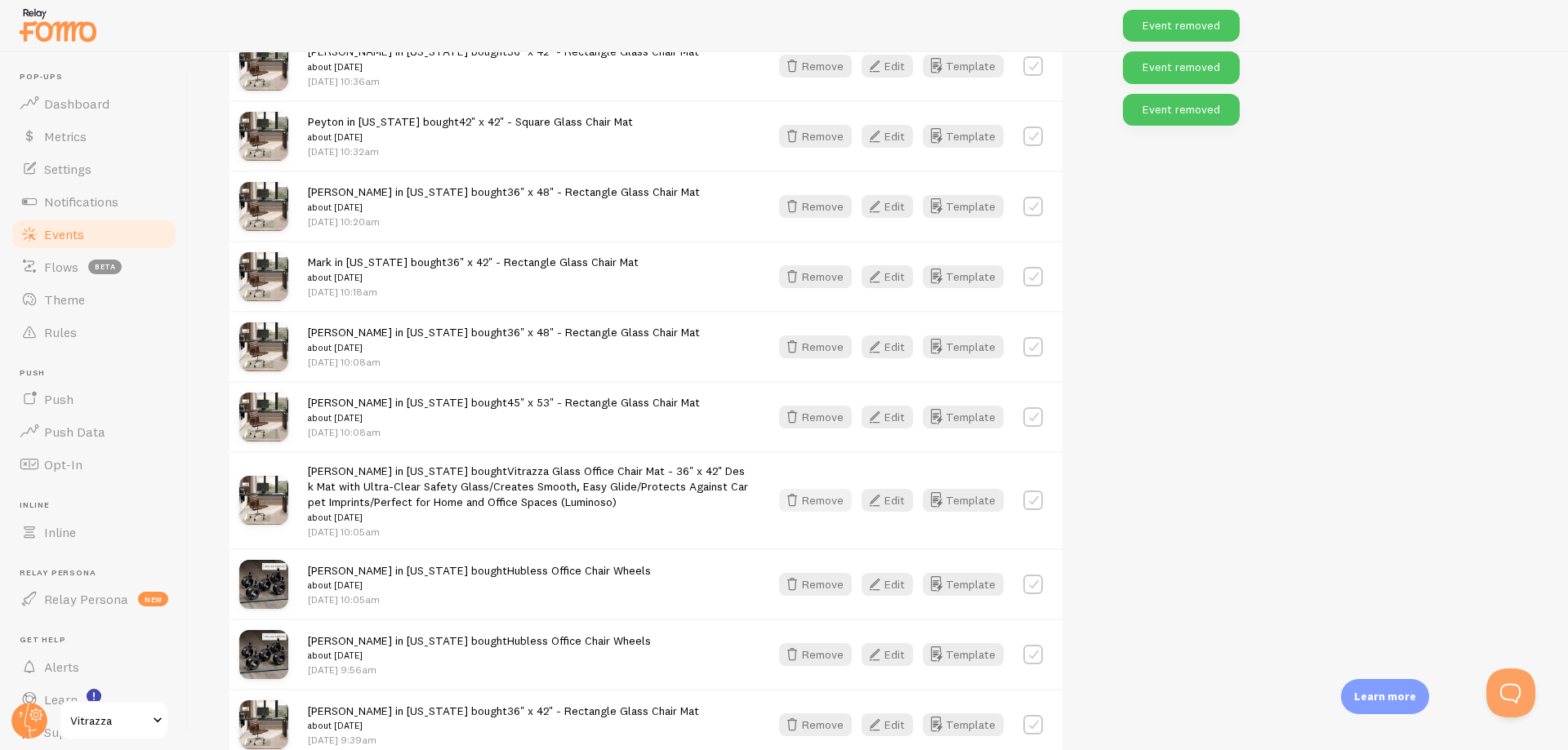
click at [811, 490] on button "Remove" at bounding box center [815, 500] width 72 height 23
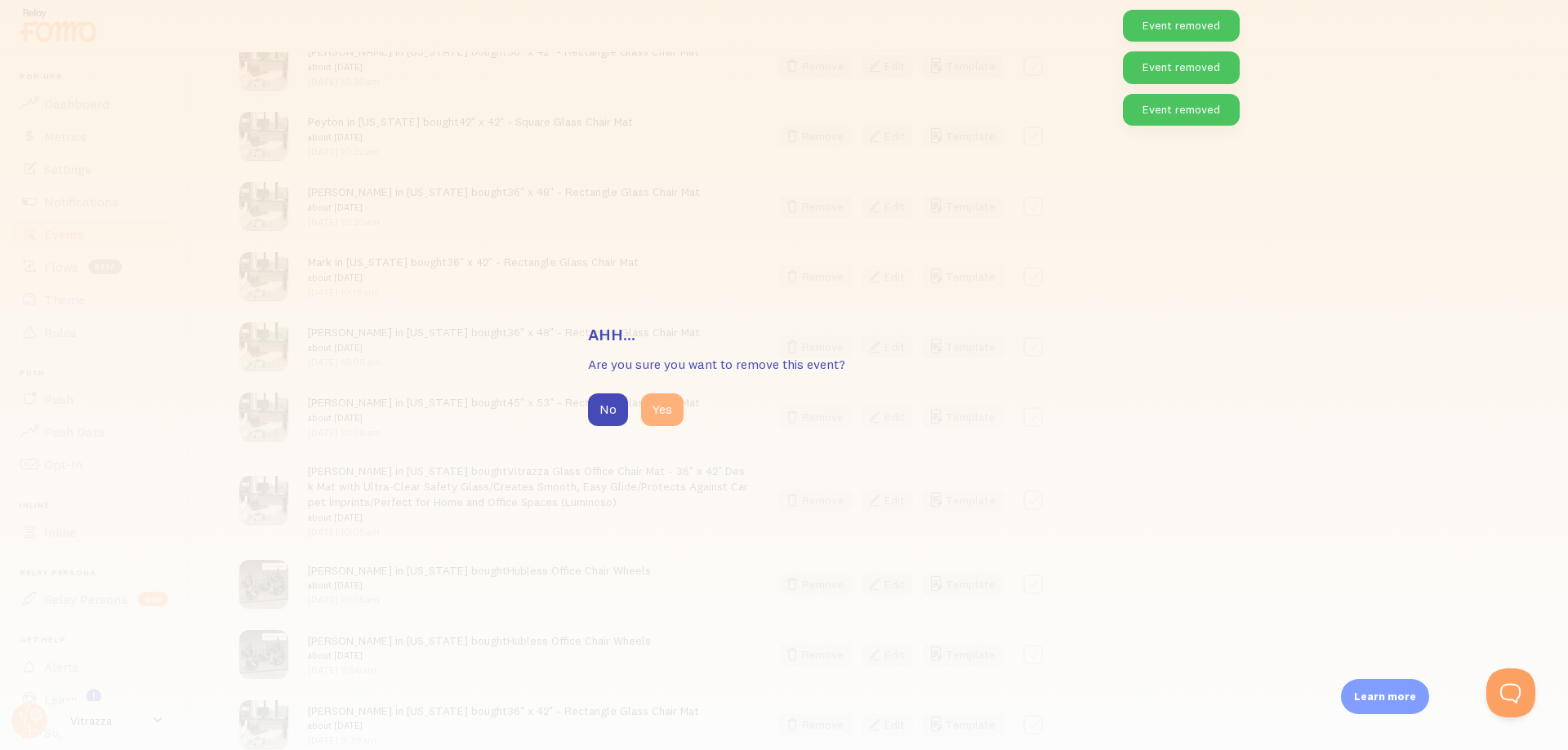
click at [665, 408] on button "Yes" at bounding box center [662, 409] width 42 height 33
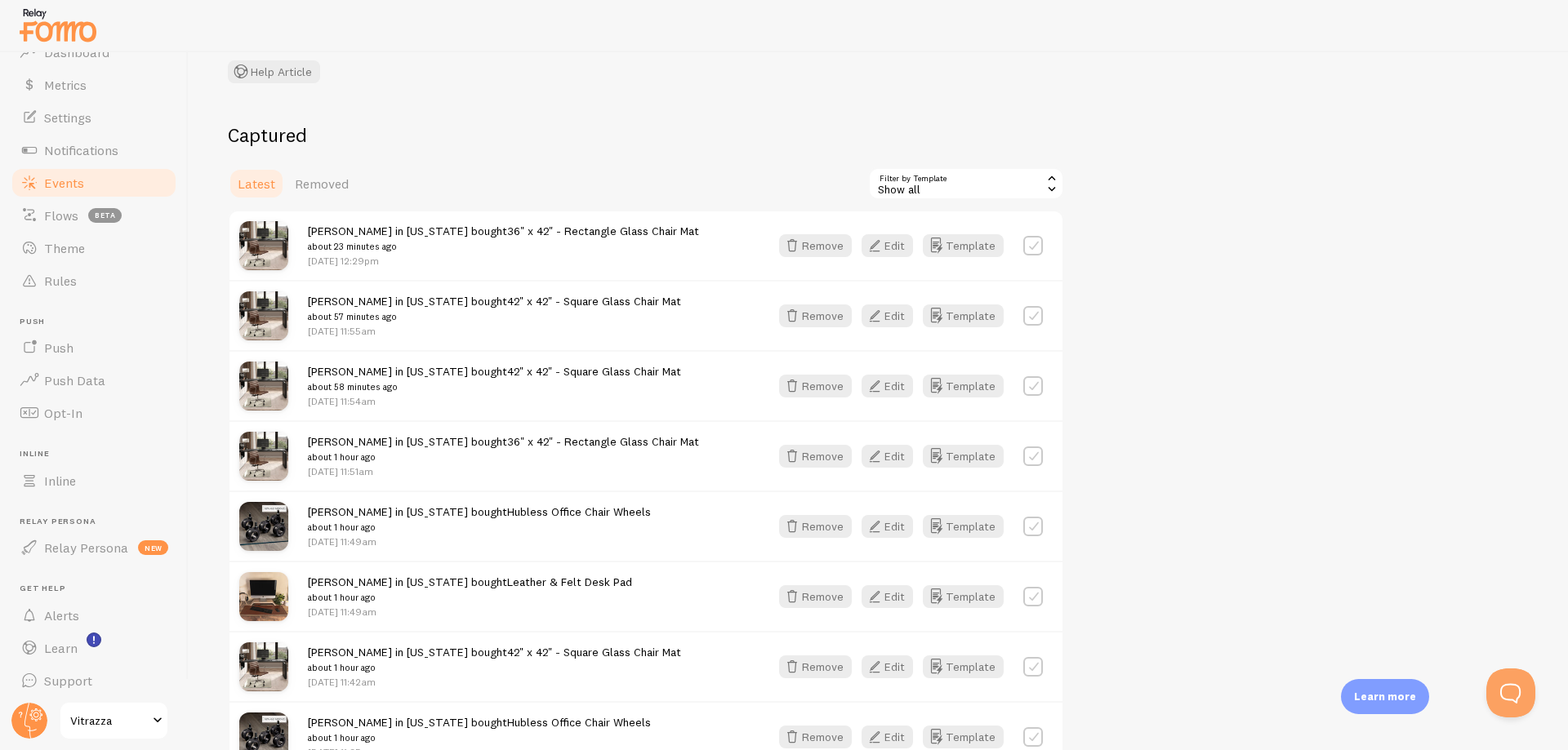
scroll to position [57, 0]
click at [70, 646] on span "Learn" at bounding box center [61, 642] width 34 height 16
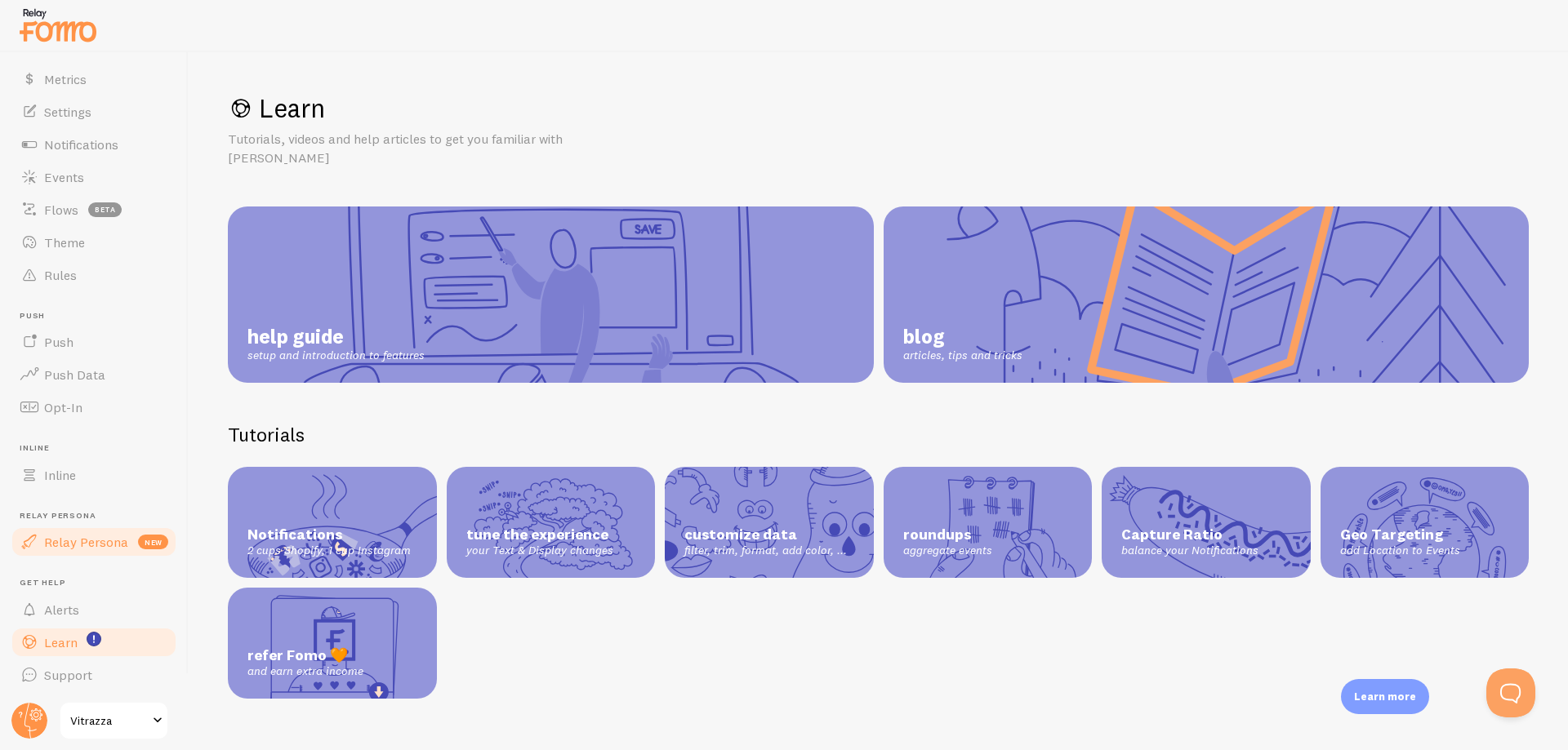
click at [79, 544] on span "Relay Persona" at bounding box center [86, 542] width 84 height 16
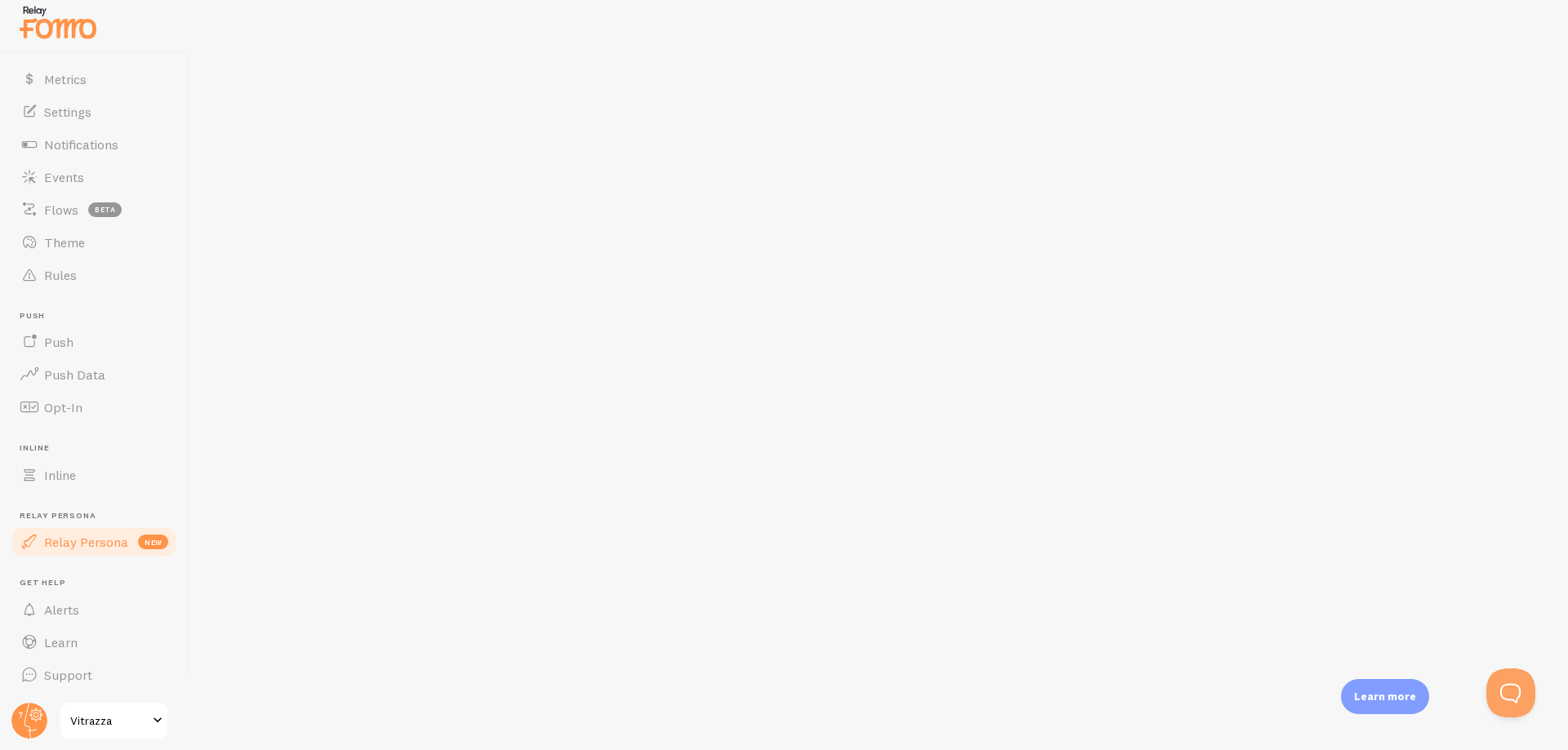
scroll to position [57, 0]
